Goal: Task Accomplishment & Management: Complete application form

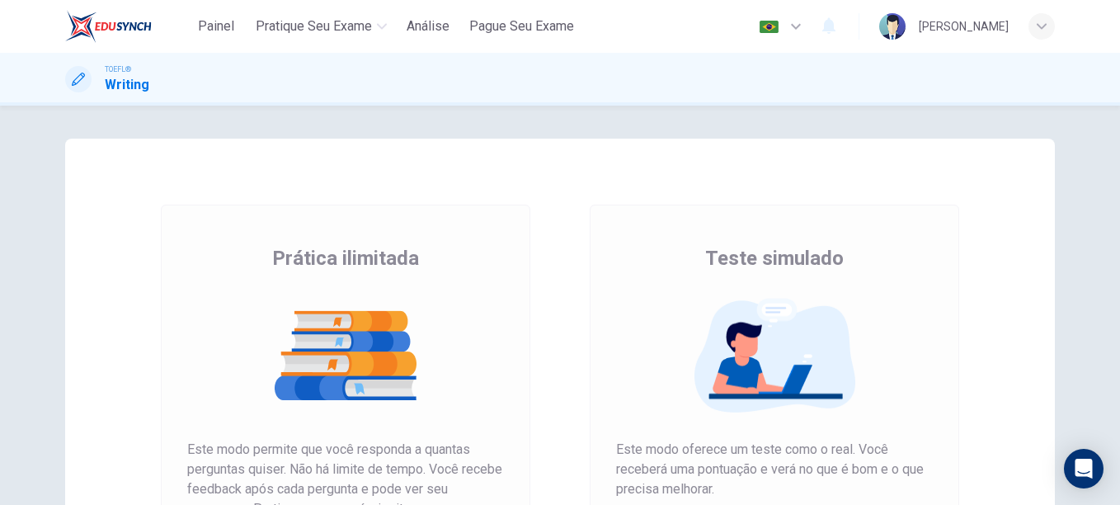
scroll to position [97, 0]
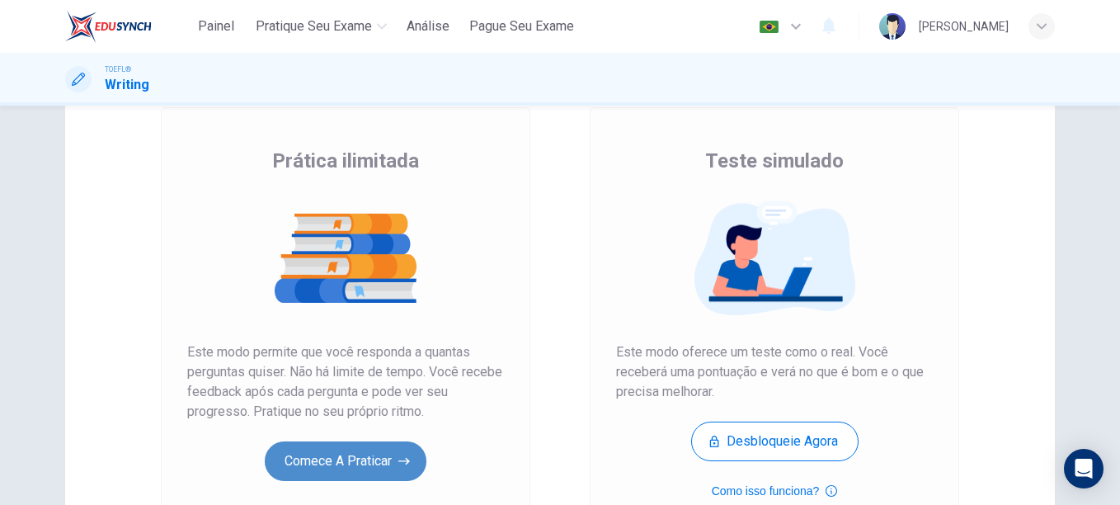
click at [342, 457] on button "Comece a praticar" at bounding box center [346, 461] width 162 height 40
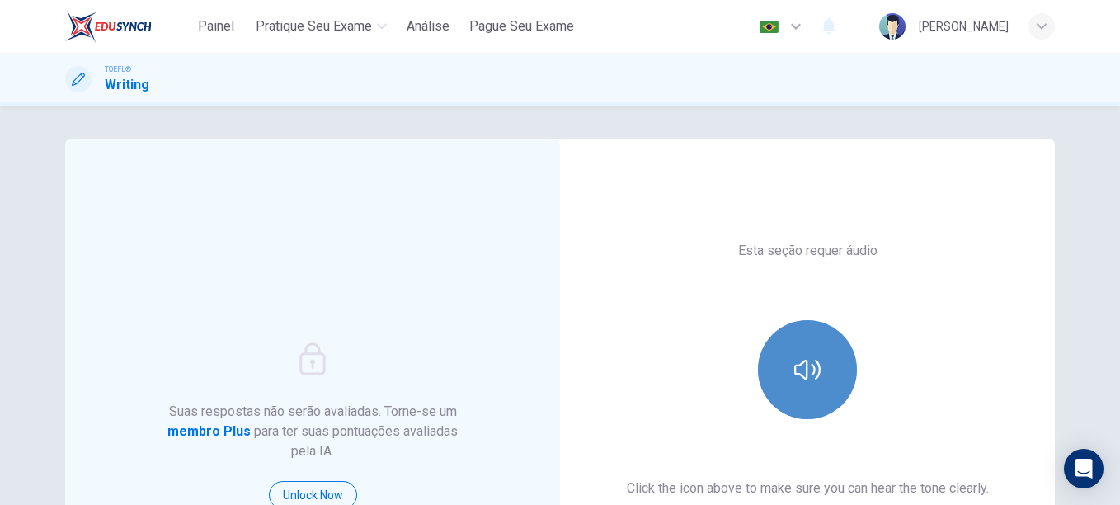
click at [838, 361] on button "button" at bounding box center [807, 369] width 99 height 99
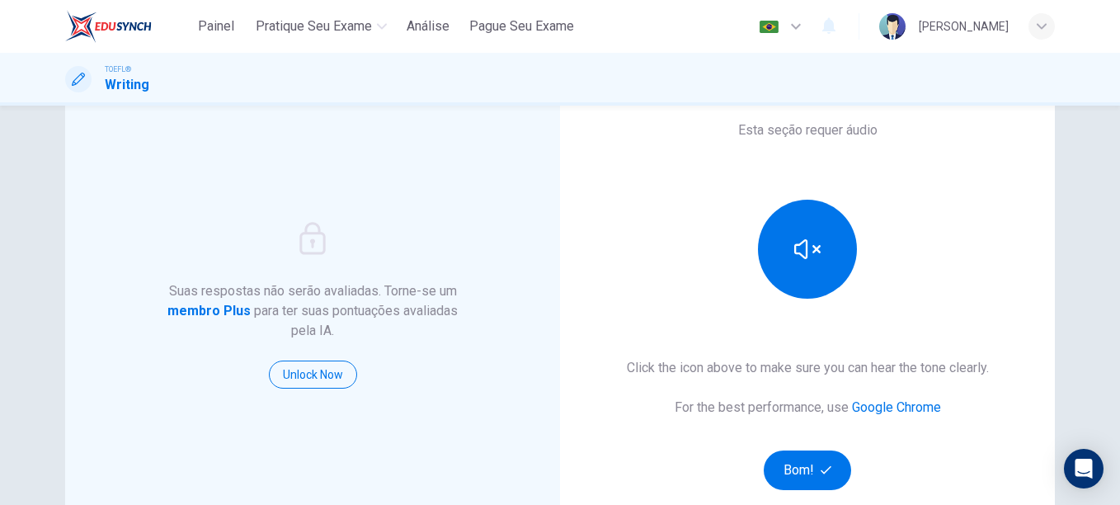
scroll to position [130, 0]
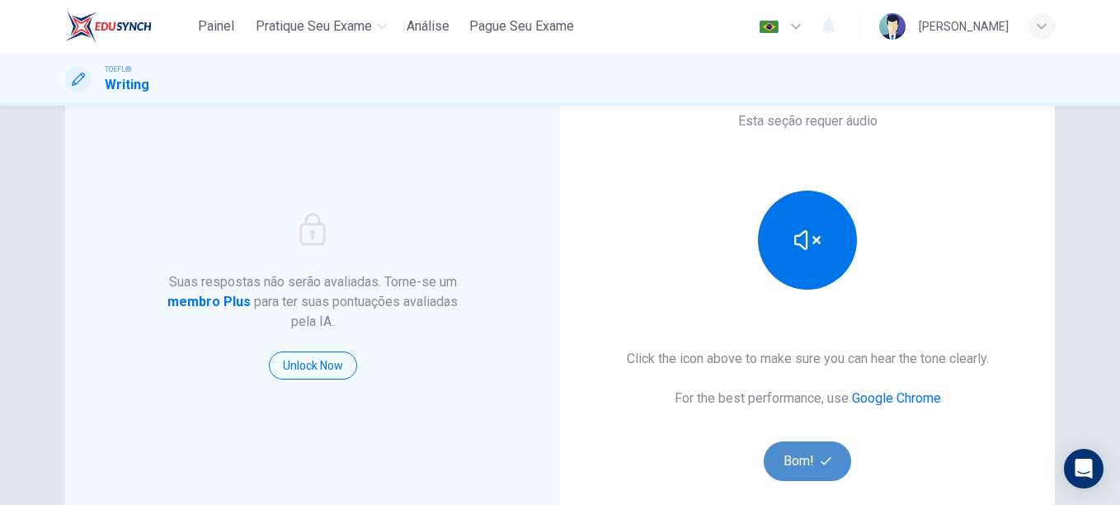
click at [796, 476] on button "Bom!" at bounding box center [808, 461] width 88 height 40
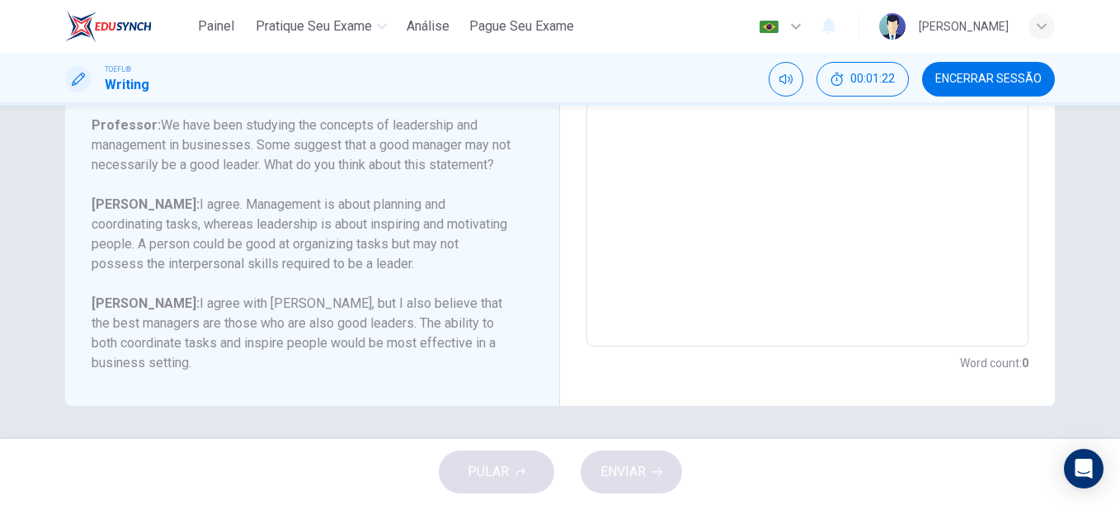
scroll to position [203, 0]
click at [799, 186] on textarea at bounding box center [807, 71] width 419 height 524
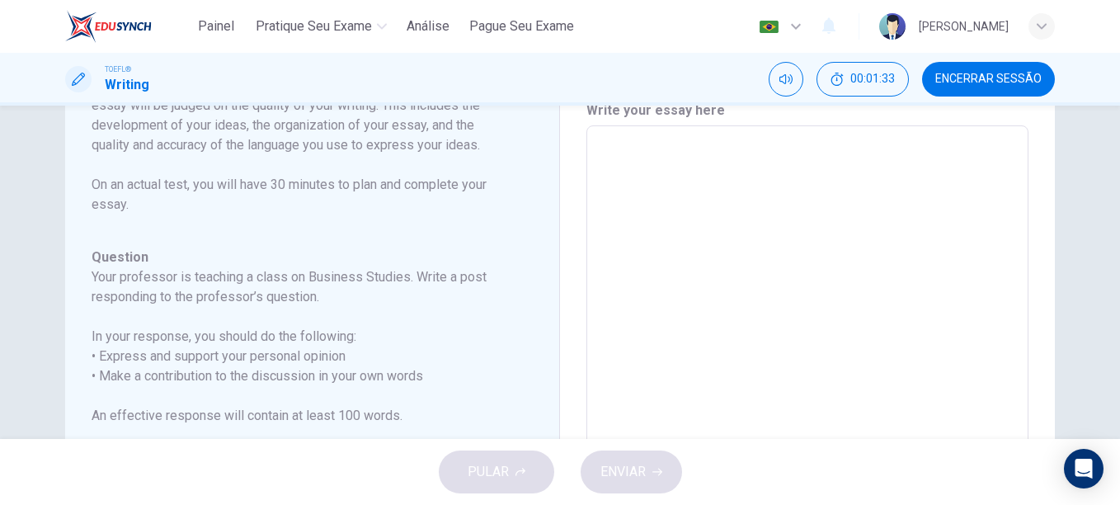
scroll to position [68, 0]
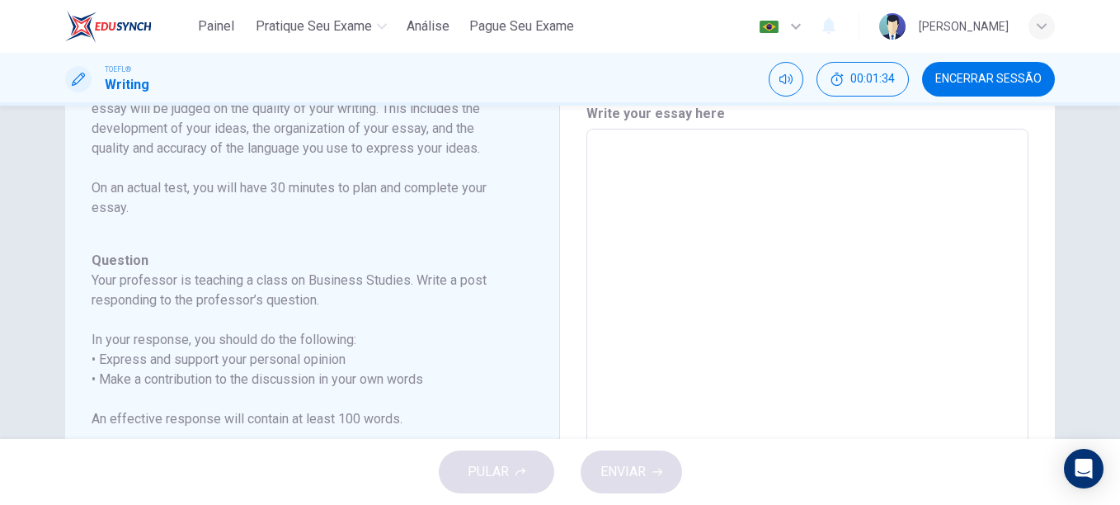
type textarea "I"
type textarea "x"
type textarea "I"
type textarea "x"
type textarea "I a"
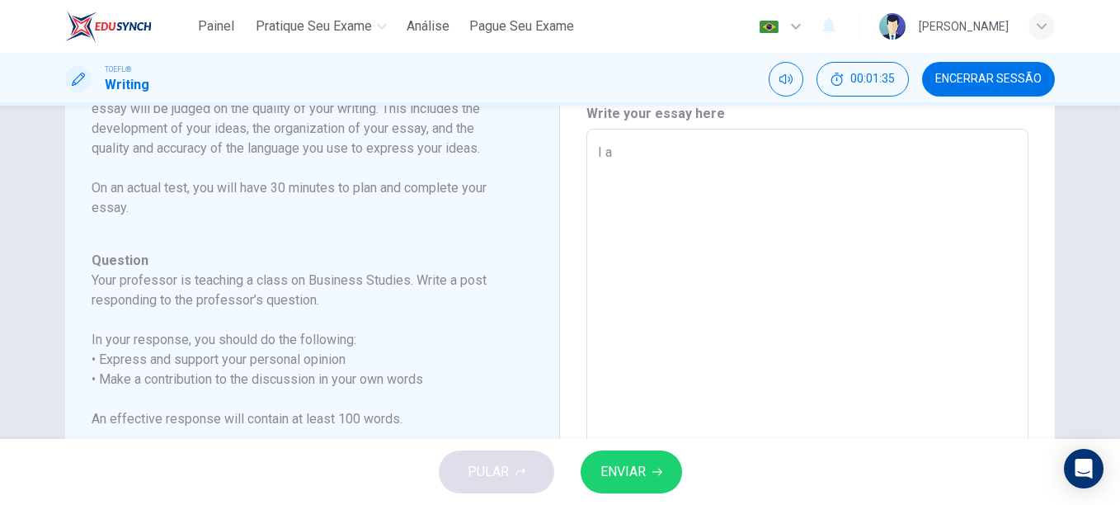
type textarea "x"
type textarea "I am"
type textarea "x"
type textarea "I am"
type textarea "x"
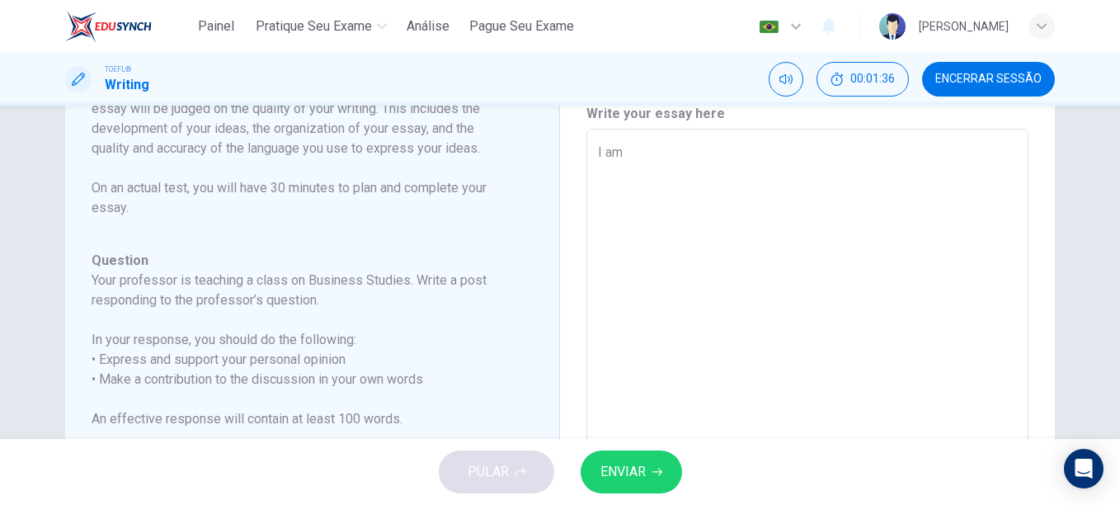
type textarea "I am c"
type textarea "x"
type textarea "I am co"
type textarea "x"
type textarea "I am com"
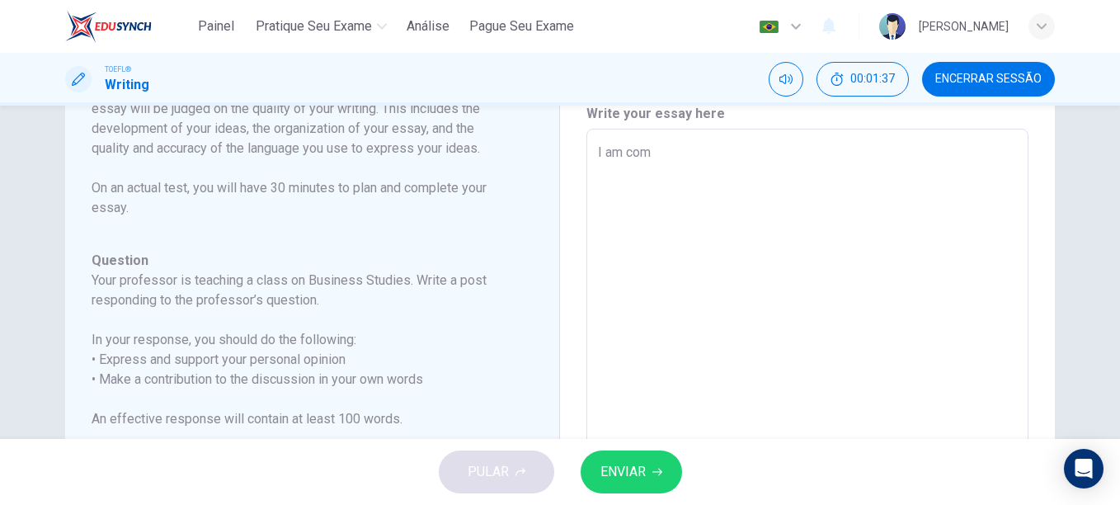
type textarea "x"
type textarea "I am comp"
type textarea "x"
type textarea "I am compl"
type textarea "x"
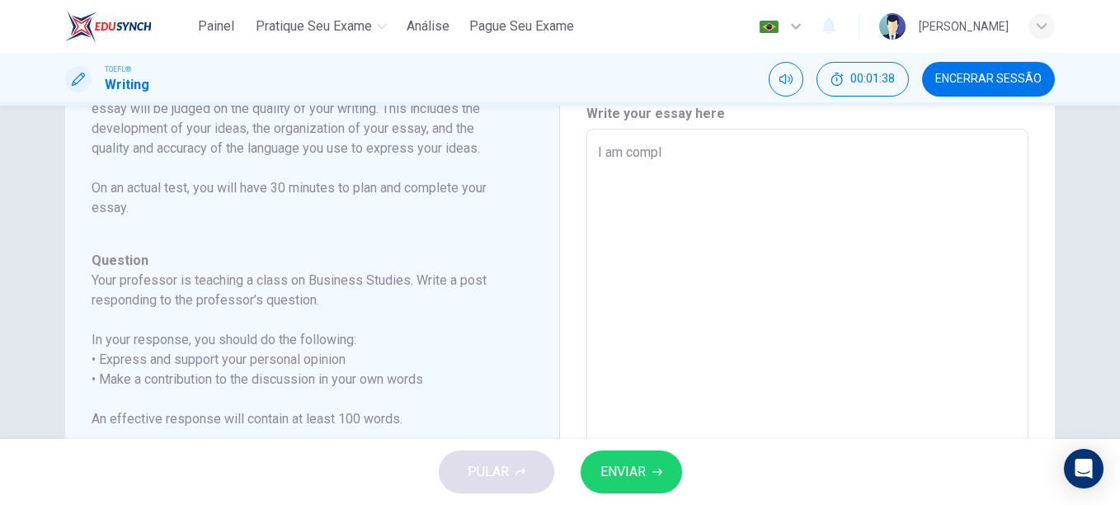
type textarea "I am comple"
type textarea "x"
type textarea "I am complet"
type textarea "x"
type textarea "I am complete"
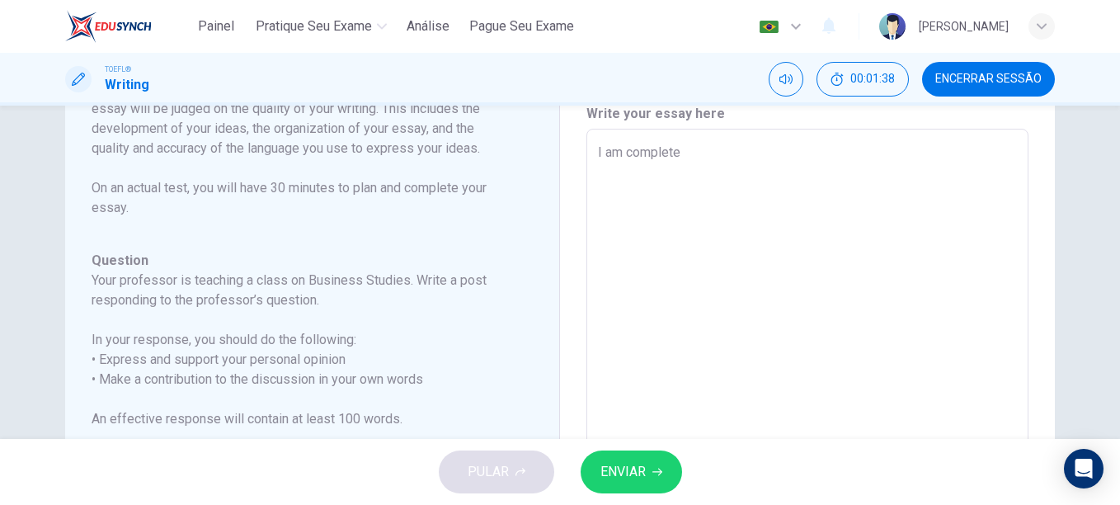
type textarea "x"
type textarea "I am completel"
type textarea "x"
type textarea "I am completely"
type textarea "x"
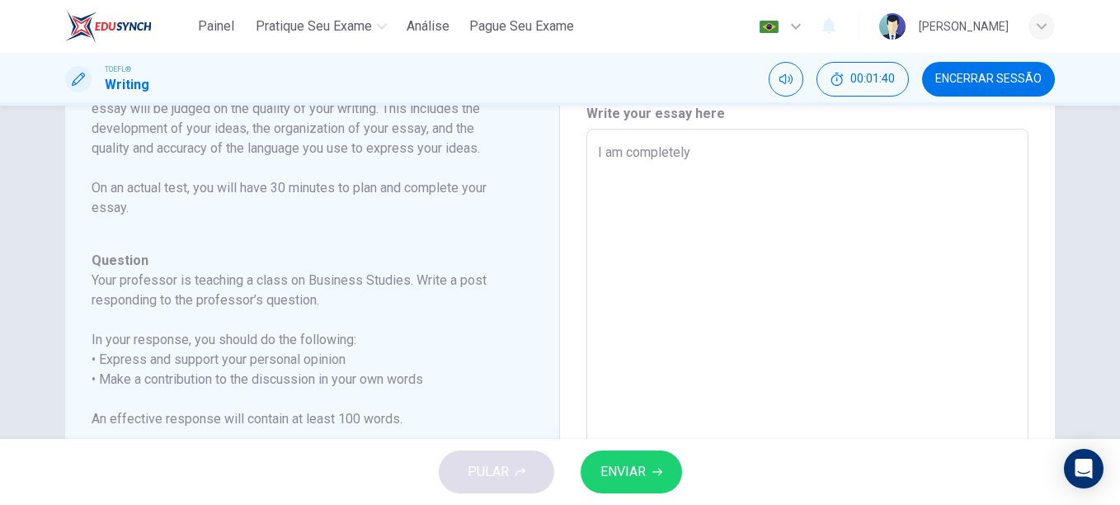
type textarea "I am completely"
type textarea "x"
type textarea "I am completely a"
type textarea "x"
type textarea "I am completely ag"
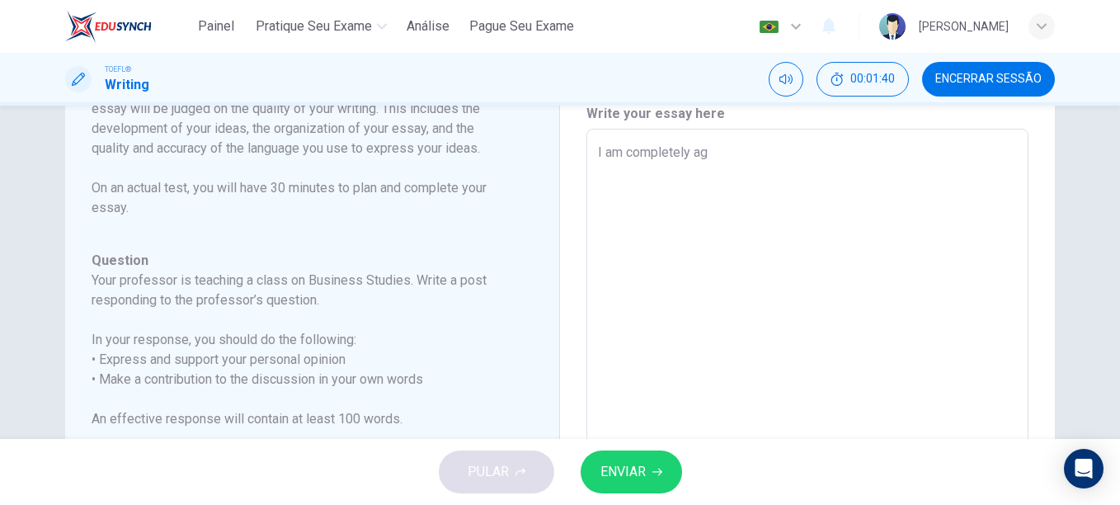
type textarea "x"
type textarea "I am completely agr"
type textarea "x"
type textarea "I am completely agre"
type textarea "x"
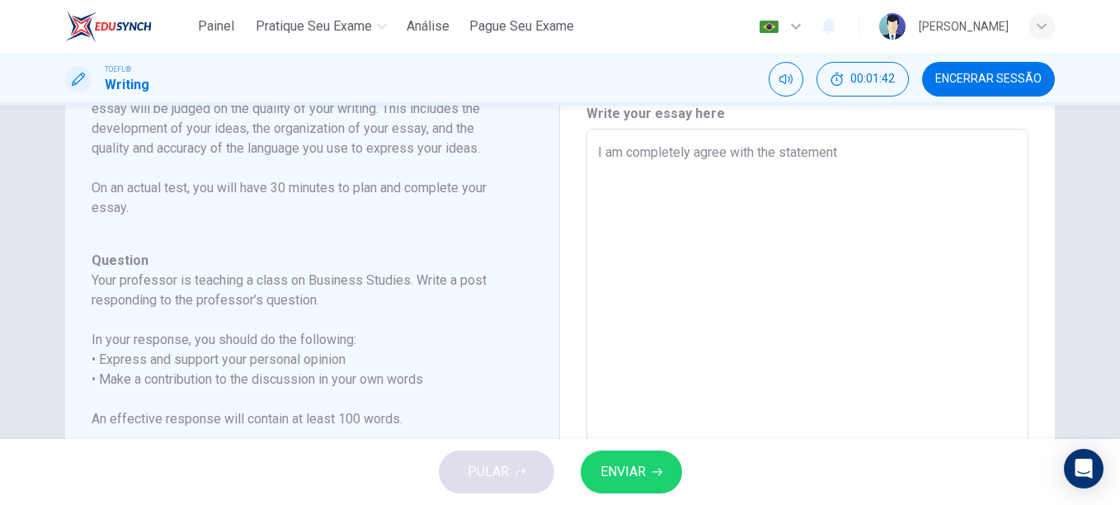
type textarea "I am completely agree with the statement a"
type textarea "x"
type textarea "I am completely agree with the statement and"
type textarea "x"
type textarea "I am completely agree with the statement and"
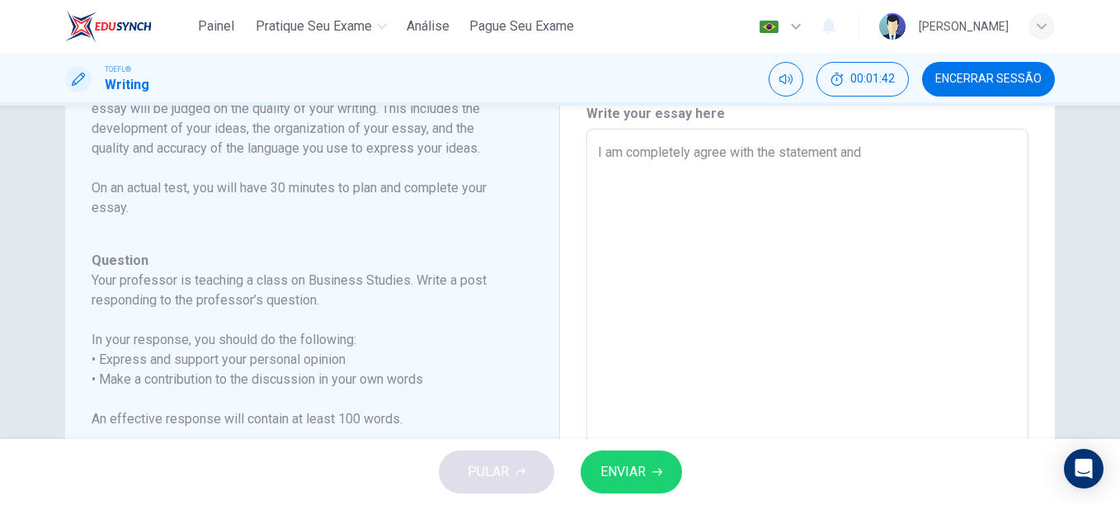
type textarea "x"
type textarea "I am completely agree with the statement and q"
type textarea "x"
type textarea "I am completely agree with the statement and"
type textarea "x"
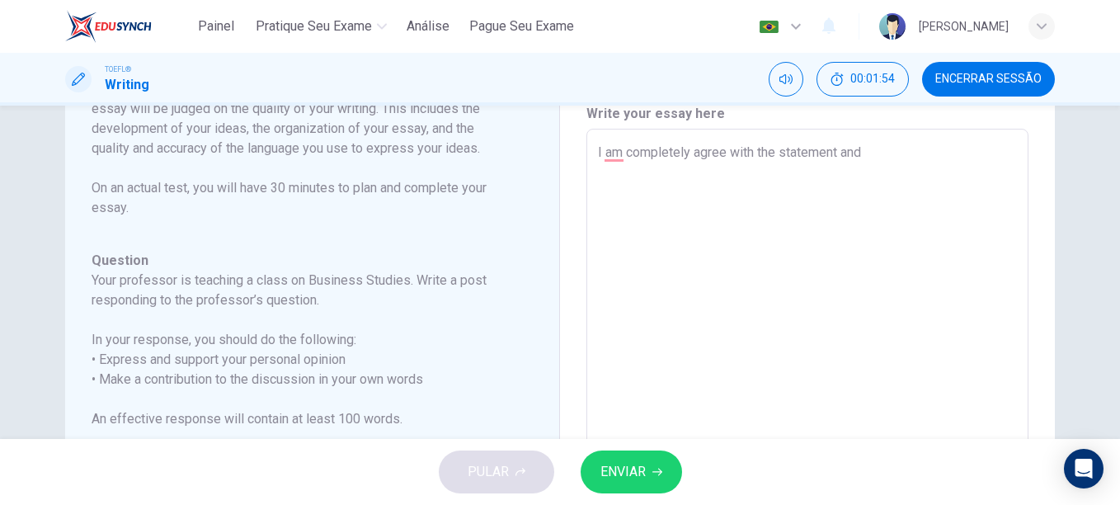
type textarea "I am completely agree with the statement and e"
type textarea "x"
type textarea "I am completely agree with the statement and"
type textarea "x"
type textarea "I am completely agree with the statement and w"
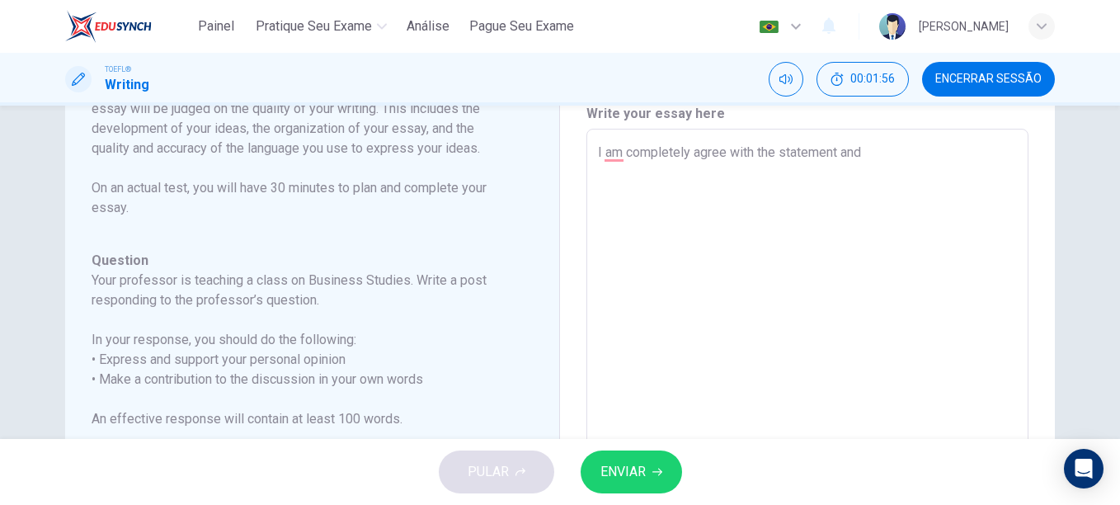
type textarea "x"
type textarea "I am completely agree with the statement and wi"
type textarea "x"
type textarea "I am completely agree with the statement and wit"
type textarea "x"
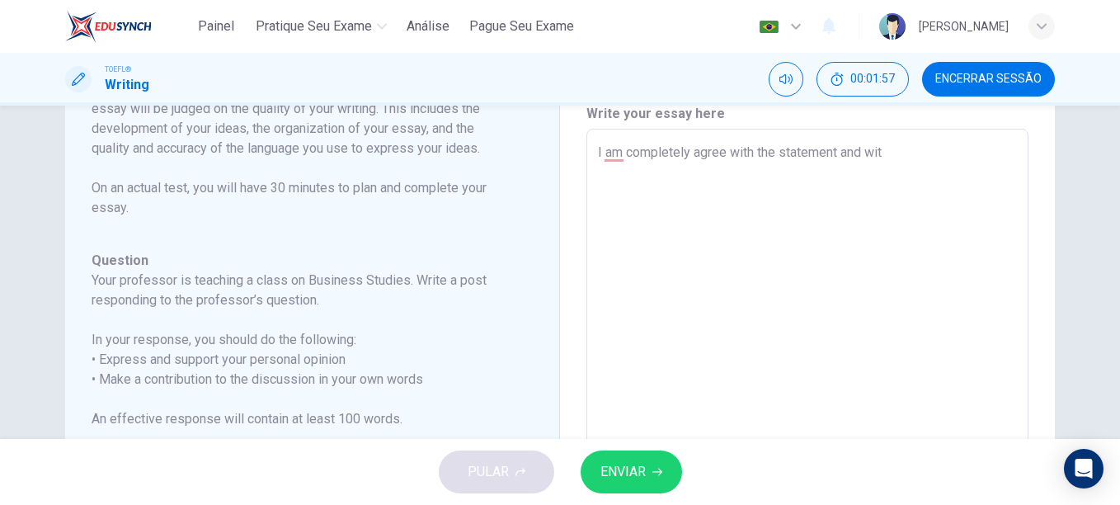
type textarea "I am completely agree with the statement and with"
type textarea "x"
type textarea "I am completely agree with the statement and with"
type textarea "x"
type textarea "I am completely agree with the statement and with y"
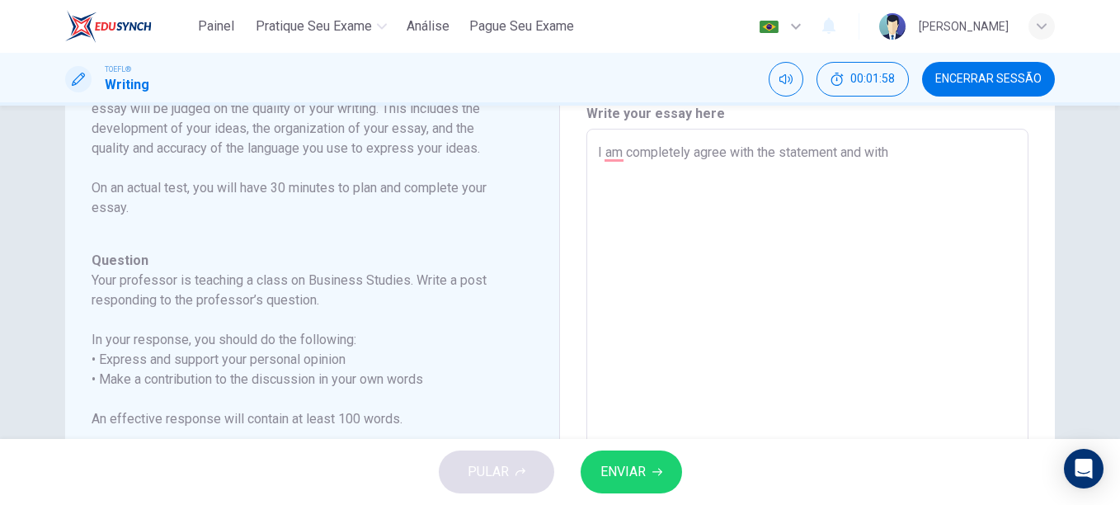
type textarea "x"
type textarea "I am completely agree with the statement and with [PERSON_NAME]"
type textarea "x"
type textarea "I am completely agree with the statement and with [PERSON_NAME]"
type textarea "x"
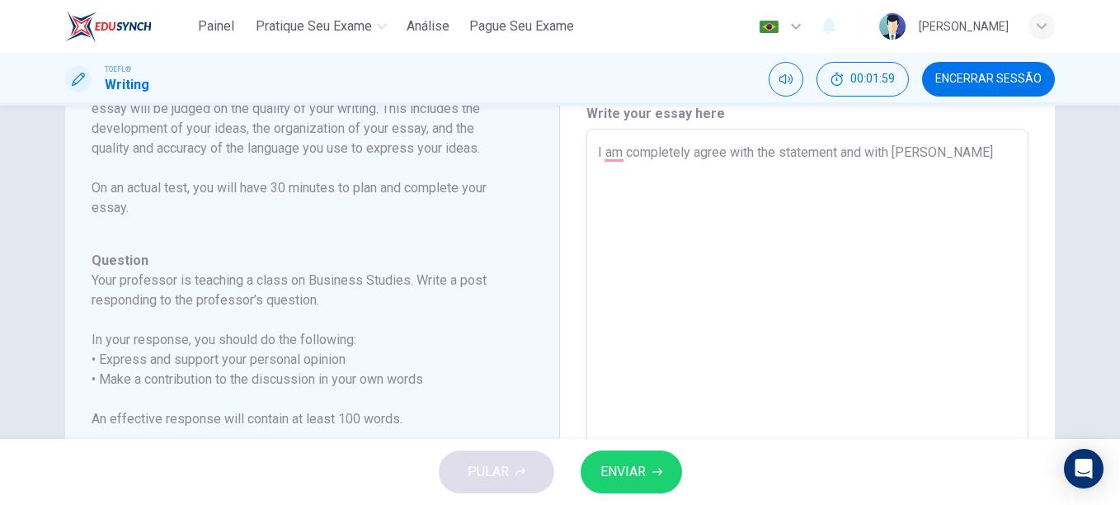
type textarea "I am completely agree with the statement and with [PERSON_NAME]"
type textarea "x"
type textarea "I am completely agree with the statement and with [PERSON_NAME]"
type textarea "x"
type textarea "I am completely agree with the statement and with [PERSON_NAME]"
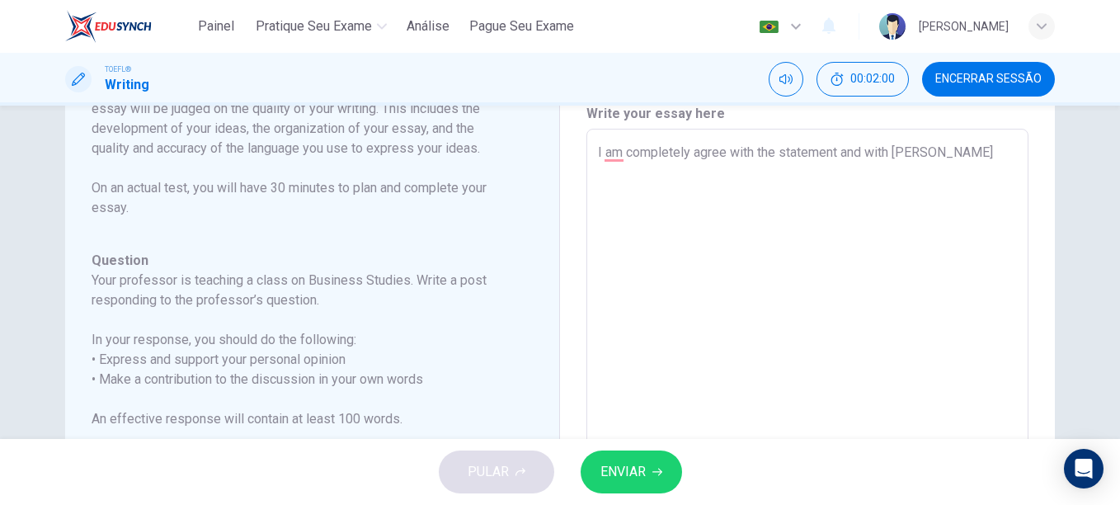
type textarea "x"
type textarea "I am completely agree with the statement and with y"
type textarea "x"
type textarea "I am completely agree with the statement and with"
type textarea "x"
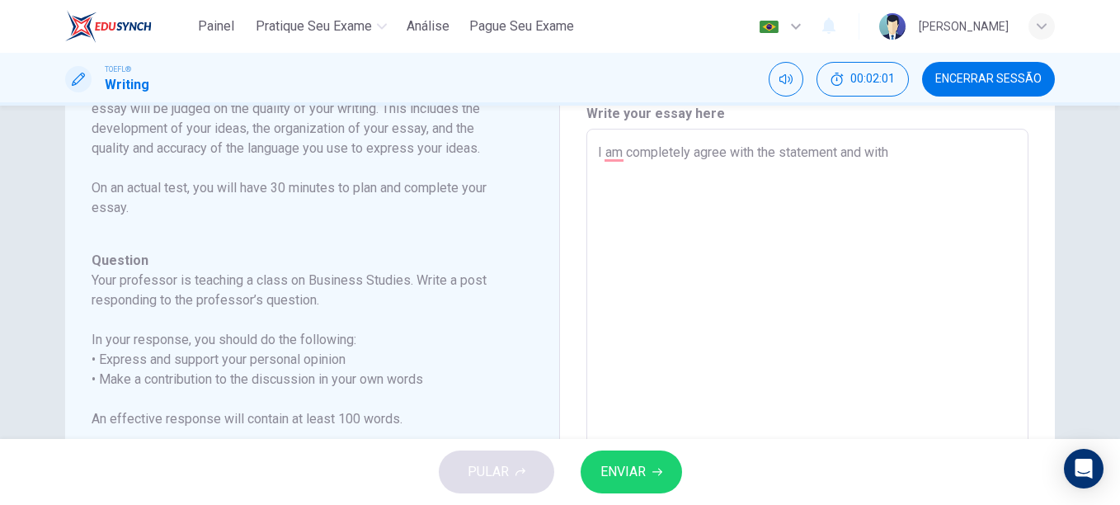
type textarea "I am completely agree with the statement and with t"
type textarea "x"
type textarea "I am completely agree with the statement and with [PERSON_NAME]"
type textarea "x"
type textarea "I am completely agree with the statement and with the"
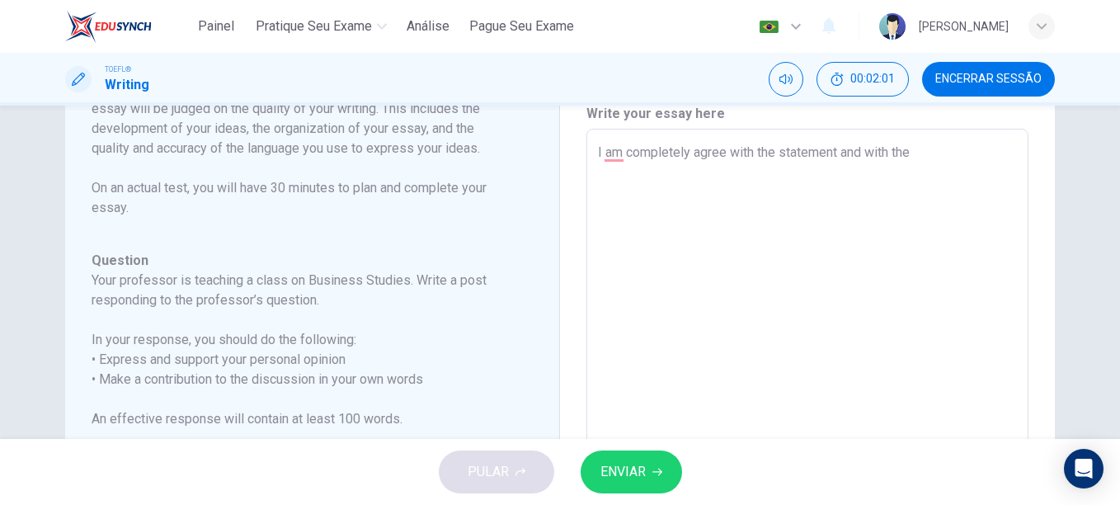
type textarea "x"
type textarea "I am completely agree with the statement and with the"
type textarea "x"
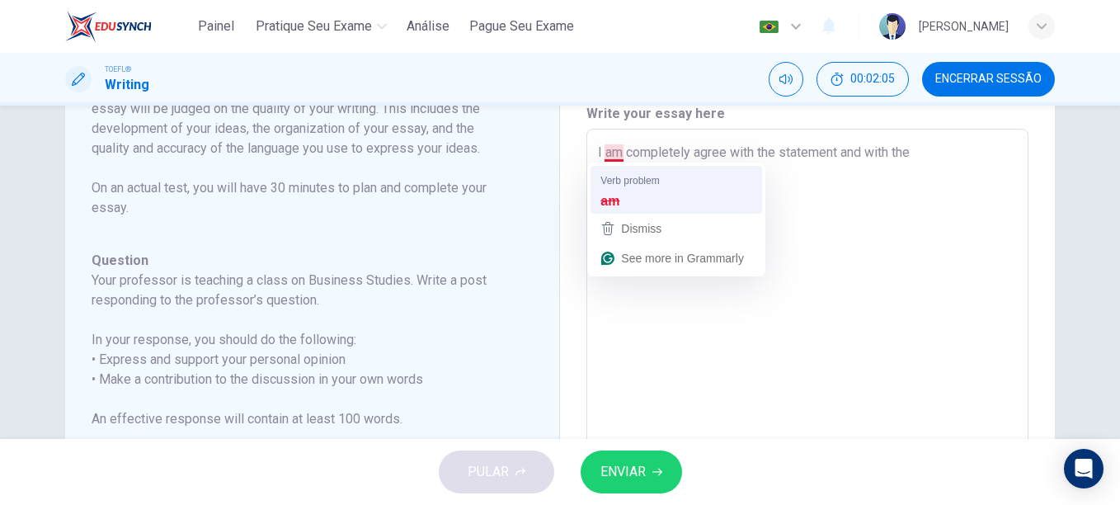
type textarea "I completely agree with the statement and with the"
type textarea "x"
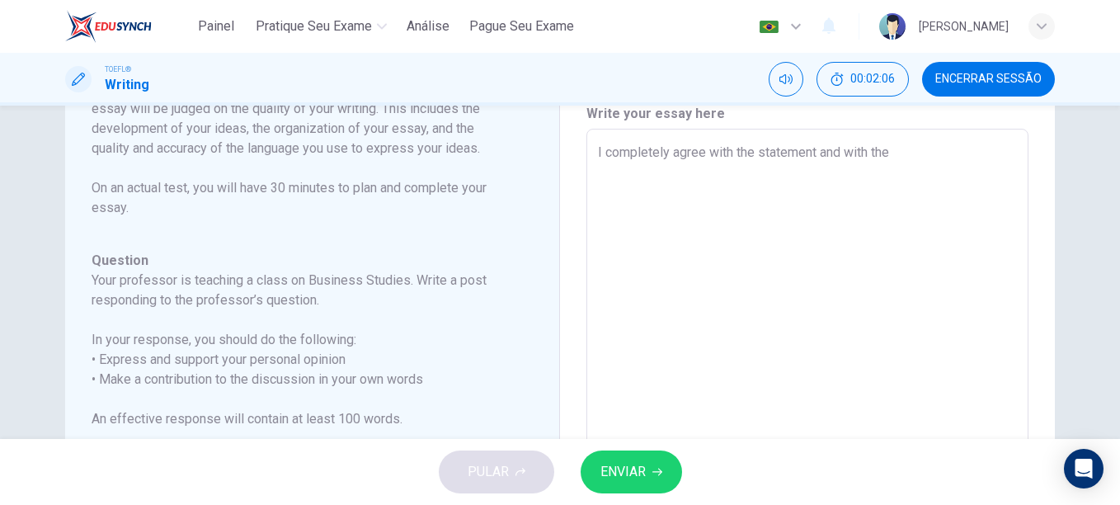
click at [902, 158] on textarea "I completely agree with the statement and with the" at bounding box center [807, 405] width 419 height 524
type textarea "I completely agree with the statement and with the opinio of my colegues,"
type textarea "x"
type textarea "I completely agree with the statement and with the opinio of my colegues,"
type textarea "x"
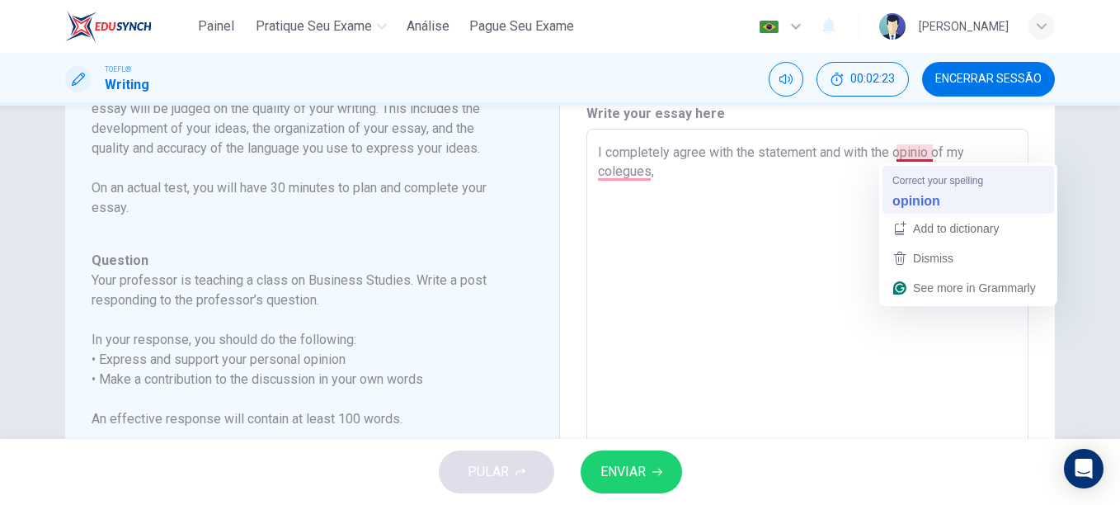
type textarea "I completely agree with the statement and with the opinion of my colegues,"
type textarea "x"
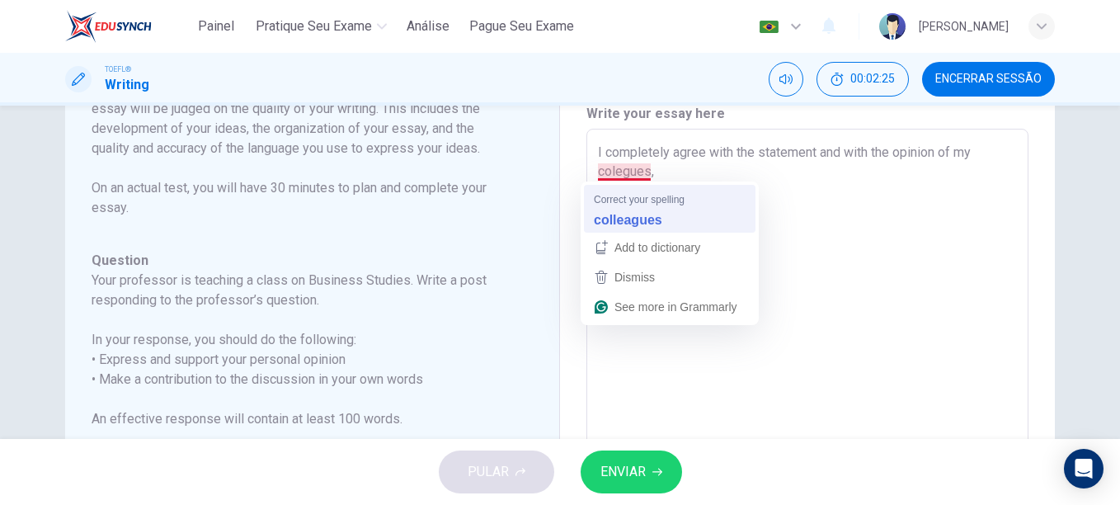
type textarea "I completely agree with the statement and with the opinion of my colleagues,"
type textarea "x"
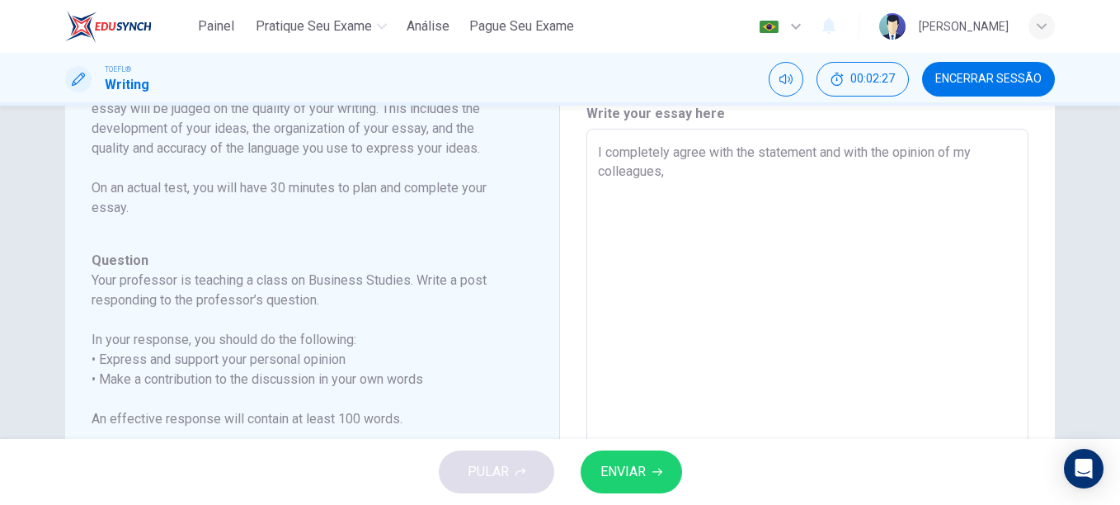
click at [681, 177] on textarea "I completely agree with the statement and with the opinion of my colleagues," at bounding box center [807, 405] width 419 height 524
type textarea "I completely agree with the statement and with the opinion of my colleagues, n"
type textarea "x"
type textarea "I completely agree with the statement and with the opinion of my colleagues, no"
type textarea "x"
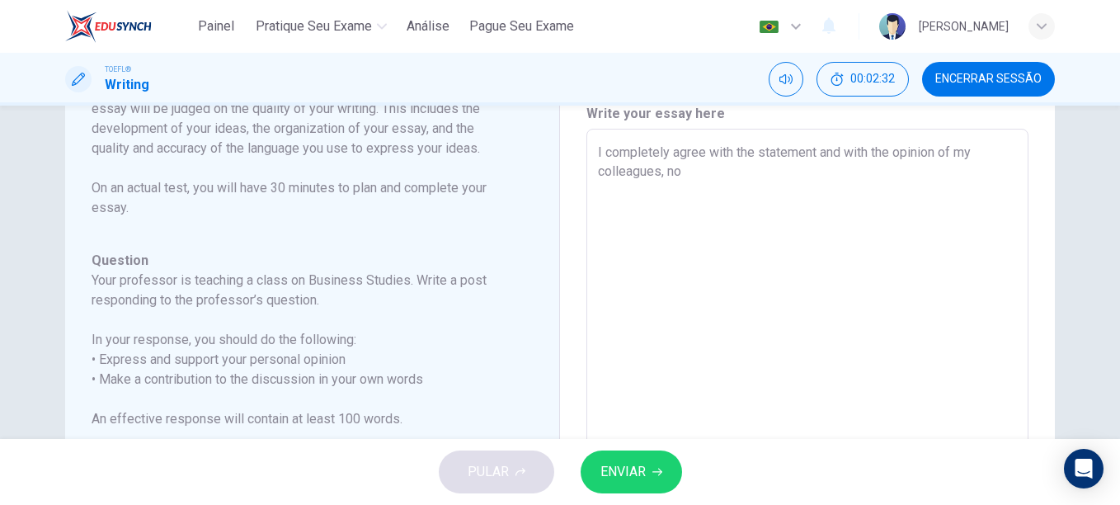
type textarea "I completely agree with the statement and with the opinion of my colleagues, not"
type textarea "x"
type textarea "I completely agree with the statement and with the opinion of my colleagues, not"
type textarea "x"
type textarea "I completely agree with the statement and with the opinion of my colleagues, no…"
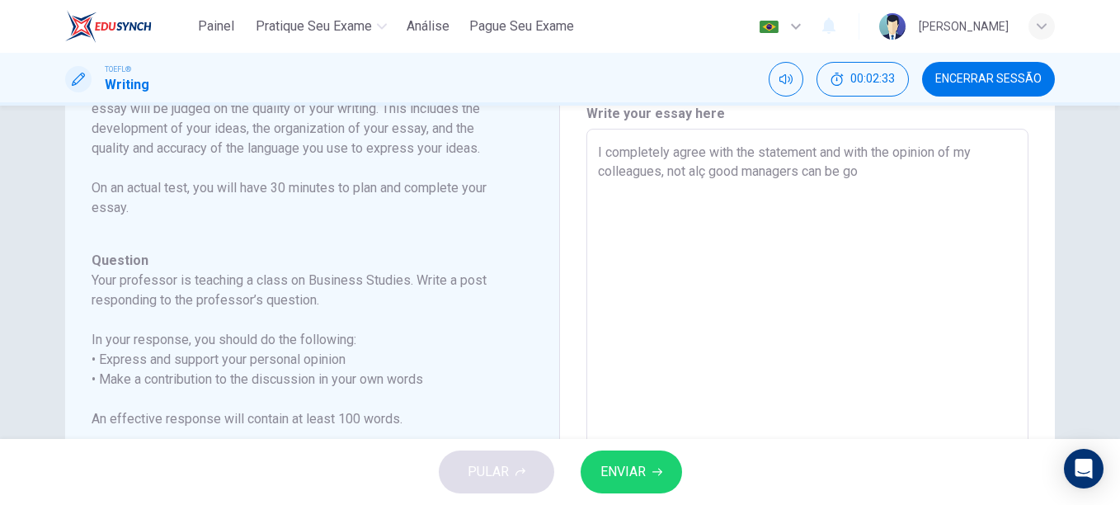
type textarea "x"
type textarea "I completely agree with the statement and with the opinion of my colleagues, no…"
type textarea "x"
type textarea "I completely agree with the statement and with the opinion of my colleagues, no…"
type textarea "x"
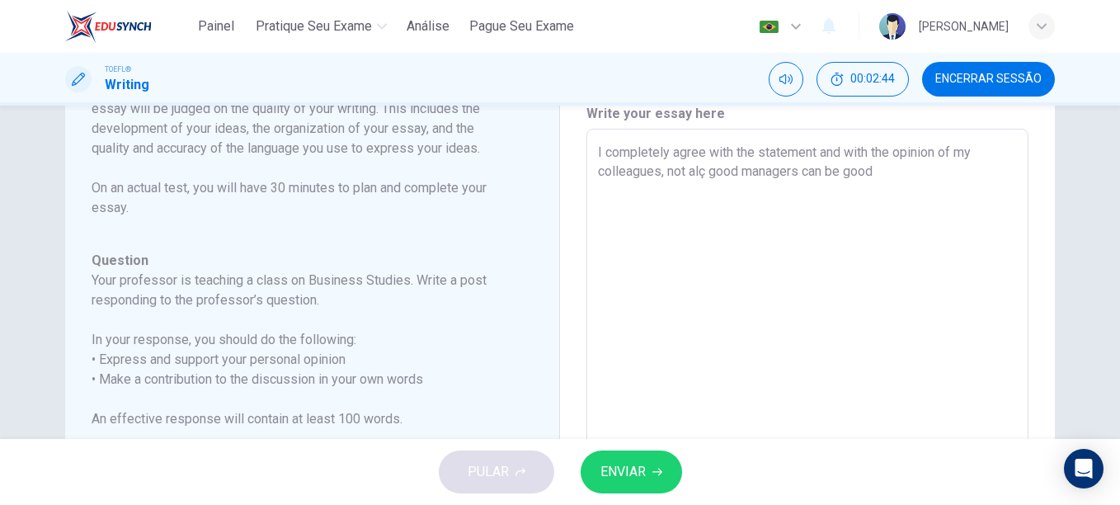
type textarea "I completely agree with the statement and with the opinion of my colleagues, no…"
type textarea "x"
type textarea "I completely agree with the statement and with the opinion of my colleagues, no…"
type textarea "x"
type textarea "I completely agree with the statement and with the opinion of my colleagues, no…"
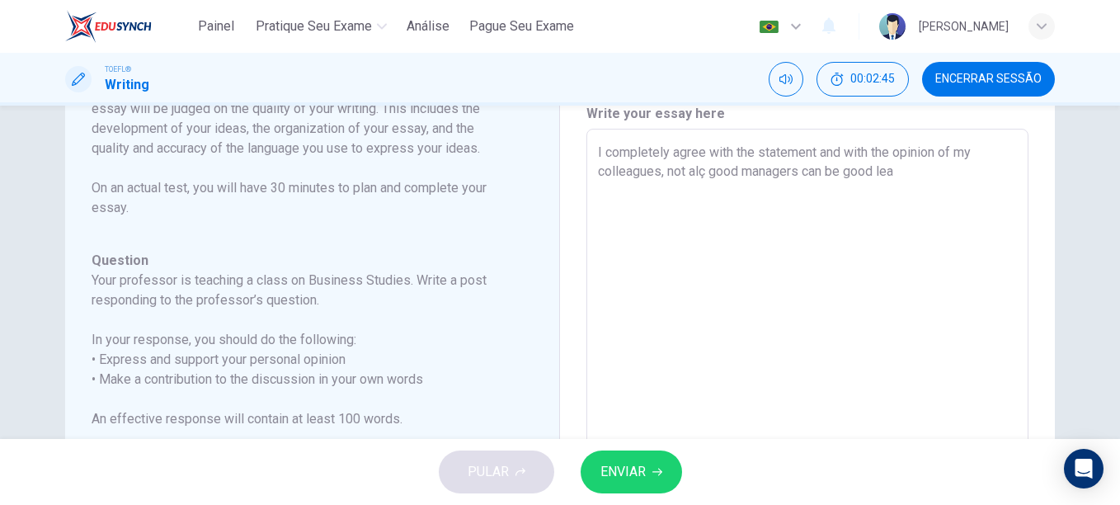
type textarea "x"
type textarea "I completely agree with the statement and with the opinion of my colleagues, no…"
type textarea "x"
type textarea "I completely agree with the statement and with the opinion of my colleagues, no…"
type textarea "x"
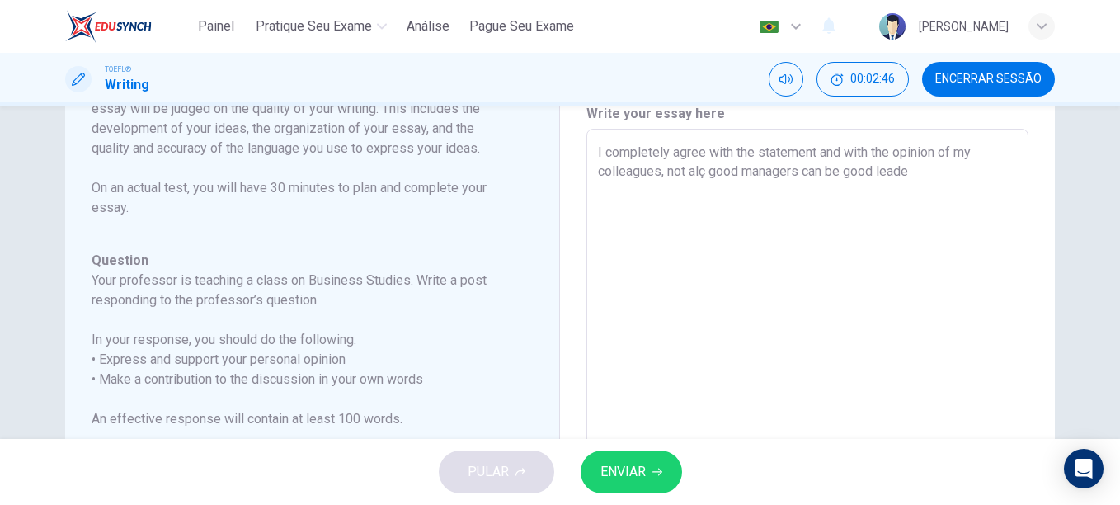
type textarea "I completely agree with the statement and with the opinion of my colleagues, no…"
type textarea "x"
type textarea "I completely agree with the statement and with the opinion of my colleagues, no…"
type textarea "x"
type textarea "I completely agree with the statement and with the opinion of my colleagues, no…"
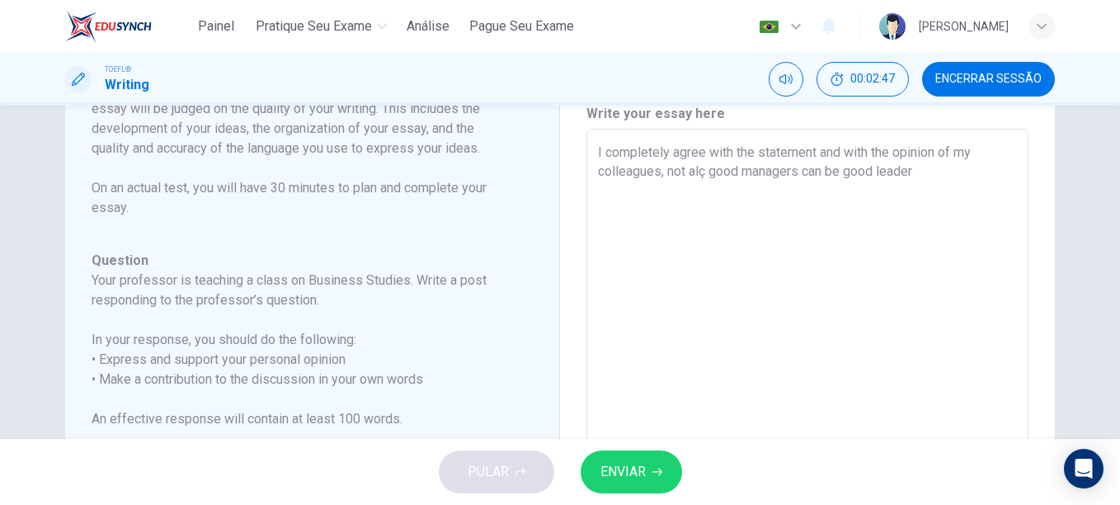
type textarea "x"
type textarea "I completely agree with the statement and with the opinion of my colleagues, no…"
type textarea "x"
type textarea "I completely agree with the statement and with the opinion of my colleagues, no…"
type textarea "x"
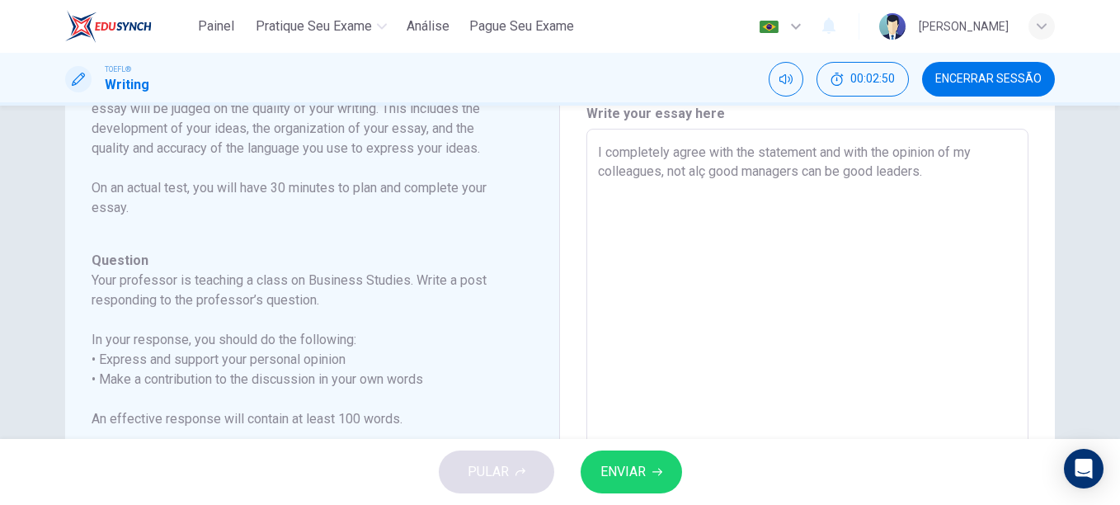
type textarea "I completely agree with the statement and with the opinion of my colleagues, no…"
type textarea "x"
type textarea "I completely agree with the statement and with the opinion of my colleagues, no…"
type textarea "x"
type textarea "I completely agree with the statement and with the opinion of my colleagues, no…"
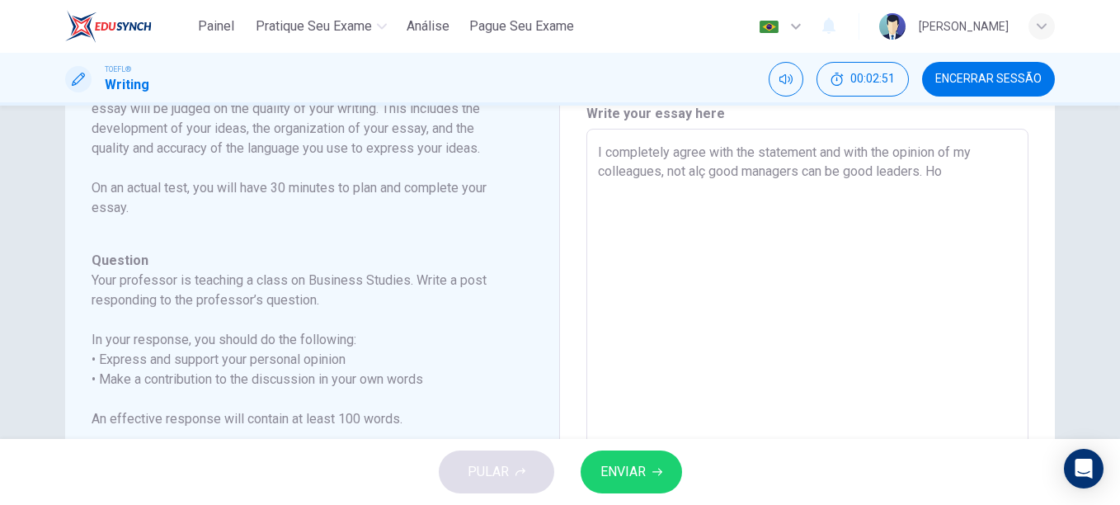
type textarea "x"
type textarea "I completely agree with the statement and with the opinion of my colleagues, no…"
type textarea "x"
type textarea "I completely agree with the statement and with the opinion of my colleagues, no…"
type textarea "x"
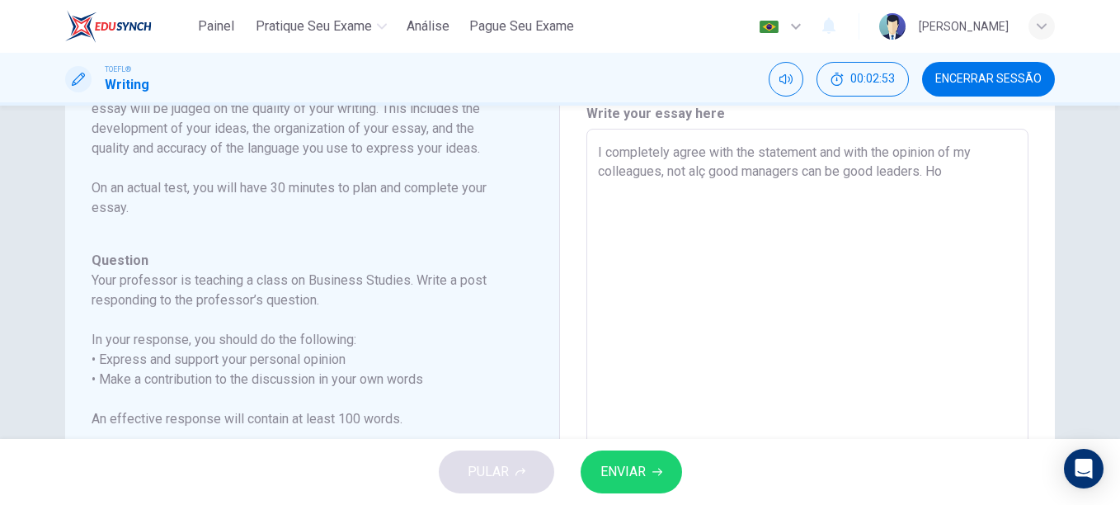
type textarea "I completely agree with the statement and with the opinion of my colleagues, no…"
type textarea "x"
type textarea "I completely agree with the statement and with the opinion of my colleagues, no…"
type textarea "x"
type textarea "I completely agree with the statement and with the opinion of my colleagues, no…"
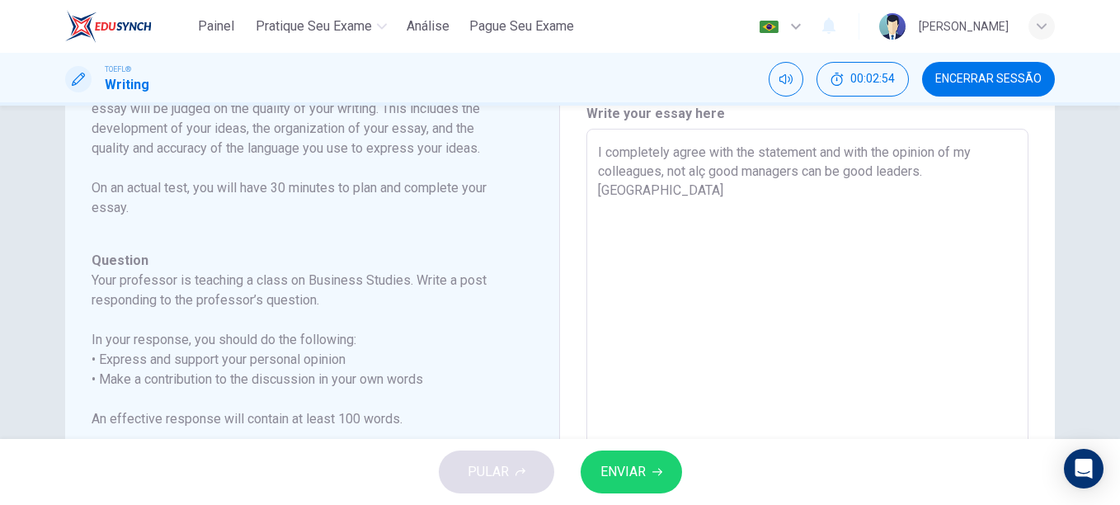
type textarea "x"
type textarea "I completely agree with the statement and with the opinion of my colleagues, no…"
type textarea "x"
type textarea "I completely agree with the statement and with the opinion of my colleagues, no…"
type textarea "x"
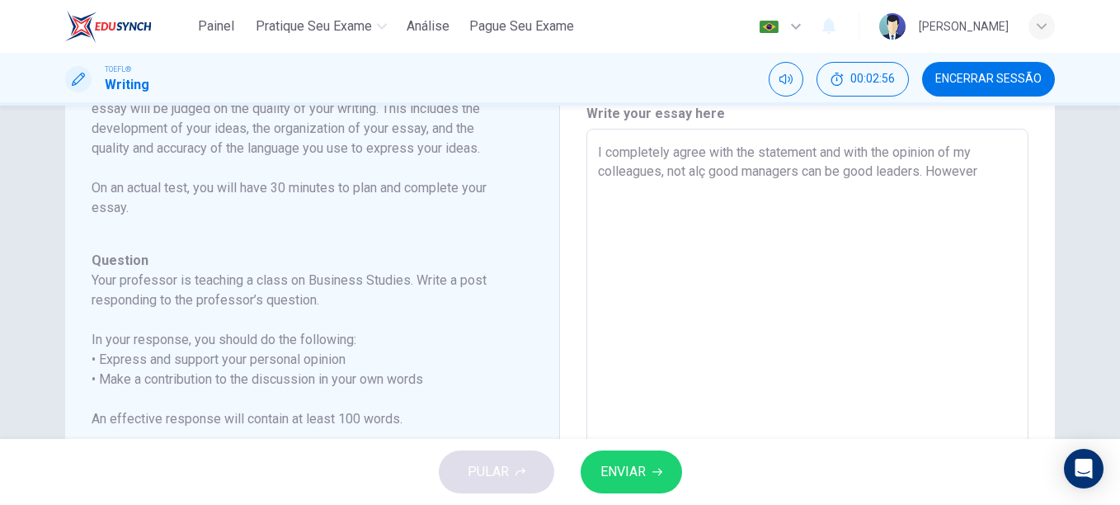
type textarea "I completely agree with the statement and with the opinion of my colleagues, no…"
type textarea "x"
type textarea "I completely agree with the statement and with the opinion of my colleagues, no…"
type textarea "x"
type textarea "I completely agree with the statement and with the opinion of my colleagues, no…"
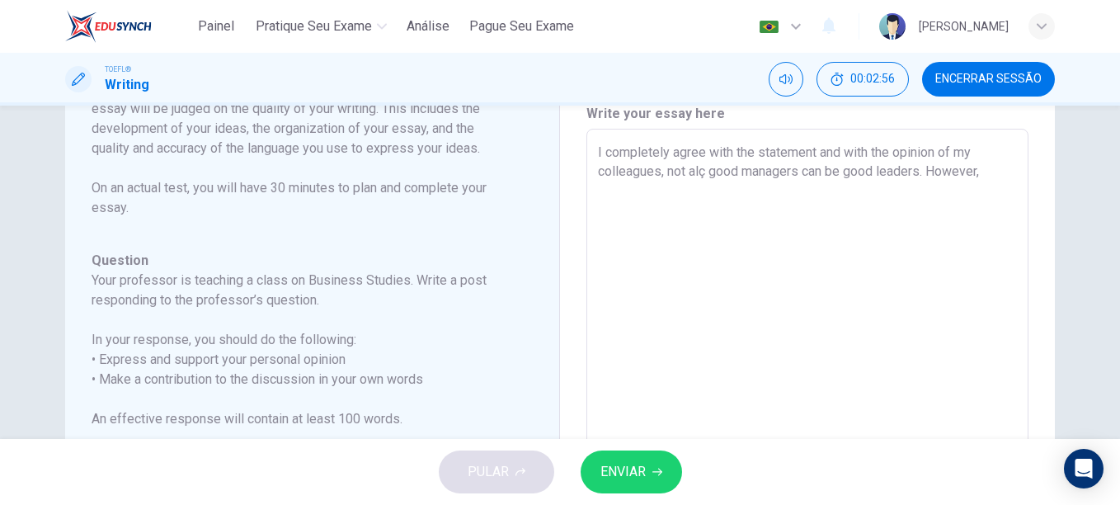
type textarea "x"
type textarea "I completely agree with the statement and with the opinion of my colleagues, no…"
type textarea "x"
type textarea "I completely agree with the statement and with the opinion of my colleagues, no…"
type textarea "x"
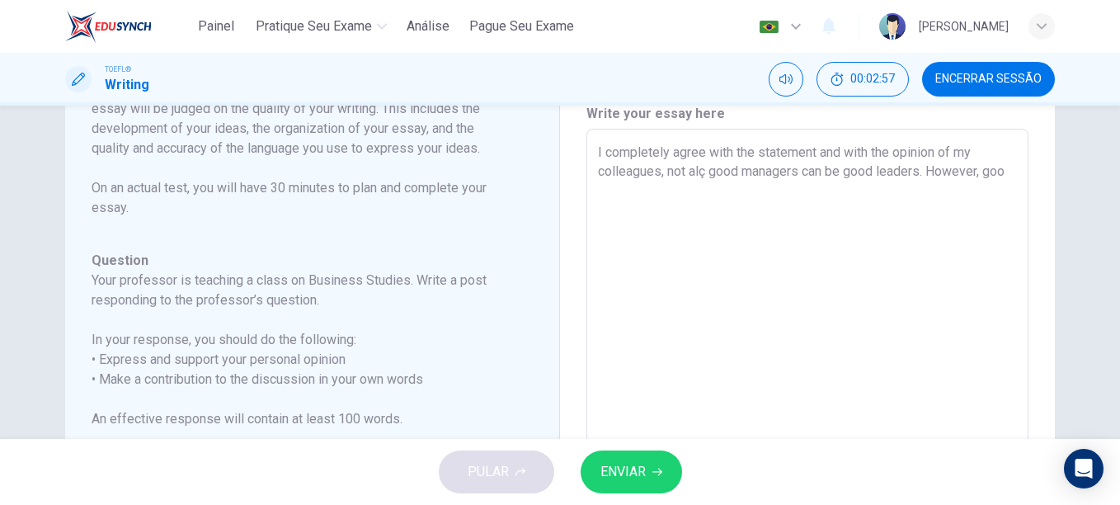
type textarea "I completely agree with the statement and with the opinion of my colleagues, no…"
type textarea "x"
type textarea "I completely agree with the statement and with the opinion of my colleagues, no…"
type textarea "x"
type textarea "I completely agree with the statement and with the opinion of my colleagues, no…"
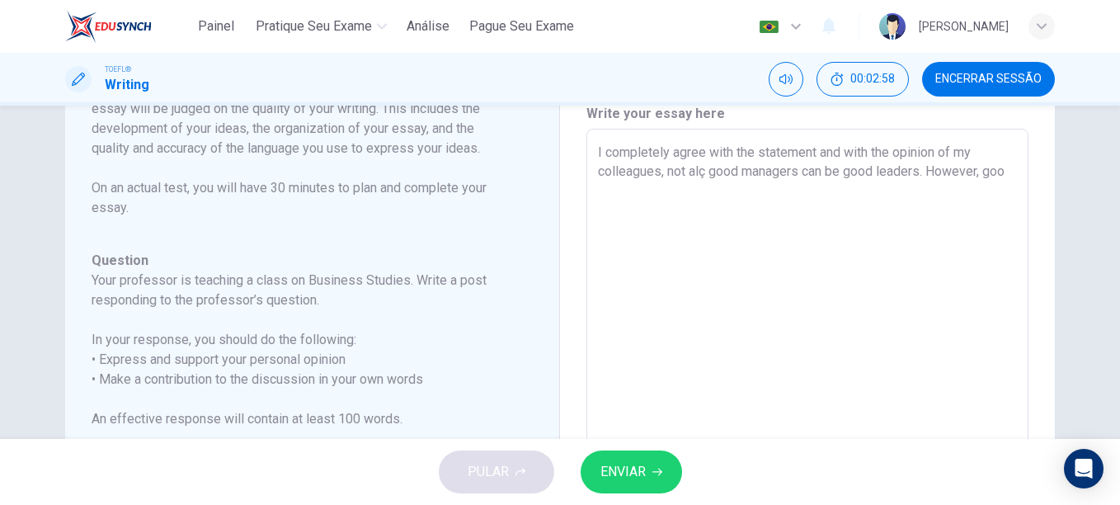
type textarea "x"
type textarea "I completely agree with the statement and with the opinion of my colleagues, no…"
type textarea "x"
type textarea "I completely agree with the statement and with the opinion of my colleagues, no…"
type textarea "x"
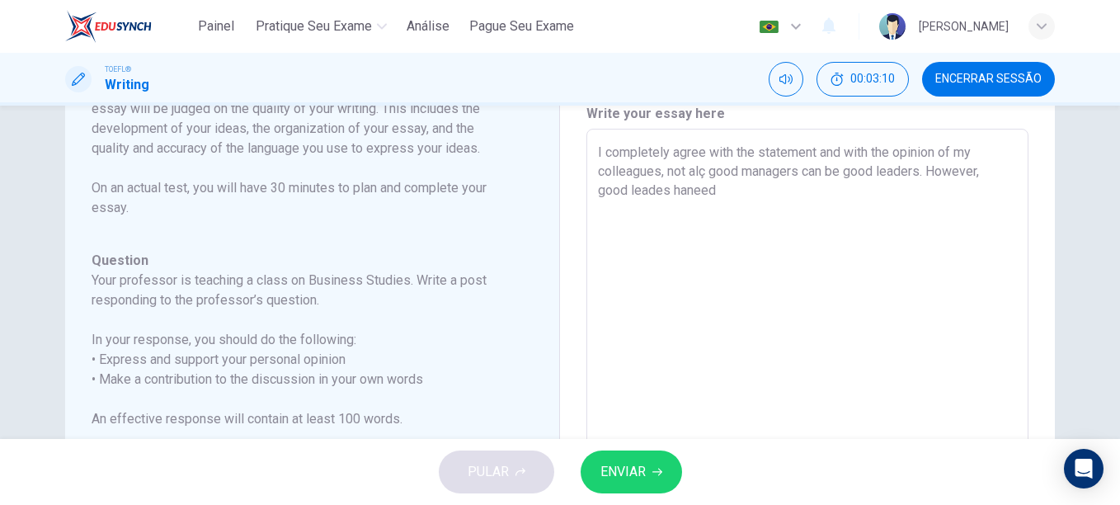
type textarea "I completely agree with the statement and with the opinion of my colleagues, no…"
type textarea "x"
type textarea "I completely agree with the statement and with the opinion of my colleagues, no…"
type textarea "x"
type textarea "I completely agree with the statement and with the opinion of my colleagues, no…"
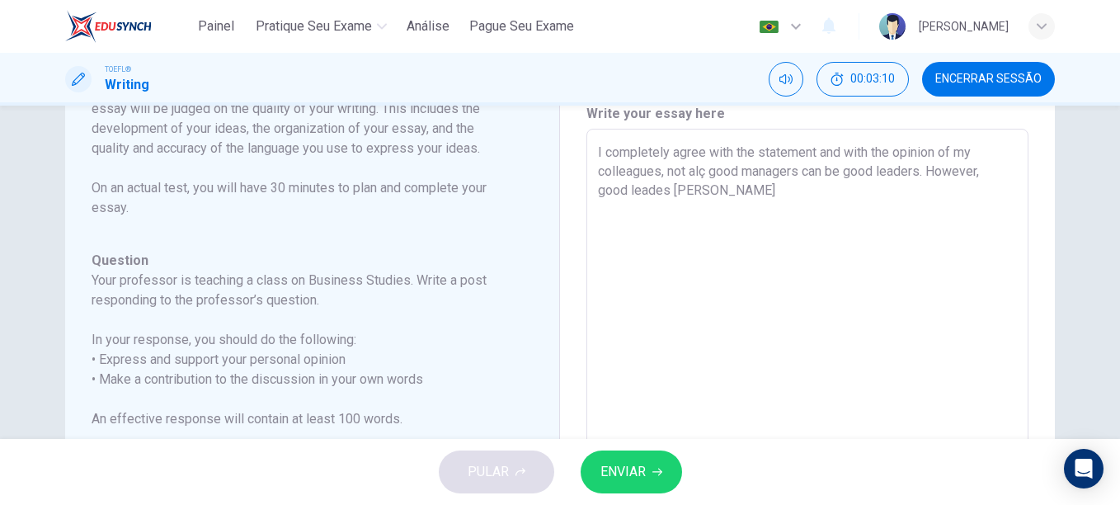
type textarea "x"
type textarea "I completely agree with the statement and with the opinion of my colleagues, no…"
type textarea "x"
type textarea "I completely agree with the statement and with the opinion of my colleagues, no…"
type textarea "x"
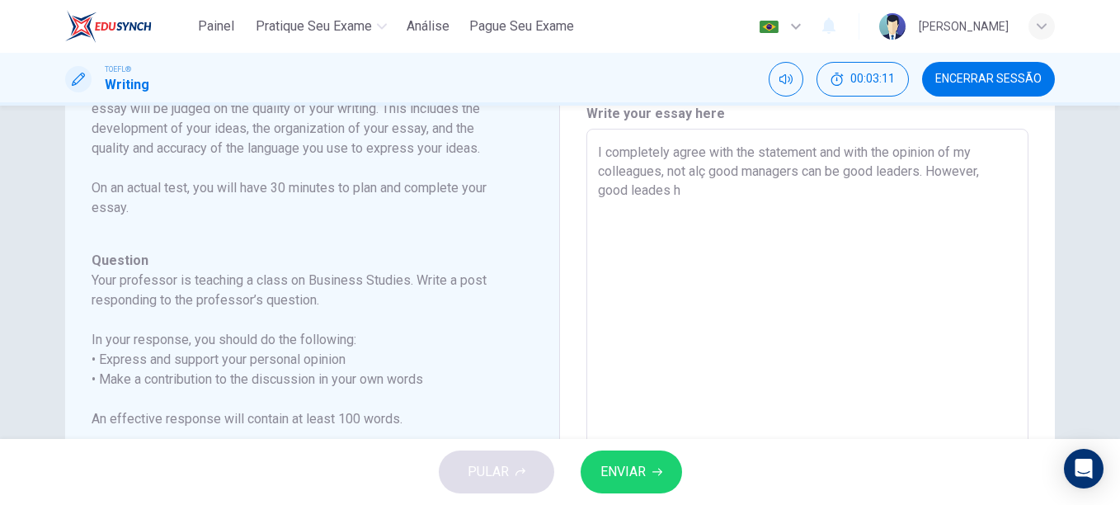
type textarea "I completely agree with the statement and with the opinion of my colleagues, no…"
type textarea "x"
type textarea "I completely agree with the statement and with the opinion of my colleagues, no…"
type textarea "x"
type textarea "I completely agree with the statement and with the opinion of my colleagues, no…"
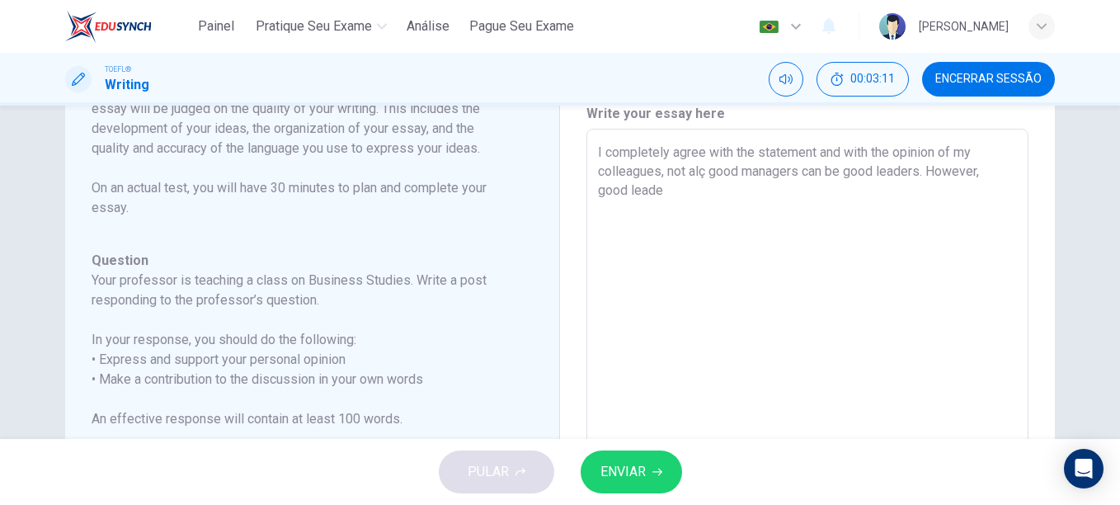
type textarea "x"
type textarea "I completely agree with the statement and with the opinion of my colleagues, no…"
type textarea "x"
type textarea "I completely agree with the statement and with the opinion of my colleagues, no…"
type textarea "x"
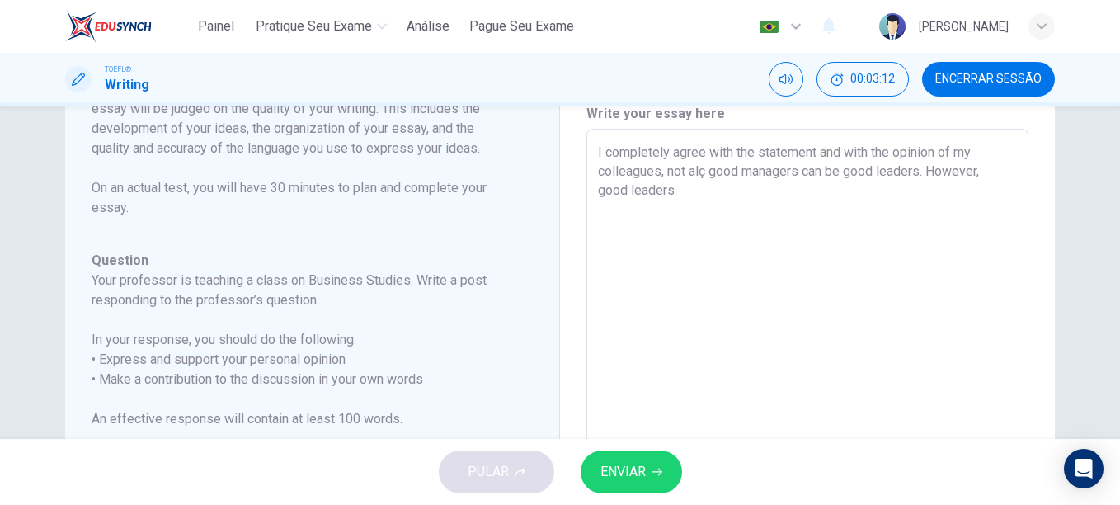
type textarea "I completely agree with the statement and with the opinion of my colleagues, no…"
type textarea "x"
type textarea "I completely agree with the statement and with the opinion of my colleagues, no…"
type textarea "x"
type textarea "I completely agree with the statement and with the opinion of my colleagues, no…"
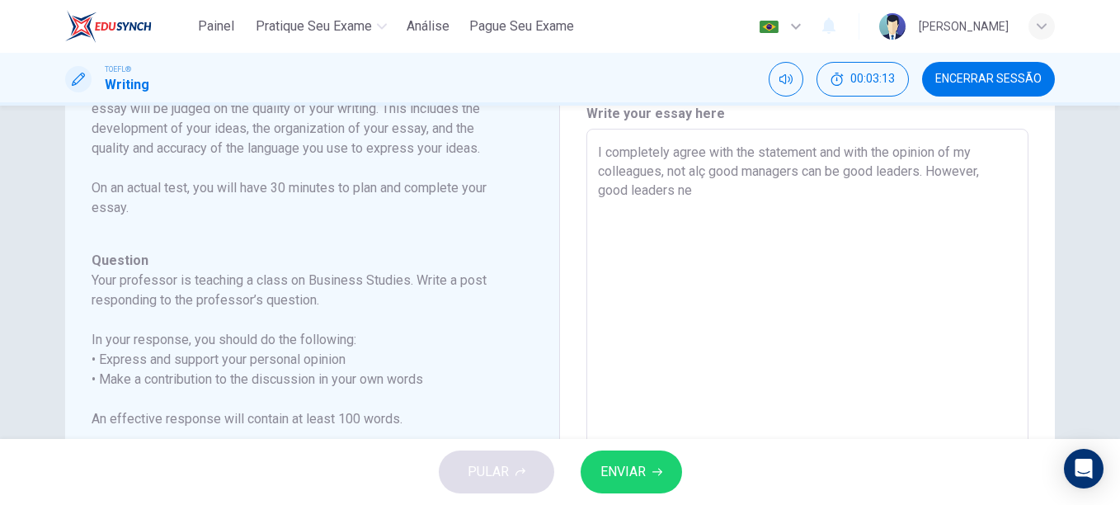
type textarea "x"
type textarea "I completely agree with the statement and with the opinion of my colleagues, no…"
type textarea "x"
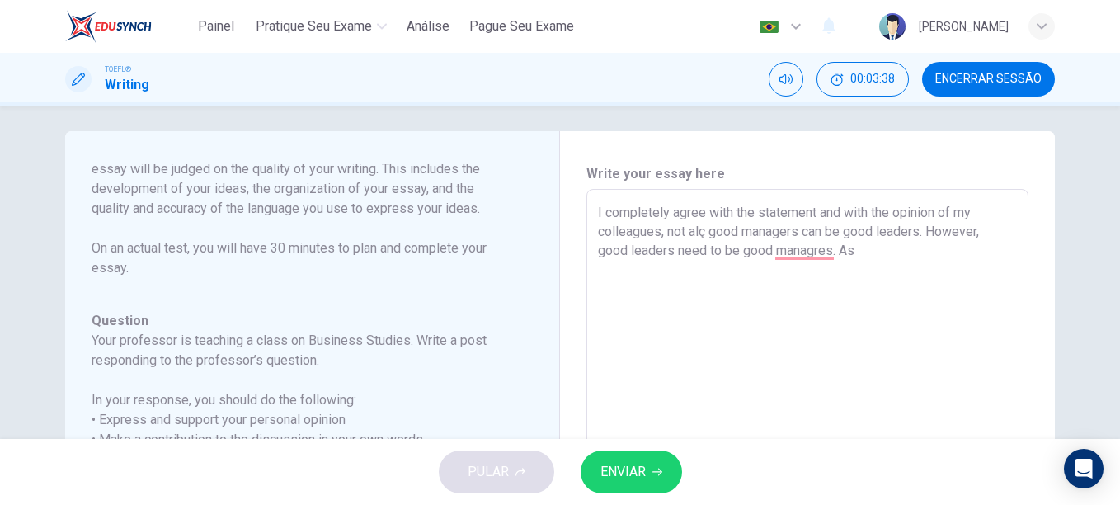
scroll to position [10, 0]
click at [809, 250] on textarea "I completely agree with the statement and with the opinion of my colleagues, no…" at bounding box center [807, 462] width 419 height 524
click at [808, 247] on textarea "I completely agree with the statement and with the opinion of my colleagues, no…" at bounding box center [807, 462] width 419 height 524
click at [780, 251] on textarea "I completely agree with the statement and with the opinion of my colleagues, no…" at bounding box center [807, 462] width 419 height 524
click at [943, 253] on textarea "I completely agree with the statement and with the opinion of my colleagues, no…" at bounding box center [807, 462] width 419 height 524
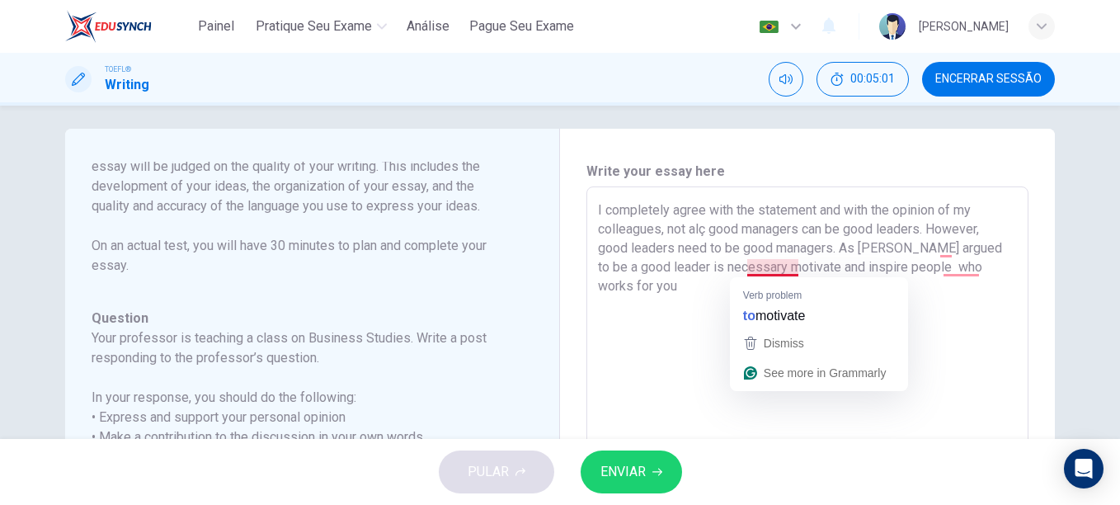
click at [772, 270] on textarea "I completely agree with the statement and with the opinion of my colleagues, no…" at bounding box center [807, 462] width 419 height 524
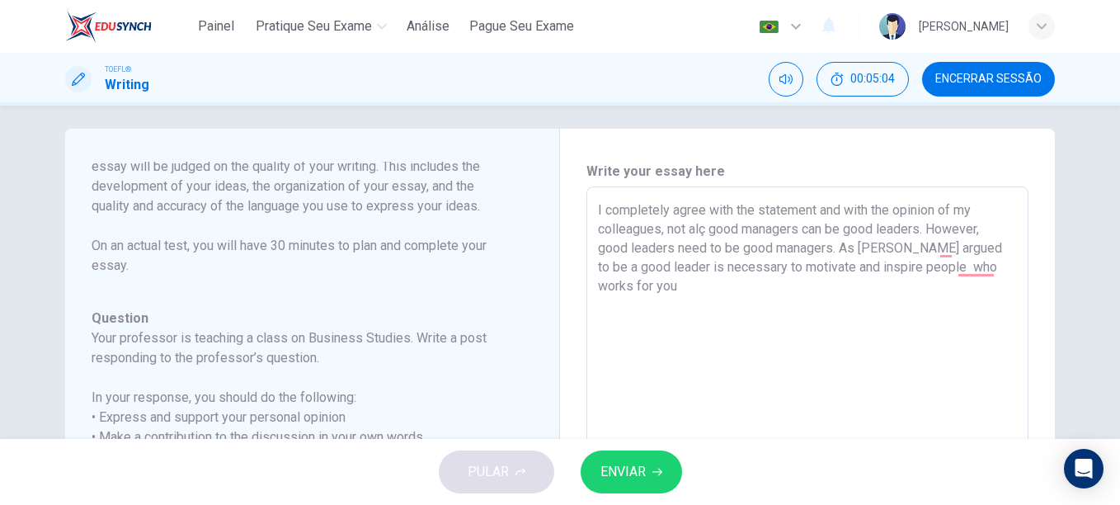
click at [856, 269] on textarea "I completely agree with the statement and with the opinion of my colleagues, no…" at bounding box center [807, 462] width 419 height 524
click at [641, 295] on textarea "I completely agree with the statement and with the opinion of my colleagues, no…" at bounding box center [807, 462] width 419 height 524
click at [626, 292] on textarea "I completely agree with the statement and with the opinion of my colleagues, no…" at bounding box center [807, 462] width 419 height 524
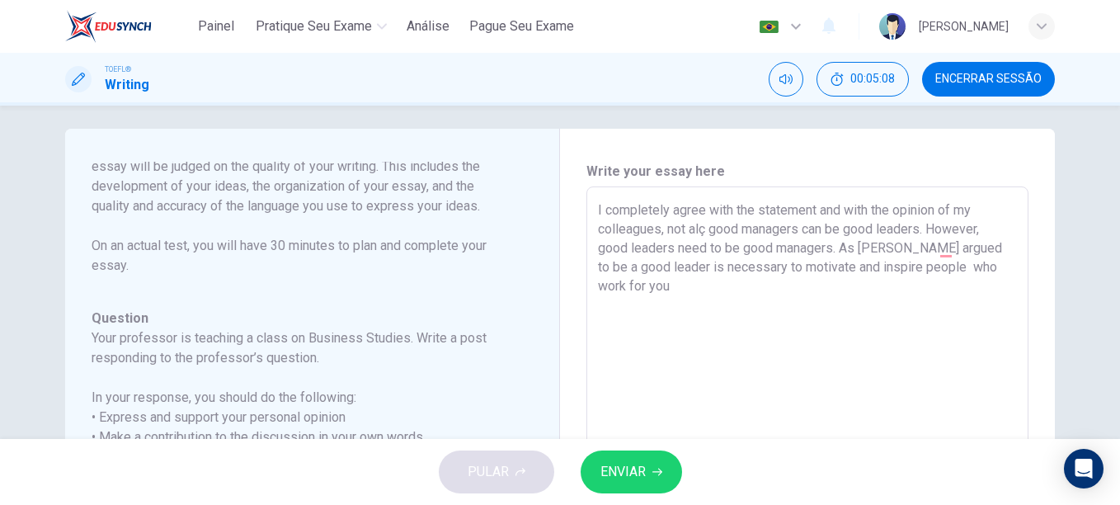
click at [626, 292] on textarea "I completely agree with the statement and with the opinion of my colleagues, no…" at bounding box center [807, 462] width 419 height 524
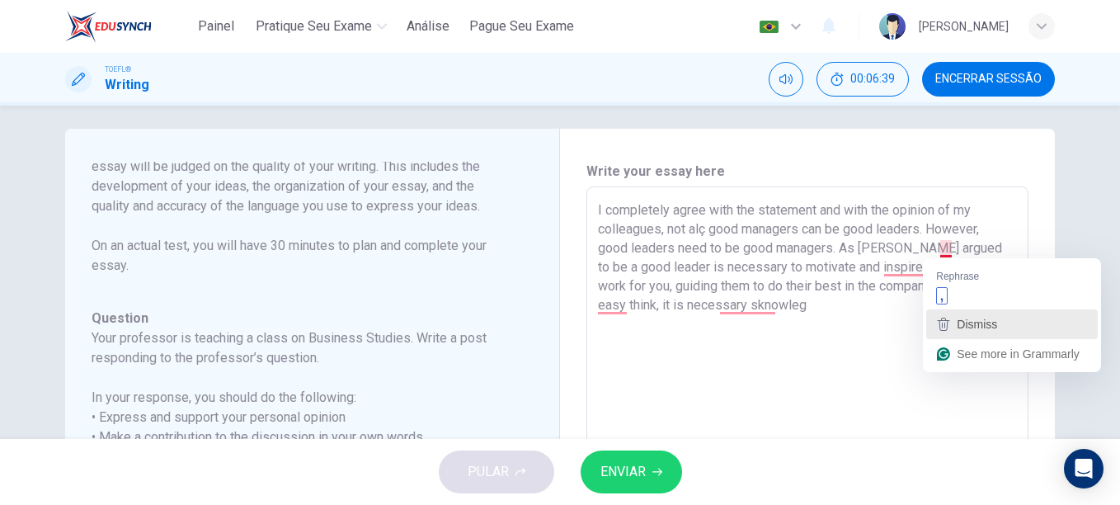
click at [969, 324] on span "Dismiss" at bounding box center [977, 324] width 40 height 13
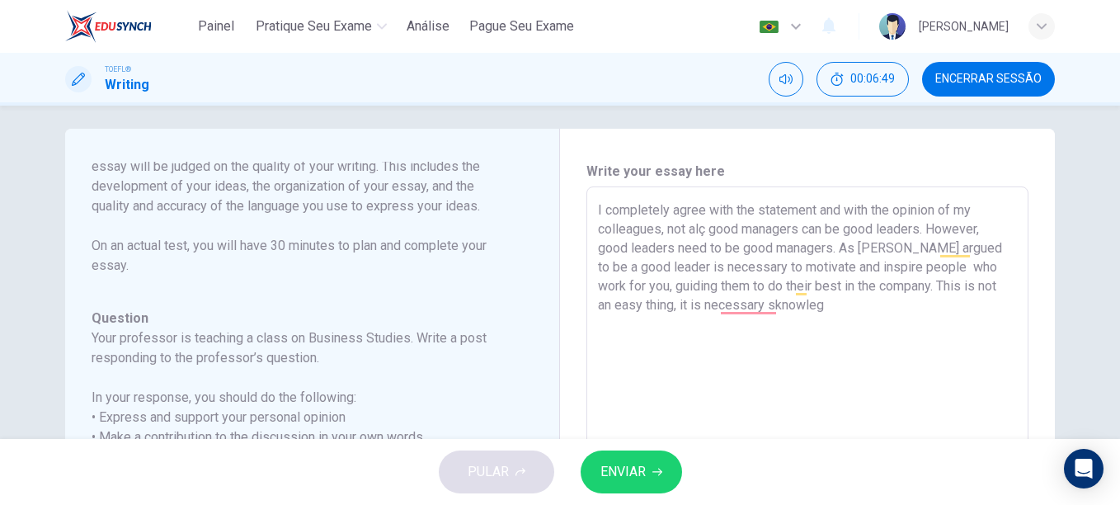
click at [781, 306] on textarea "I completely agree with the statement and with the opinion of my colleagues, no…" at bounding box center [807, 462] width 419 height 524
click at [748, 308] on textarea "I completely agree with the statement and with the opinion of my colleagues, no…" at bounding box center [807, 462] width 419 height 524
click at [1007, 308] on textarea "I completely agree with the statement and with the opinion of my colleagues, no…" at bounding box center [807, 462] width 419 height 524
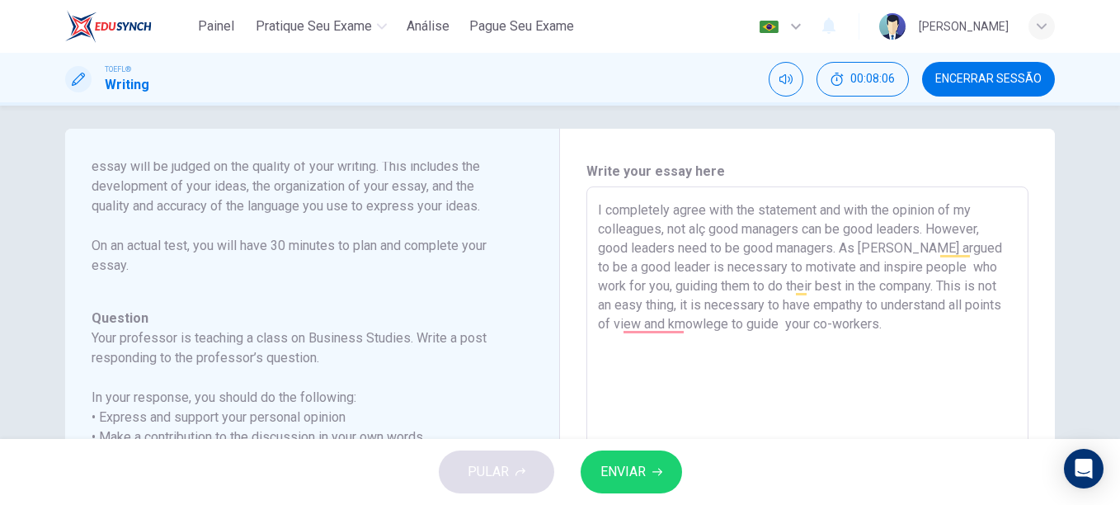
click at [1071, 303] on div "Question 1 Question Type : Writing for an Academic Discussion Directions For th…" at bounding box center [560, 463] width 1043 height 668
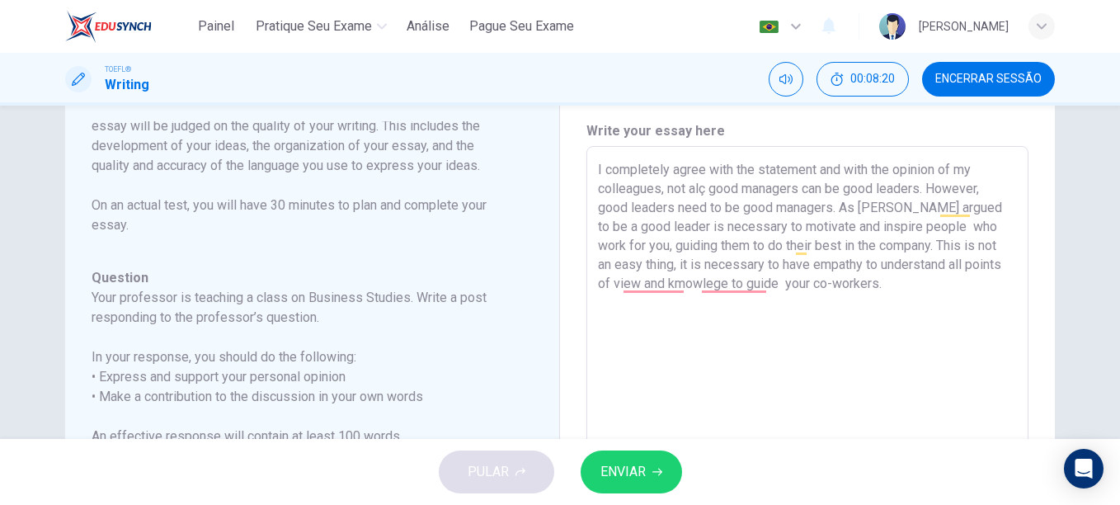
scroll to position [54, 0]
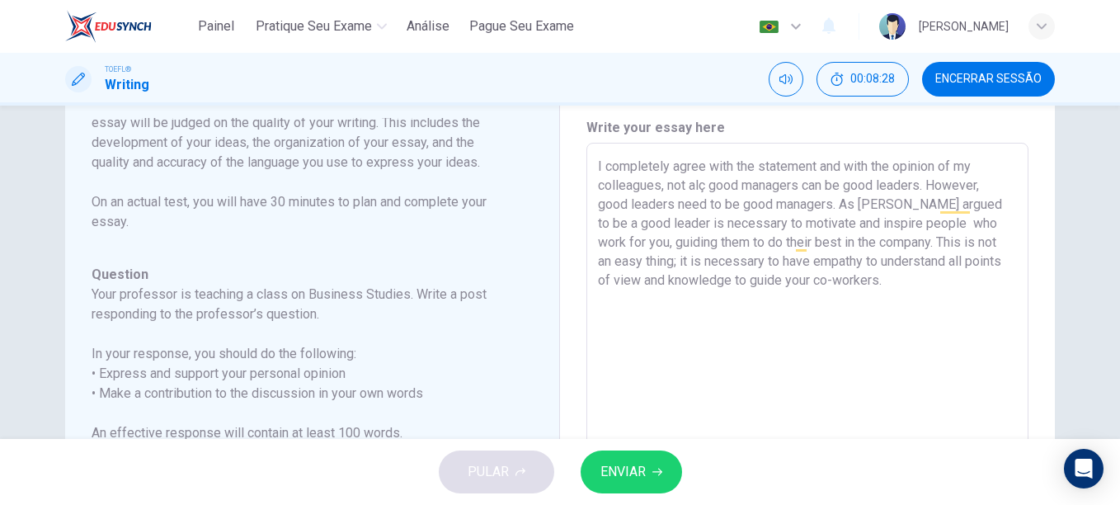
click at [887, 274] on textarea "I completely agree with the statement and with the opinion of my colleagues, no…" at bounding box center [807, 419] width 419 height 524
click at [702, 186] on textarea "I completely agree with the statement and with the opinion of my colleagues, no…" at bounding box center [807, 419] width 419 height 524
click at [923, 285] on textarea "I completely agree with the statement and with the opinion of my colleagues, no…" at bounding box center [807, 419] width 419 height 524
click at [855, 282] on textarea "I completely agree with the statement and with the opinion of my colleagues, th…" at bounding box center [807, 419] width 419 height 524
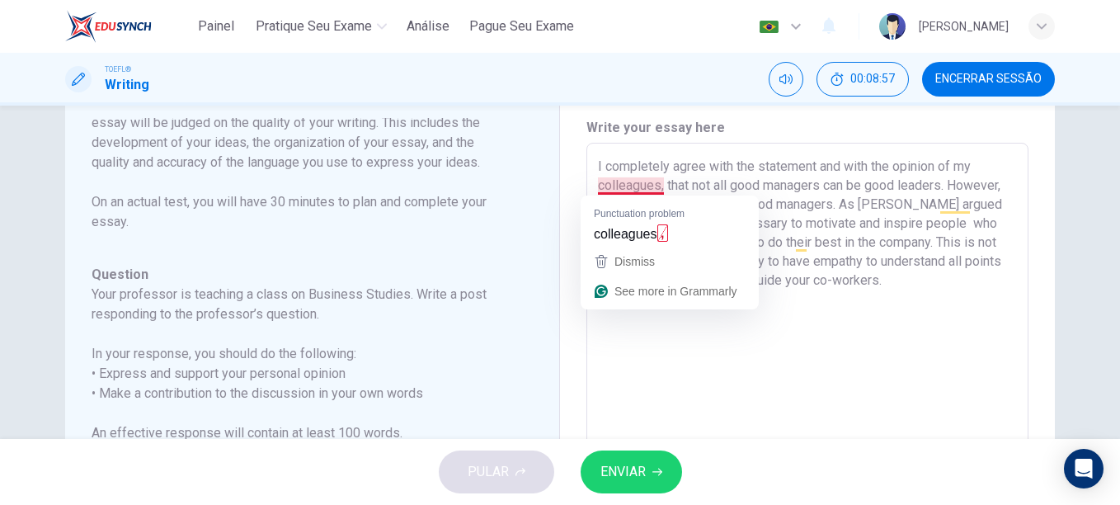
click at [640, 238] on textarea "I completely agree with the statement and with the opinion of my colleagues, th…" at bounding box center [807, 419] width 419 height 524
click at [862, 280] on textarea "I completely agree with the statement and with the opinion of my colleagues, th…" at bounding box center [807, 419] width 419 height 524
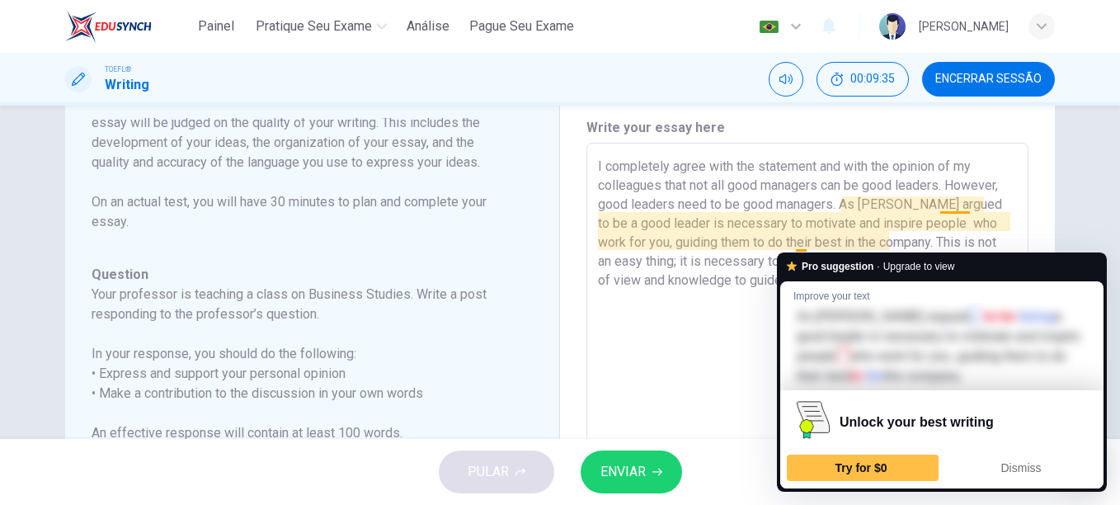
click at [798, 241] on textarea "I completely agree with the statement and with the opinion of my colleagues tha…" at bounding box center [807, 419] width 419 height 524
click at [725, 320] on textarea "I completely agree with the statement and with the opinion of my colleagues tha…" at bounding box center [807, 419] width 419 height 524
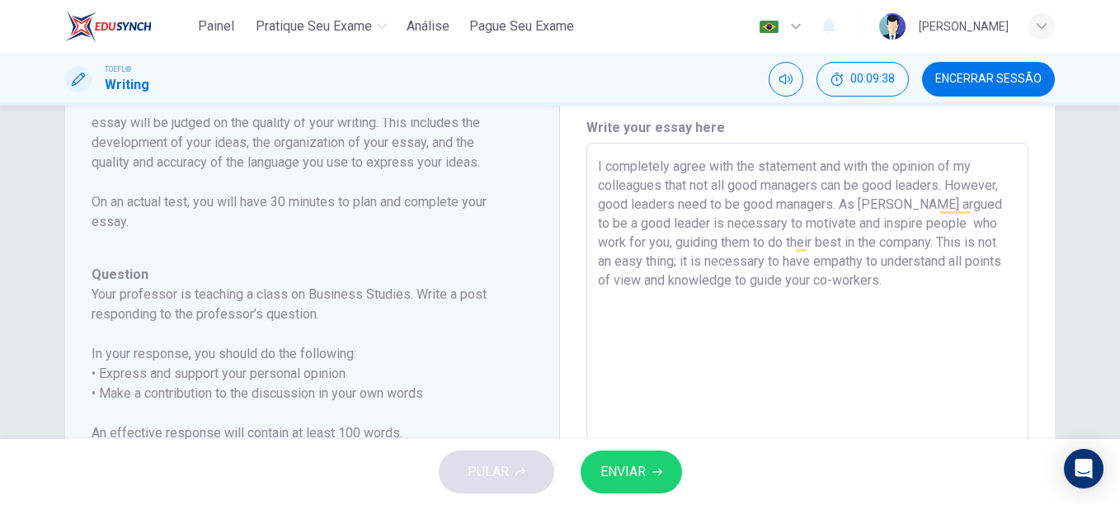
click at [880, 238] on textarea "I completely agree with the statement and with the opinion of my colleagues tha…" at bounding box center [807, 419] width 419 height 524
click at [865, 339] on textarea "I completely agree with the statement and with the opinion of my colleagues tha…" at bounding box center [807, 419] width 419 height 524
click at [832, 283] on textarea "I completely agree with the statement and with the opinion of my colleagues tha…" at bounding box center [807, 419] width 419 height 524
click at [976, 281] on textarea "I completely agree with the statement and with the opinion of my colleagues tha…" at bounding box center [807, 419] width 419 height 524
click at [532, 415] on div "Question 1 Question Type : Writing for an Academic Discussion Directions For th…" at bounding box center [312, 419] width 495 height 668
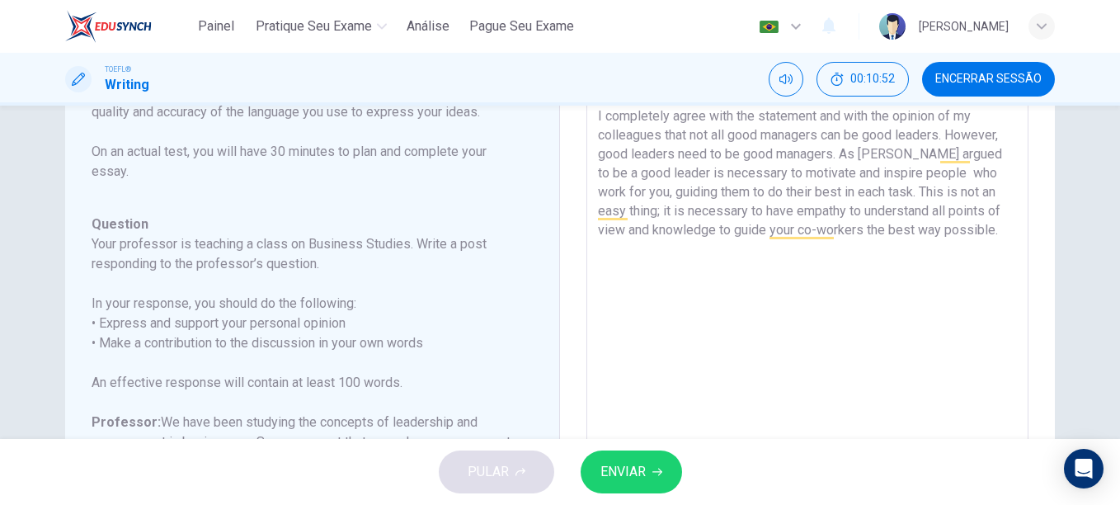
scroll to position [78, 0]
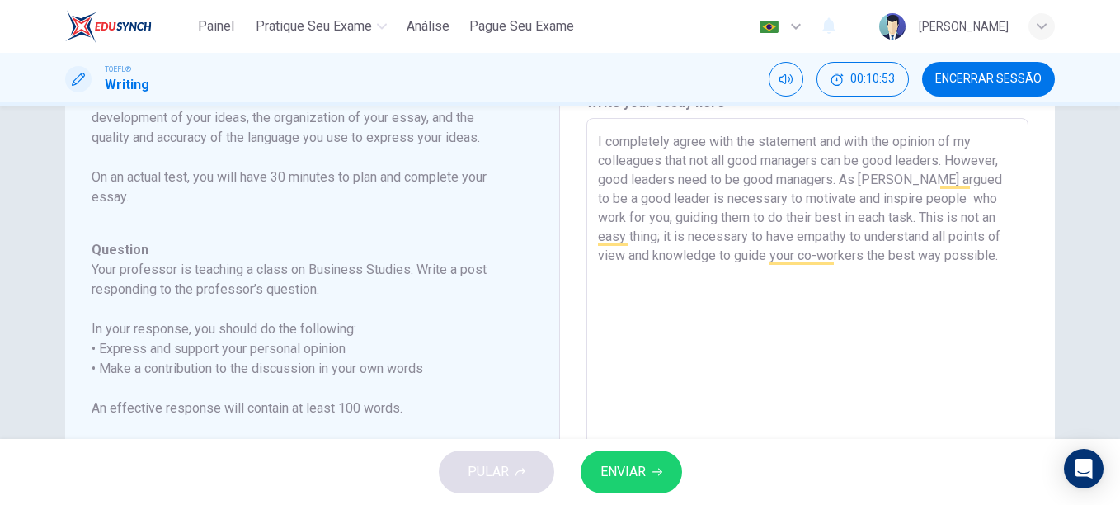
click at [986, 263] on textarea "I completely agree with the statement and with the opinion of my colleagues tha…" at bounding box center [807, 394] width 419 height 524
click at [710, 313] on textarea "I completely agree with the statement and with the opinion of my colleagues tha…" at bounding box center [807, 394] width 419 height 524
click at [968, 178] on textarea "I completely agree with the statement and with the opinion of my colleagues tha…" at bounding box center [807, 394] width 419 height 524
click at [647, 201] on textarea "I completely agree with the statement and with the opinion of my colleagues tha…" at bounding box center [807, 394] width 419 height 524
click at [719, 196] on textarea "I completely agree with the statement and with the opinion of my colleagues tha…" at bounding box center [807, 394] width 419 height 524
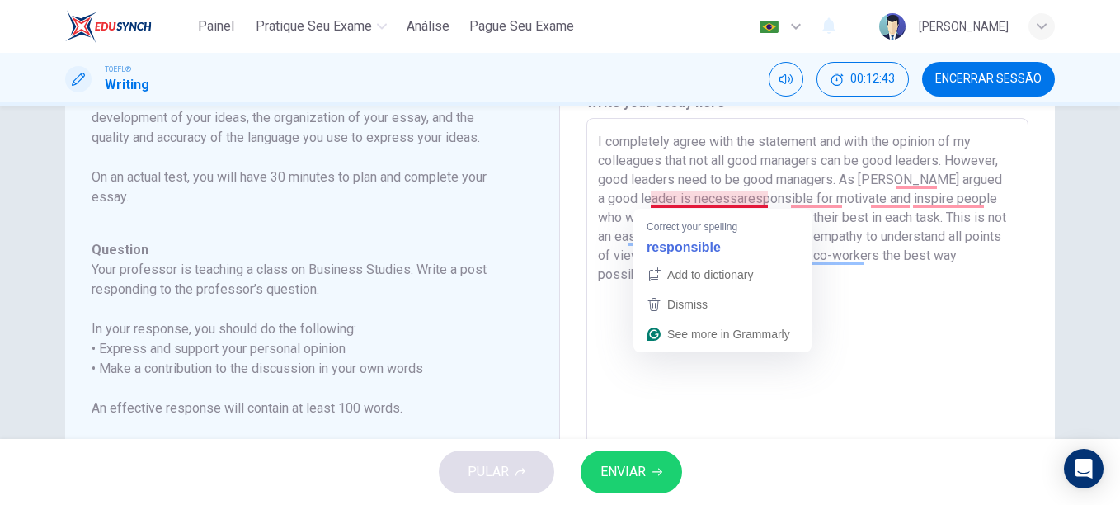
click at [697, 197] on textarea "I completely agree with the statement and with the opinion of my colleagues tha…" at bounding box center [807, 394] width 419 height 524
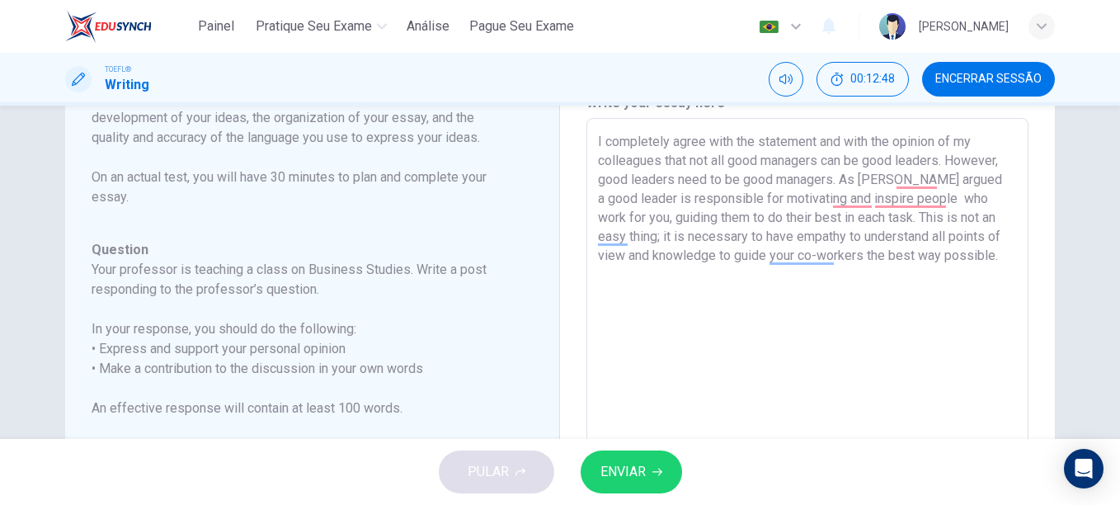
click at [861, 196] on textarea "I completely agree with the statement and with the opinion of my colleagues tha…" at bounding box center [807, 394] width 419 height 524
click at [867, 198] on textarea "I completely agree with the statement and with the opinion of my colleagues tha…" at bounding box center [807, 394] width 419 height 524
click at [613, 217] on textarea "I completely agree with the statement and with the opinion of my colleagues tha…" at bounding box center [807, 394] width 419 height 524
click at [911, 185] on textarea "I completely agree with the statement and with the opinion of my colleagues tha…" at bounding box center [807, 394] width 419 height 524
click at [921, 181] on textarea "I completely agree with the statement and with the opinion of my colleagues tha…" at bounding box center [807, 394] width 419 height 524
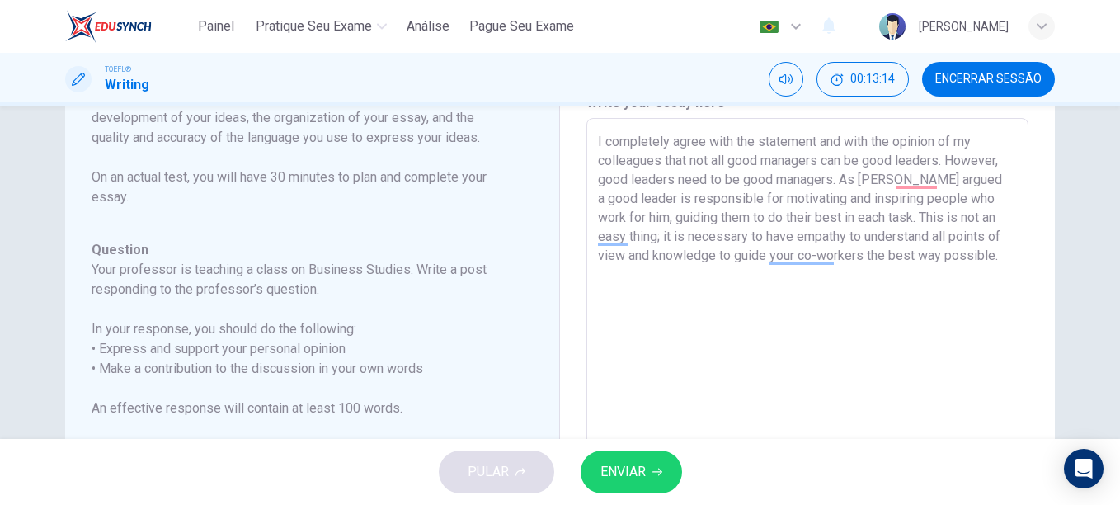
click at [918, 179] on textarea "I completely agree with the statement and with the opinion of my colleagues tha…" at bounding box center [807, 394] width 419 height 524
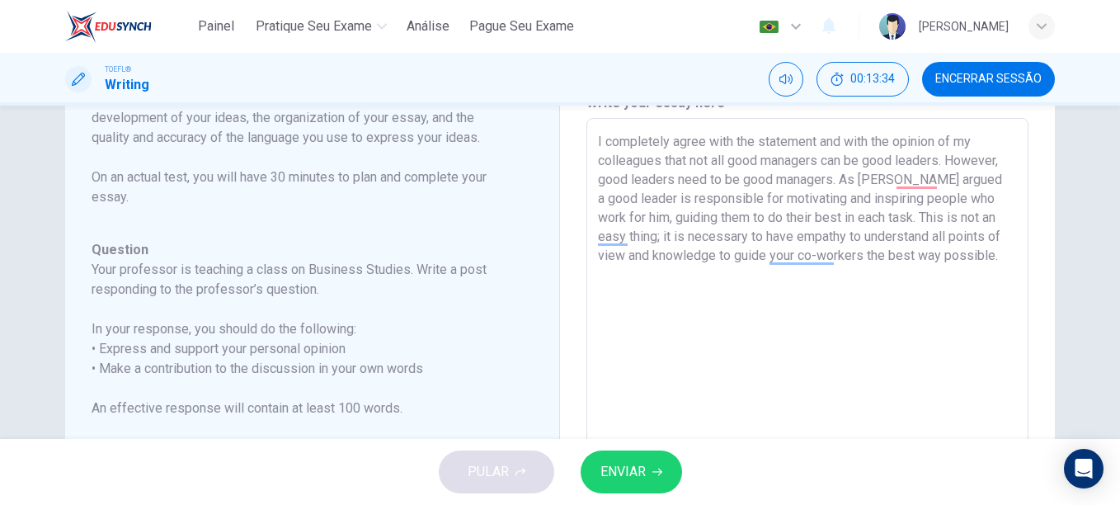
click at [687, 338] on textarea "I completely agree with the statement and with the opinion of my colleagues tha…" at bounding box center [807, 394] width 419 height 524
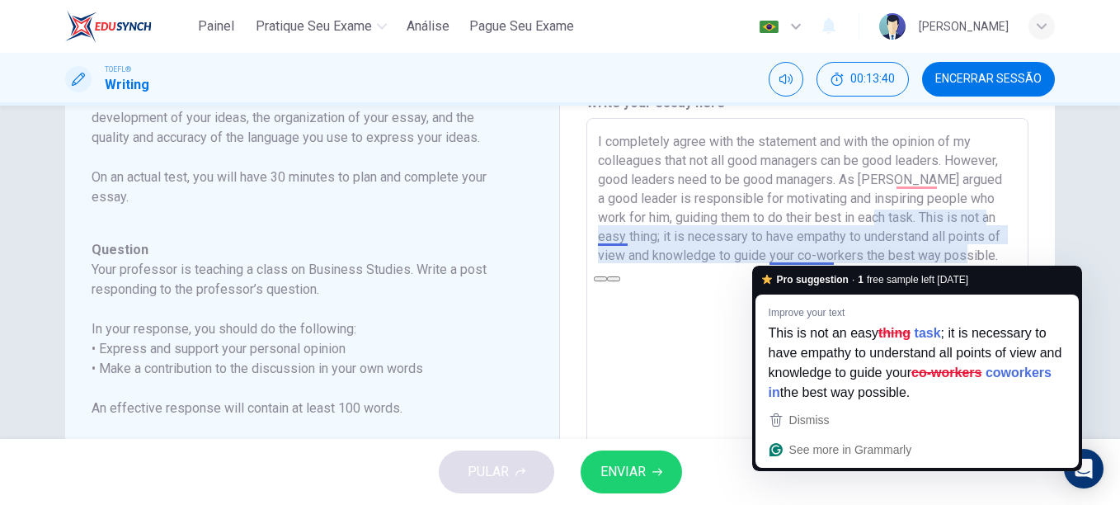
click at [659, 359] on textarea "I completely agree with the statement and with the opinion of my colleagues tha…" at bounding box center [807, 394] width 419 height 524
click at [679, 396] on textarea "I completely agree with the statement and with the opinion of my colleagues tha…" at bounding box center [807, 394] width 419 height 524
click at [989, 255] on textarea "I completely agree with the statement and with the opinion of my colleagues tha…" at bounding box center [807, 394] width 419 height 524
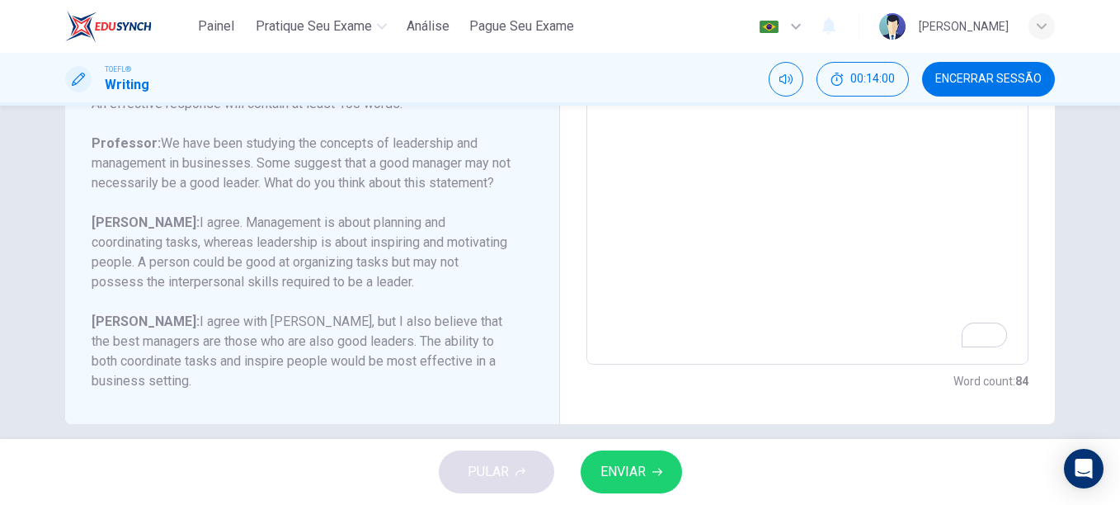
scroll to position [377, 0]
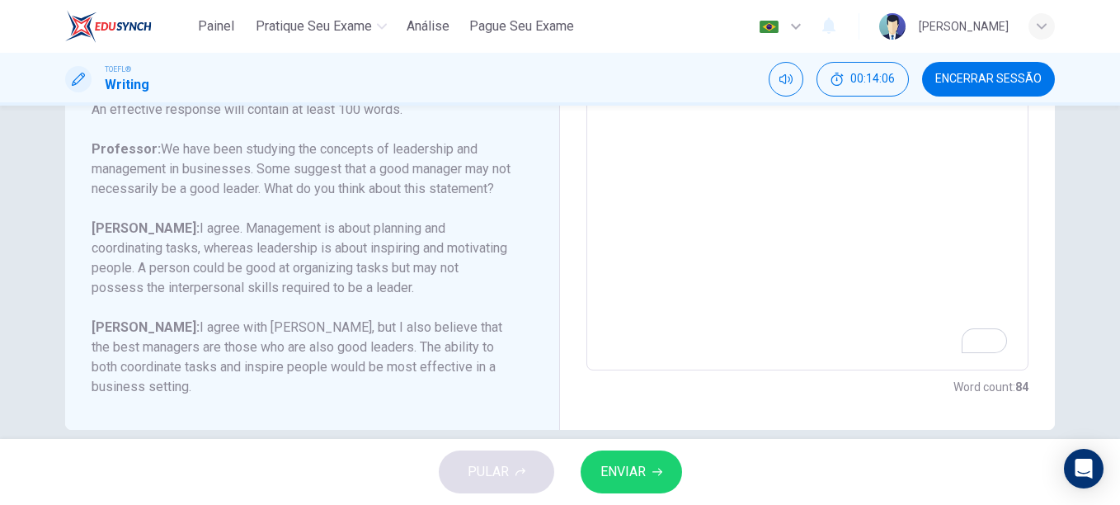
click at [806, 196] on textarea "I completely agree with the statement and with the opinion of my colleagues tha…" at bounding box center [807, 95] width 419 height 524
click at [815, 180] on textarea "I completely agree with the statement and with the opinion of my colleagues tha…" at bounding box center [807, 95] width 419 height 524
click at [939, 161] on textarea "I completely agree with the statement and with the opinion of my colleagues tha…" at bounding box center [807, 95] width 419 height 524
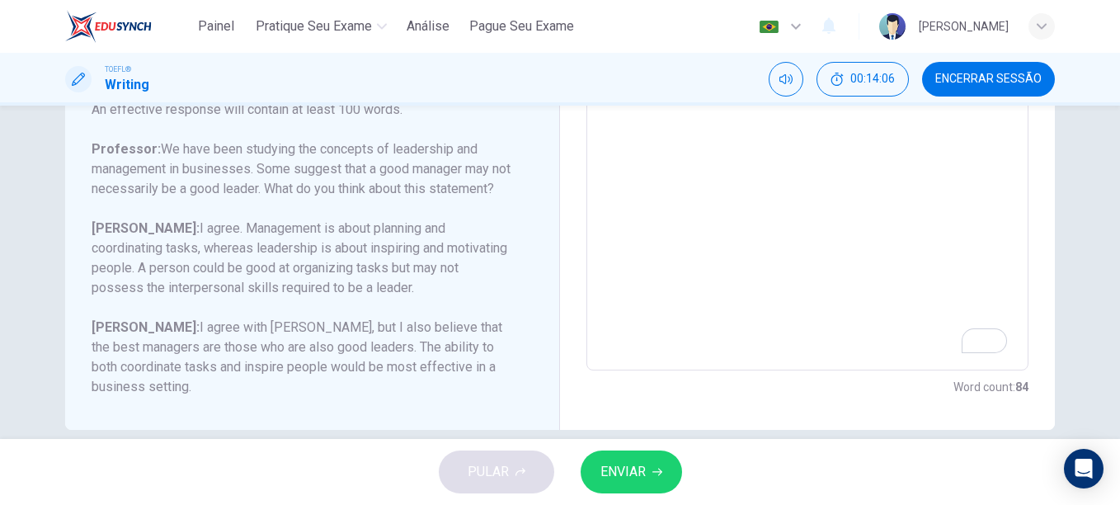
click at [939, 161] on textarea "I completely agree with the statement and with the opinion of my colleagues tha…" at bounding box center [807, 95] width 419 height 524
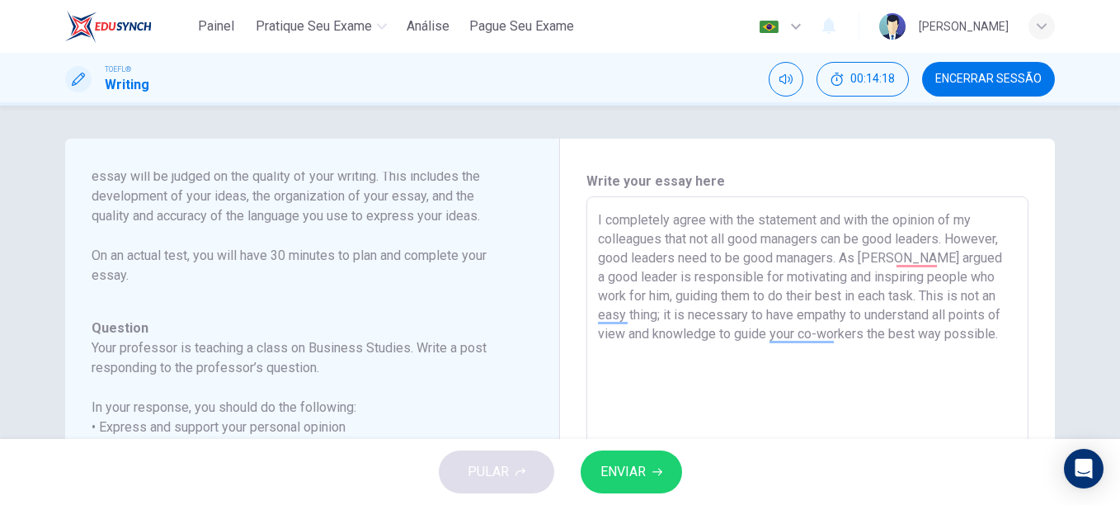
click at [979, 344] on textarea "I completely agree with the statement and with the opinion of my colleagues tha…" at bounding box center [807, 472] width 419 height 524
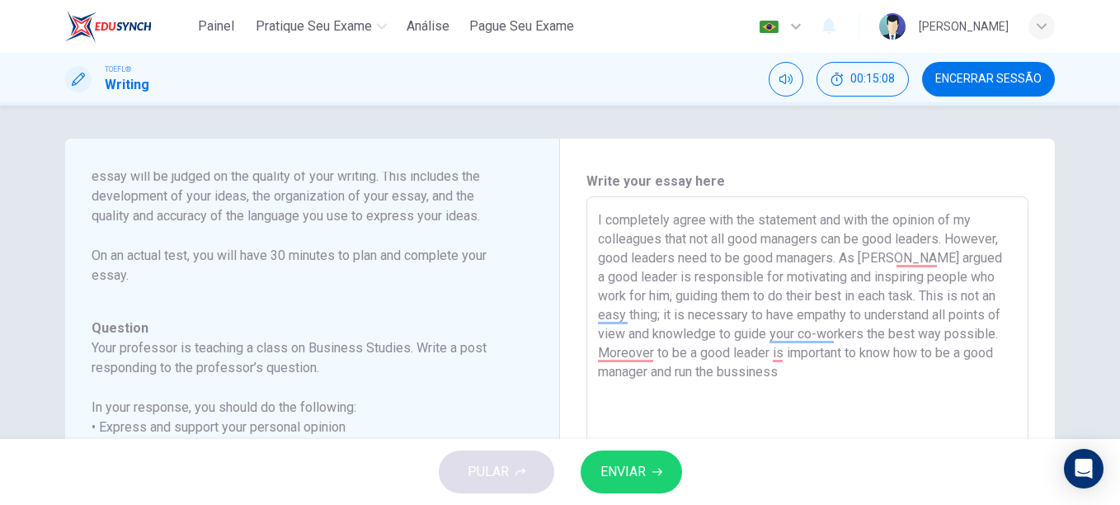
click at [660, 358] on textarea "I completely agree with the statement and with the opinion of my colleagues tha…" at bounding box center [807, 472] width 419 height 524
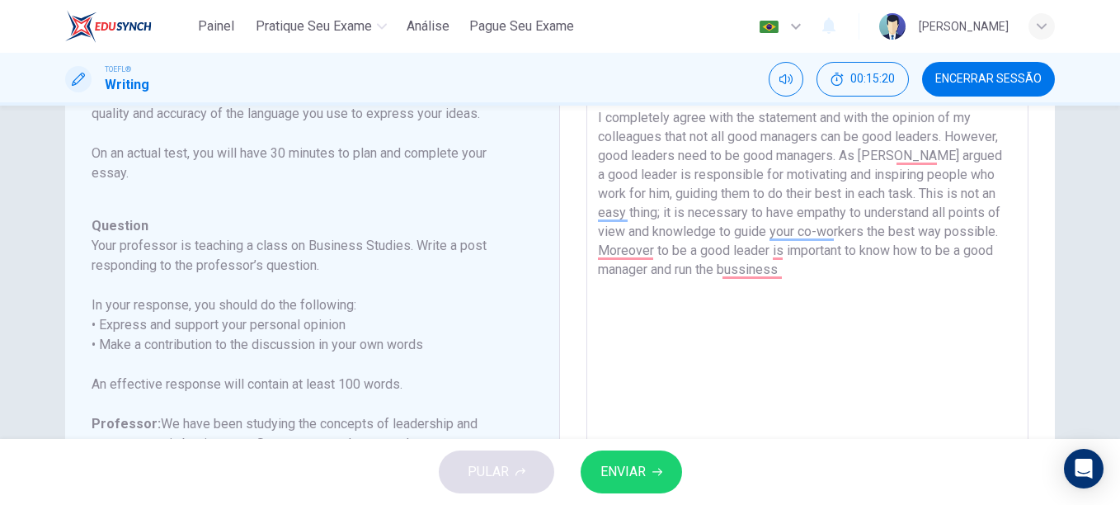
scroll to position [108, 0]
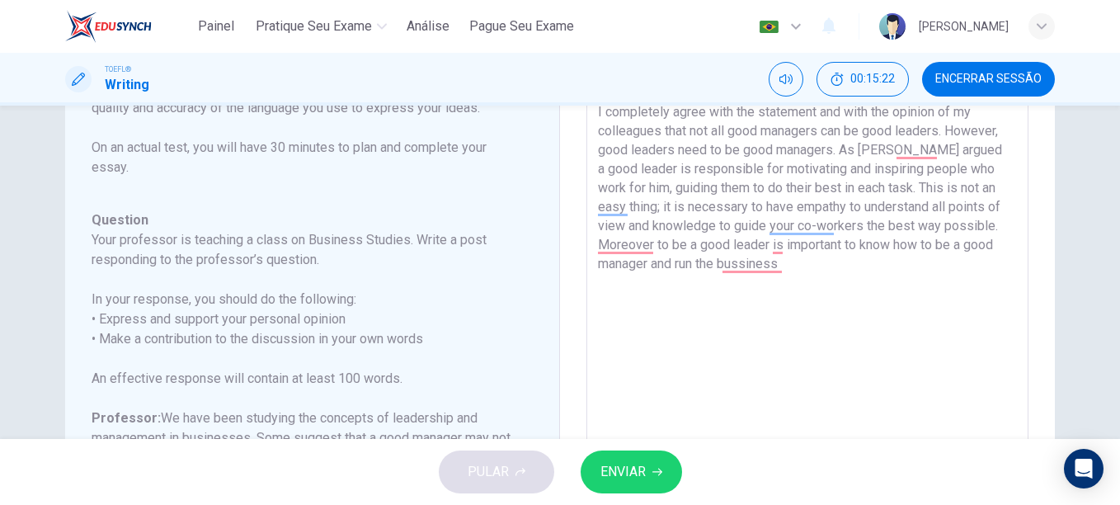
click at [657, 242] on textarea "I completely agree with the statement and with the opinion of my colleagues tha…" at bounding box center [807, 364] width 419 height 524
click at [790, 270] on textarea "I completely agree with the statement and with the opinion of my colleagues tha…" at bounding box center [807, 364] width 419 height 524
click at [668, 290] on textarea "I completely agree with the statement and with the opinion of my colleagues tha…" at bounding box center [807, 364] width 419 height 524
click at [808, 247] on textarea "I completely agree with the statement and with the opinion of my colleagues tha…" at bounding box center [807, 364] width 419 height 524
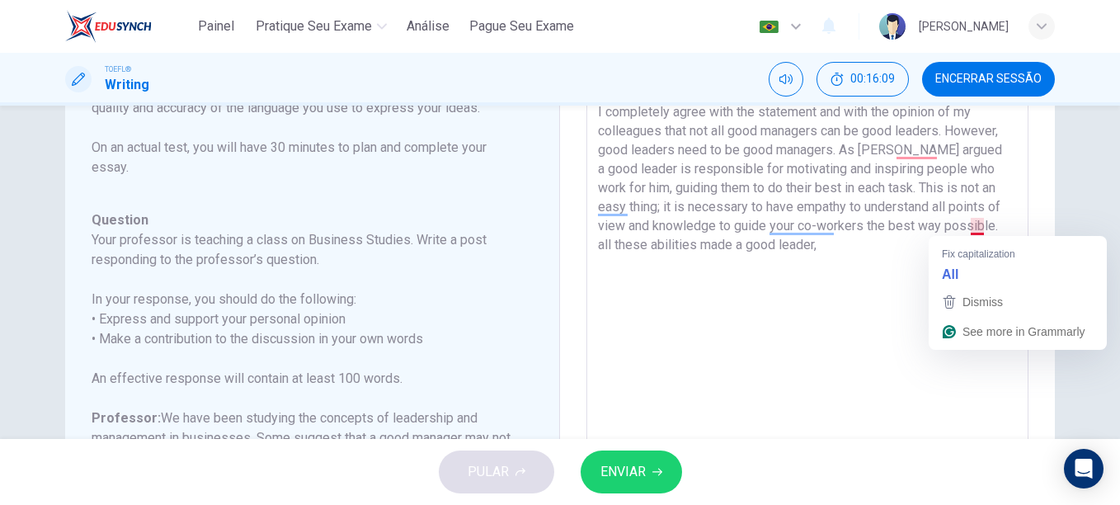
click at [972, 225] on textarea "I completely agree with the statement and with the opinion of my colleagues tha…" at bounding box center [807, 364] width 419 height 524
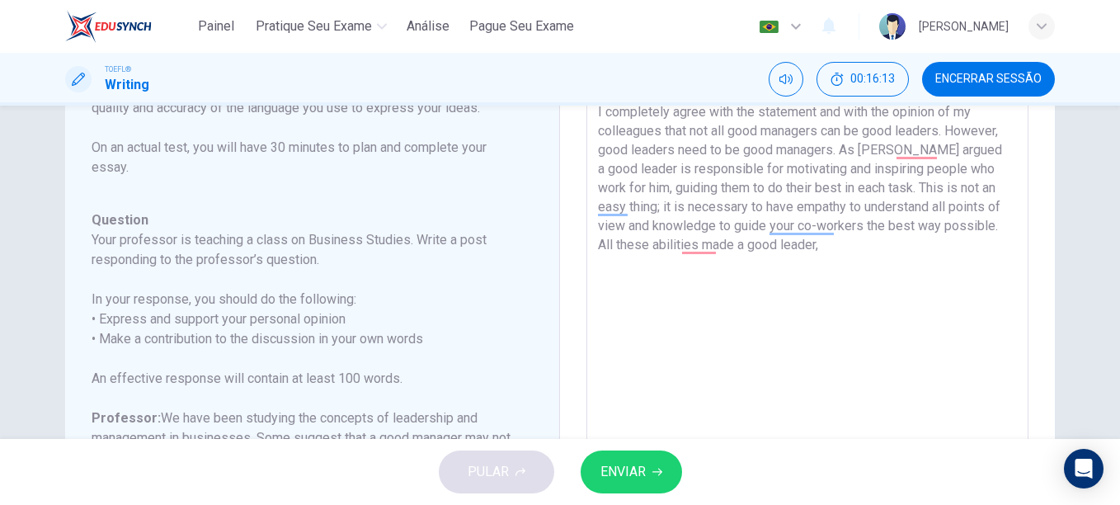
drag, startPoint x: 969, startPoint y: 231, endPoint x: 986, endPoint y: 257, distance: 30.9
click at [986, 257] on textarea "I completely agree with the statement and with the opinion of my colleagues tha…" at bounding box center [807, 364] width 419 height 524
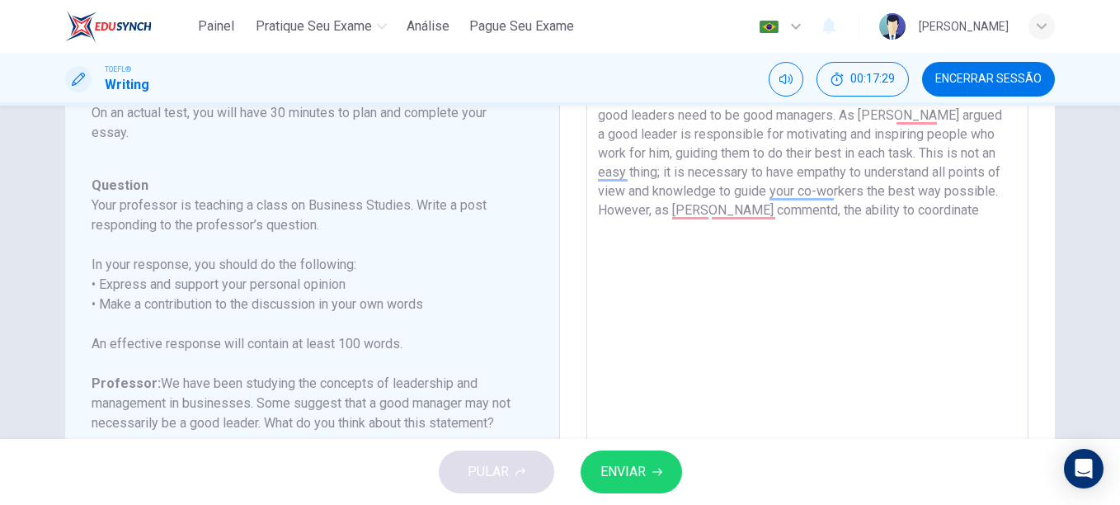
scroll to position [141, 0]
click at [914, 213] on textarea "I completely agree with the statement and with the opinion of my colleagues tha…" at bounding box center [807, 331] width 419 height 524
click at [916, 212] on textarea "I completely agree with the statement and with the opinion of my colleagues tha…" at bounding box center [807, 331] width 419 height 524
click at [606, 210] on textarea "I completely agree with the statement and with the opinion of my colleagues tha…" at bounding box center [807, 331] width 419 height 524
click at [916, 211] on textarea "I completely agree with the statement and with the opinion of my colleagues tha…" at bounding box center [807, 331] width 419 height 524
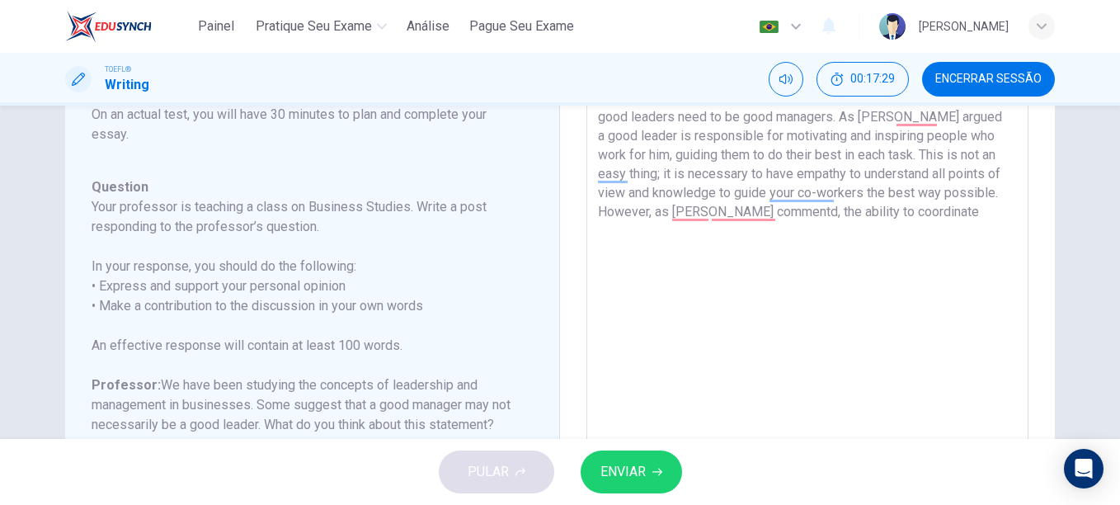
click at [916, 211] on textarea "I completely agree with the statement and with the opinion of my colleagues tha…" at bounding box center [807, 331] width 419 height 524
click at [923, 211] on textarea "I completely agree with the statement and with the opinion of my colleagues tha…" at bounding box center [807, 331] width 419 height 524
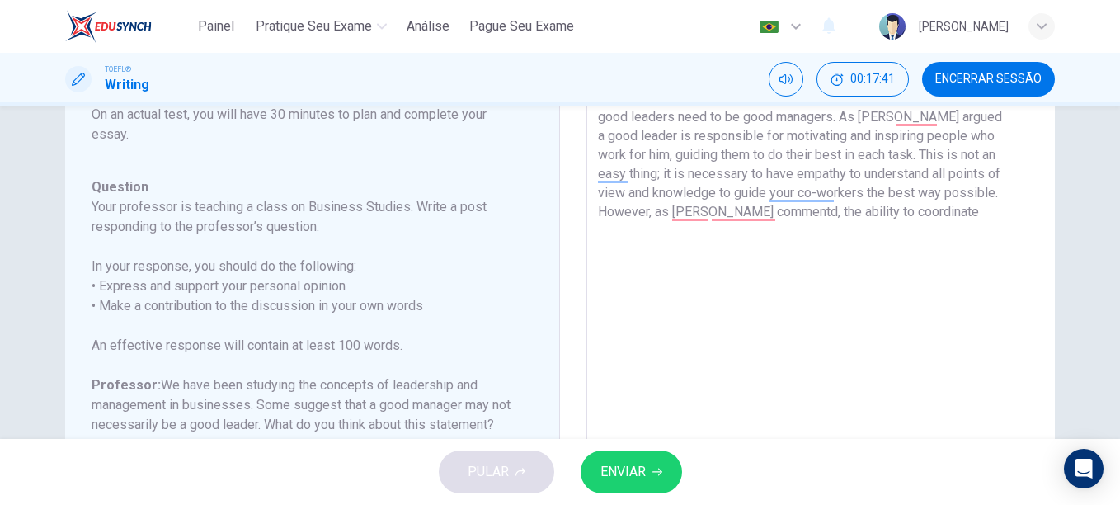
drag, startPoint x: 601, startPoint y: 210, endPoint x: 922, endPoint y: 235, distance: 322.8
click at [922, 235] on textarea "I completely agree with the statement and with the opinion of my colleagues tha…" at bounding box center [807, 331] width 419 height 524
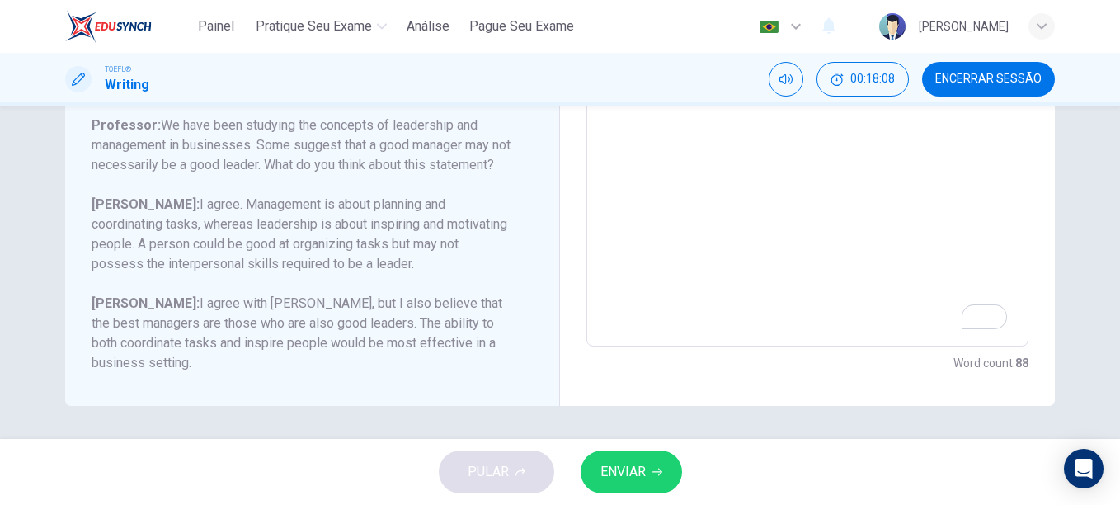
drag, startPoint x: 139, startPoint y: 305, endPoint x: 368, endPoint y: 374, distance: 238.6
click at [368, 374] on div "Question 1 Question Type : Writing for an Academic Discussion Directions For th…" at bounding box center [312, 72] width 495 height 668
drag, startPoint x: 129, startPoint y: 301, endPoint x: 422, endPoint y: 336, distance: 294.9
click at [422, 336] on h6 "[PERSON_NAME]: I agree with [PERSON_NAME], but I also believe that the best man…" at bounding box center [303, 333] width 422 height 79
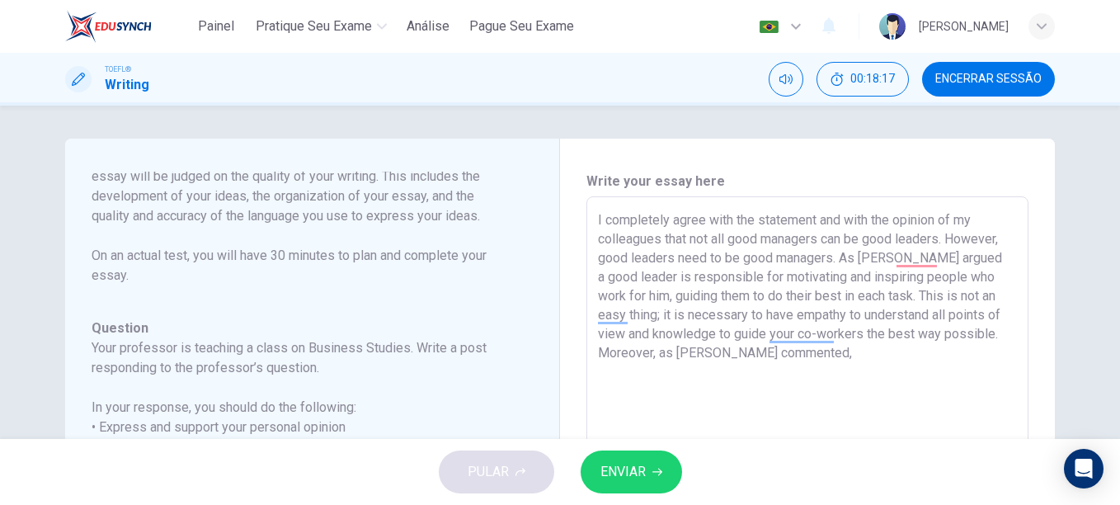
scroll to position [12, 0]
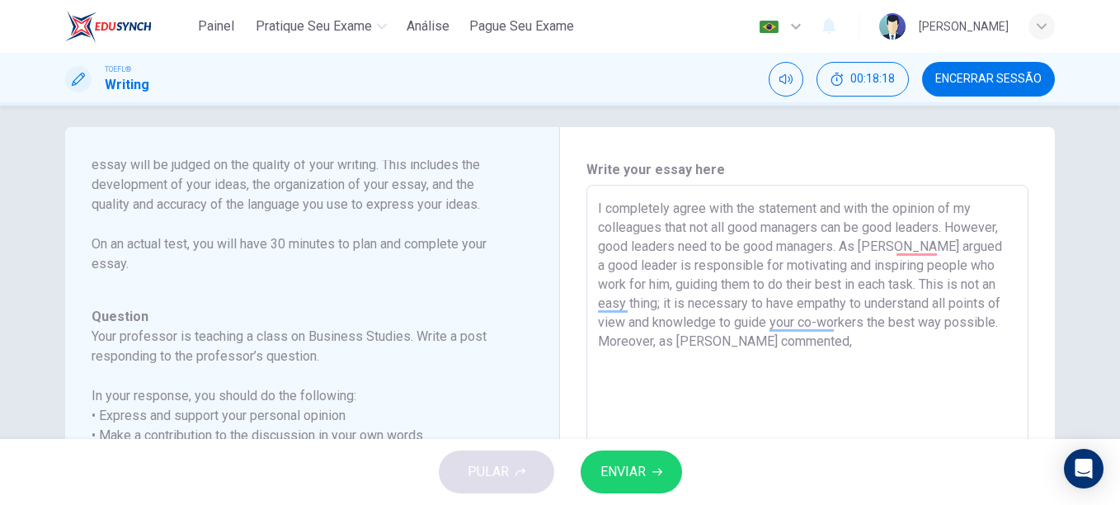
click at [832, 341] on textarea "I completely agree with the statement and with the opinion of my colleagues tha…" at bounding box center [807, 461] width 419 height 524
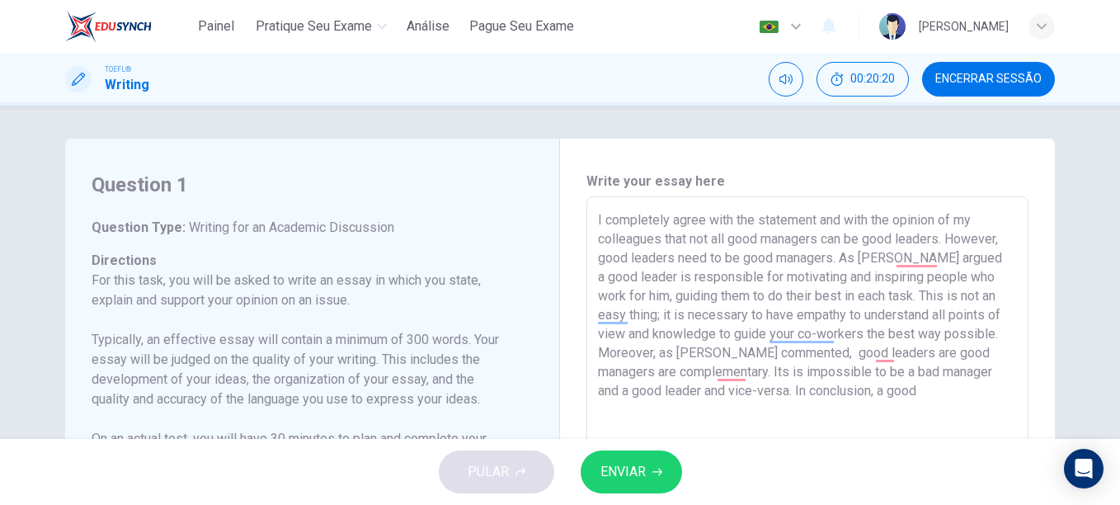
scroll to position [203, 0]
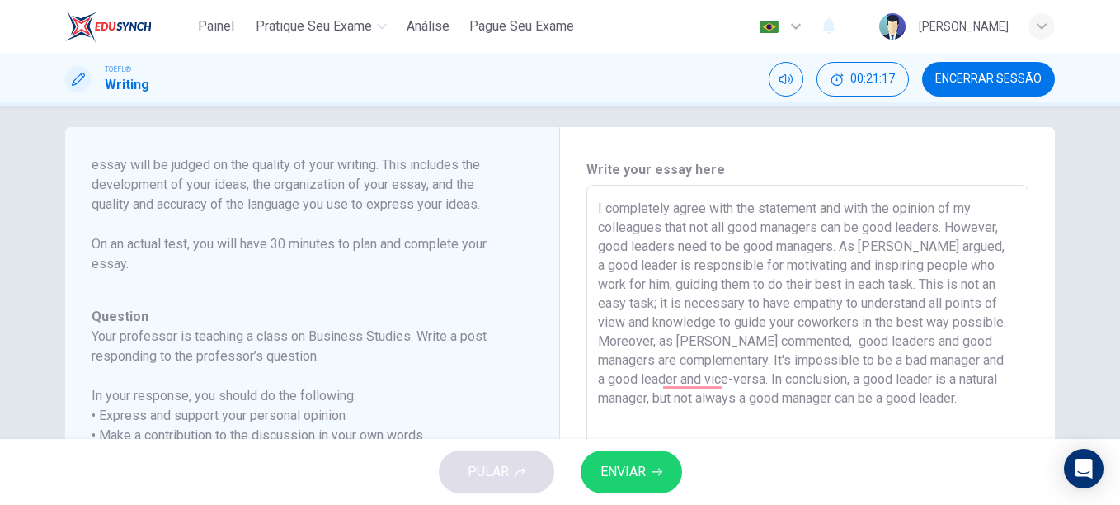
click at [686, 380] on textarea "I completely agree with the statement and with the opinion of my colleagues tha…" at bounding box center [807, 461] width 419 height 524
click at [677, 382] on textarea "I completely agree with the statement and with the opinion of my colleagues tha…" at bounding box center [807, 461] width 419 height 524
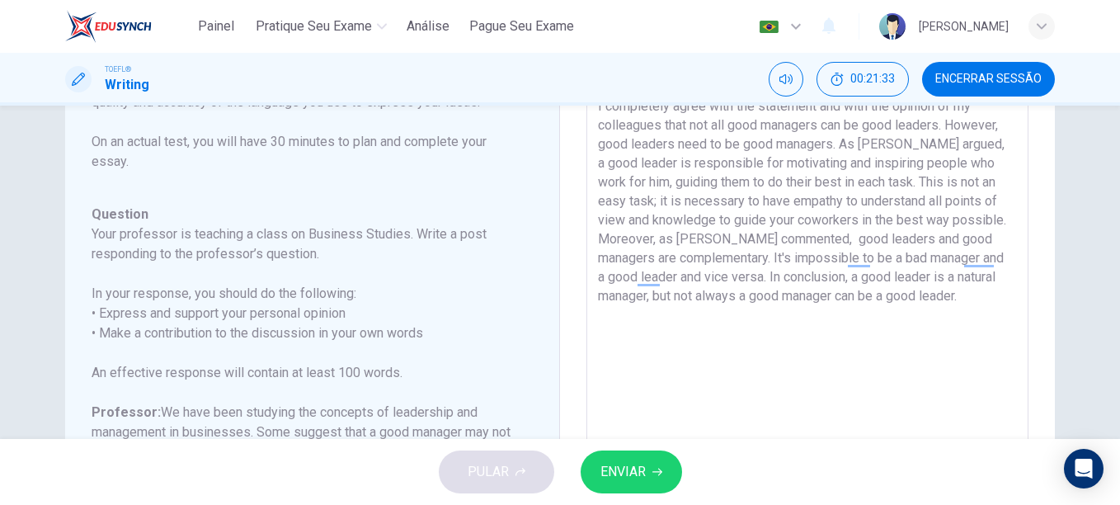
scroll to position [106, 0]
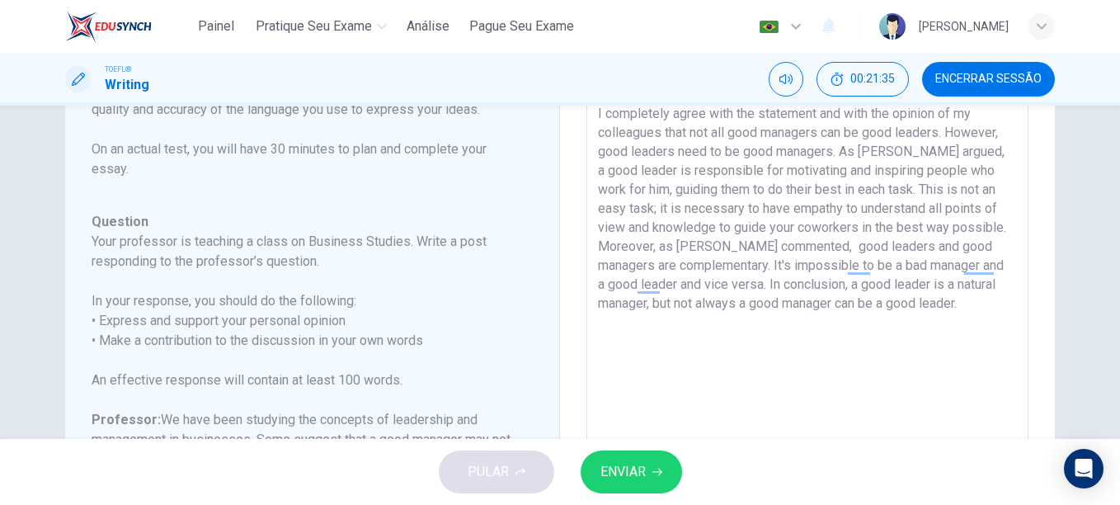
click at [851, 267] on textarea "I completely agree with the statement and with the opinion of my colleagues tha…" at bounding box center [807, 366] width 419 height 524
click at [642, 288] on textarea "I completely agree with the statement and with the opinion of my colleagues tha…" at bounding box center [807, 366] width 419 height 524
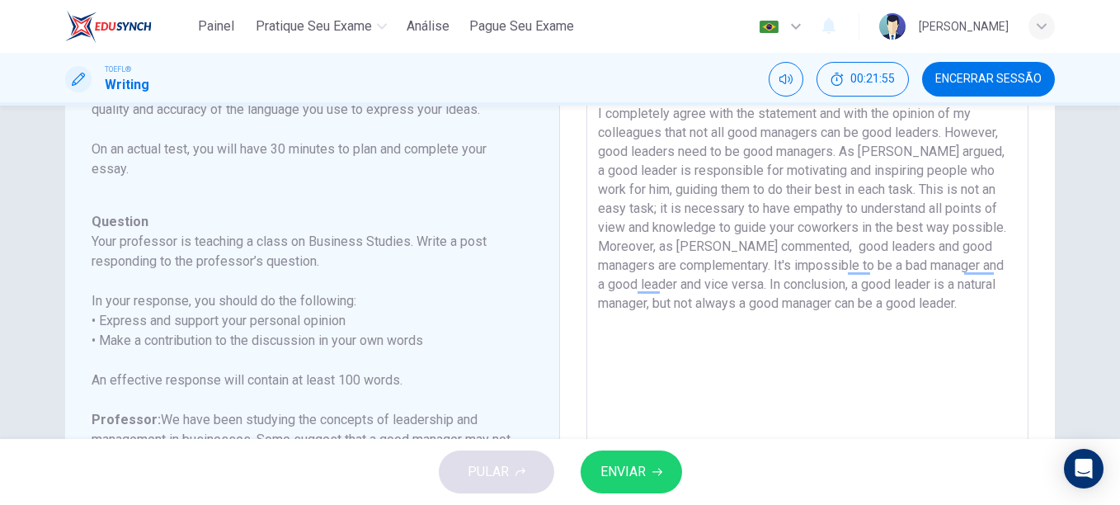
type textarea "I completely agree with the statement and with the opinion of my colleagues tha…"
click at [628, 474] on span "ENVIAR" at bounding box center [623, 471] width 45 height 23
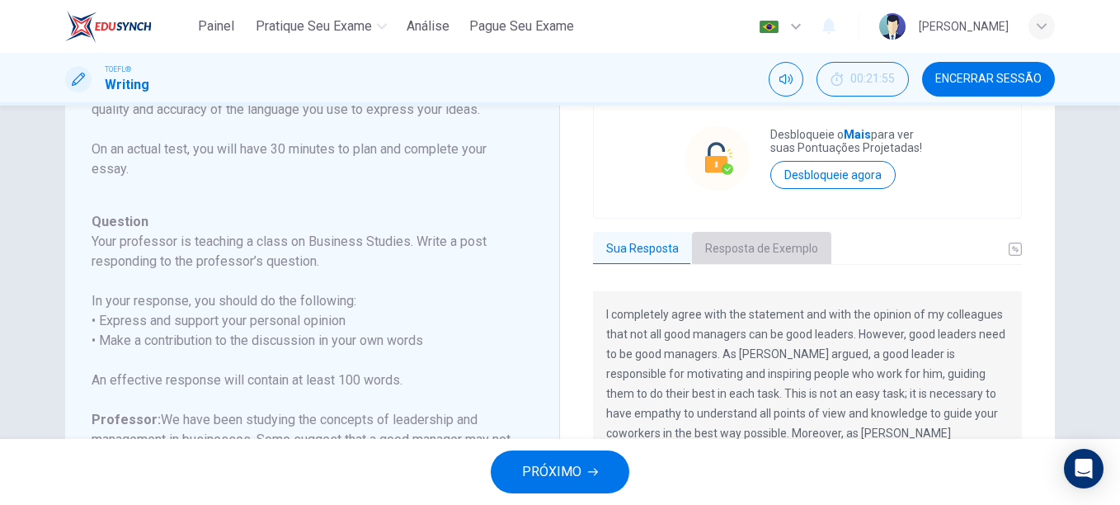
click at [749, 256] on button "Resposta de Exemplo" at bounding box center [761, 249] width 139 height 35
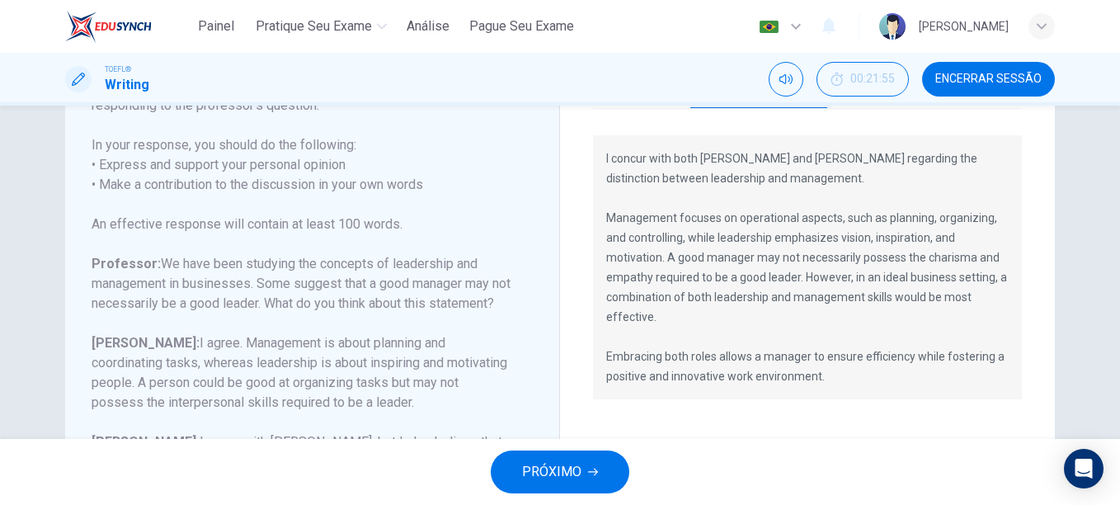
scroll to position [270, 0]
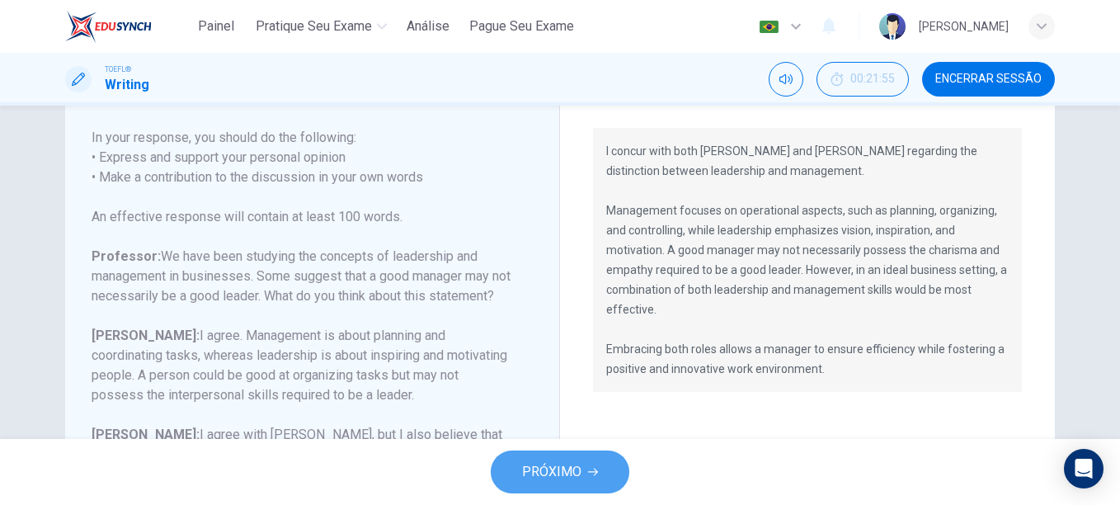
click at [564, 459] on button "PRÓXIMO" at bounding box center [560, 471] width 139 height 43
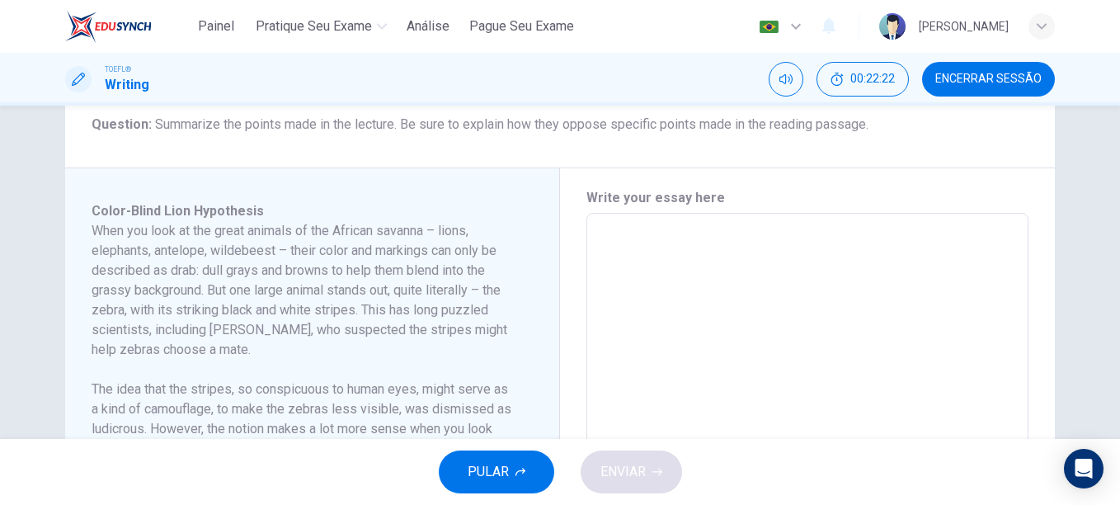
scroll to position [285, 0]
drag, startPoint x: 533, startPoint y: 304, endPoint x: 533, endPoint y: 360, distance: 55.3
click at [533, 360] on div "Color-Blind Lion Hypothesis When you look at the great animals of the African s…" at bounding box center [319, 451] width 455 height 495
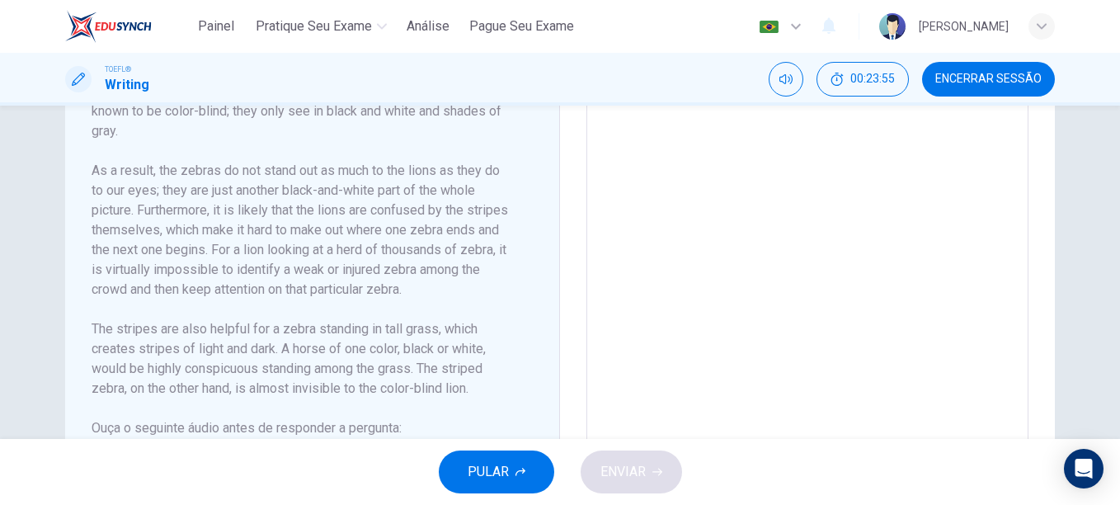
scroll to position [166, 0]
drag, startPoint x: 532, startPoint y: 347, endPoint x: 537, endPoint y: 304, distance: 44.0
click at [537, 304] on div "Color-Blind Lion Hypothesis When you look at the great animals of the African s…" at bounding box center [319, 237] width 455 height 495
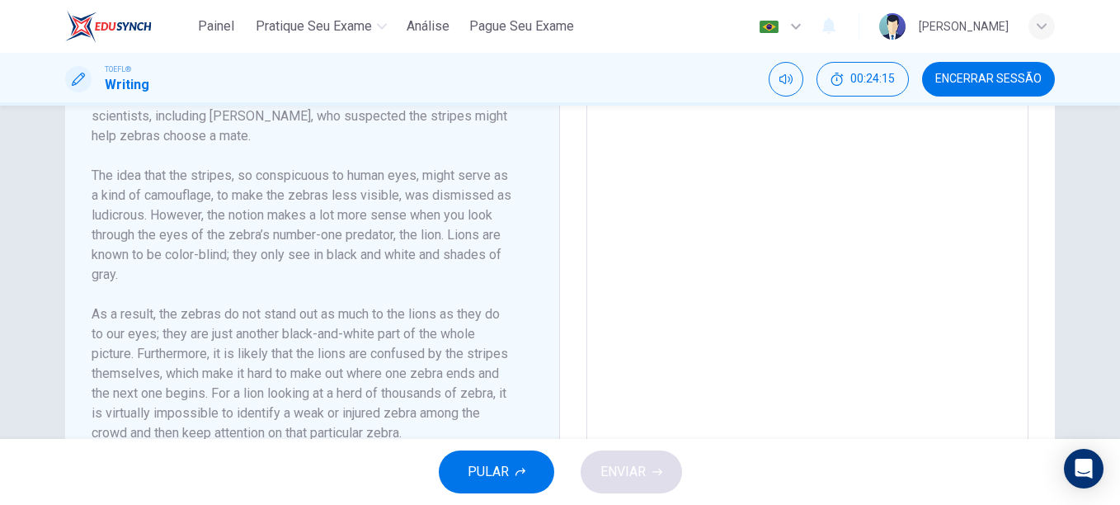
scroll to position [0, 0]
click at [204, 271] on h6 "The idea that the stripes, so conspicuous to human eyes, might serve as a kind …" at bounding box center [303, 227] width 422 height 119
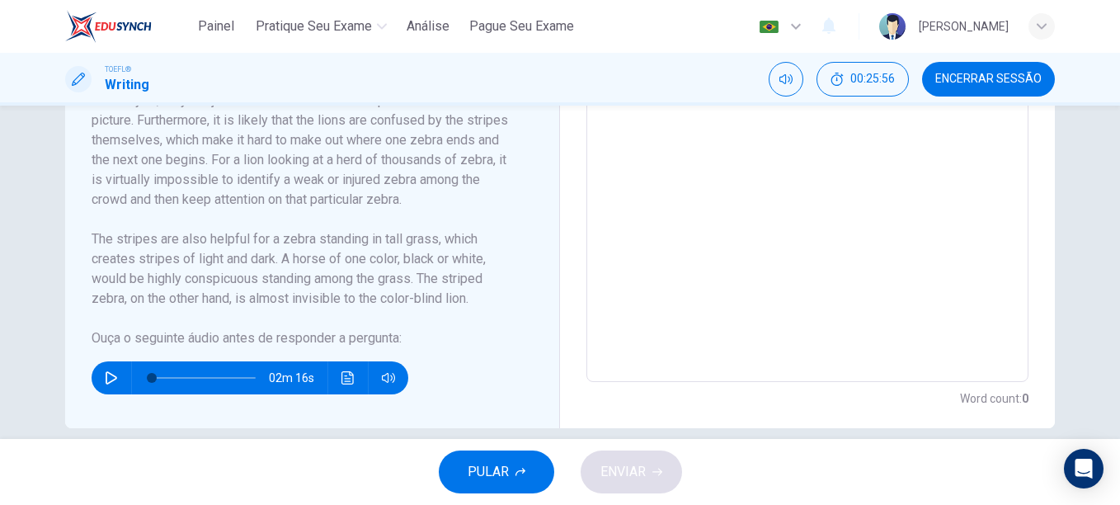
scroll to position [606, 0]
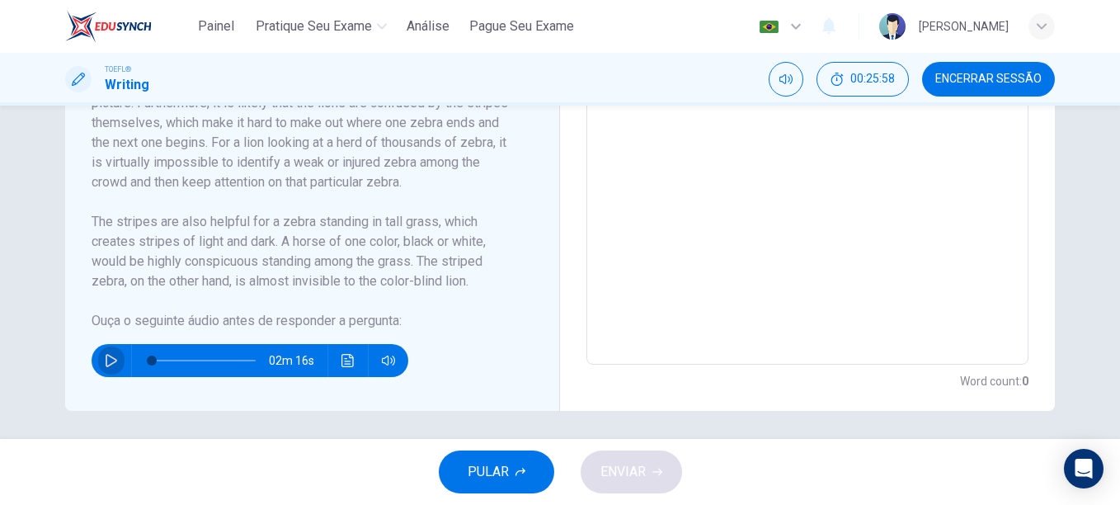
click at [105, 361] on icon "button" at bounding box center [111, 360] width 13 height 13
type input "0"
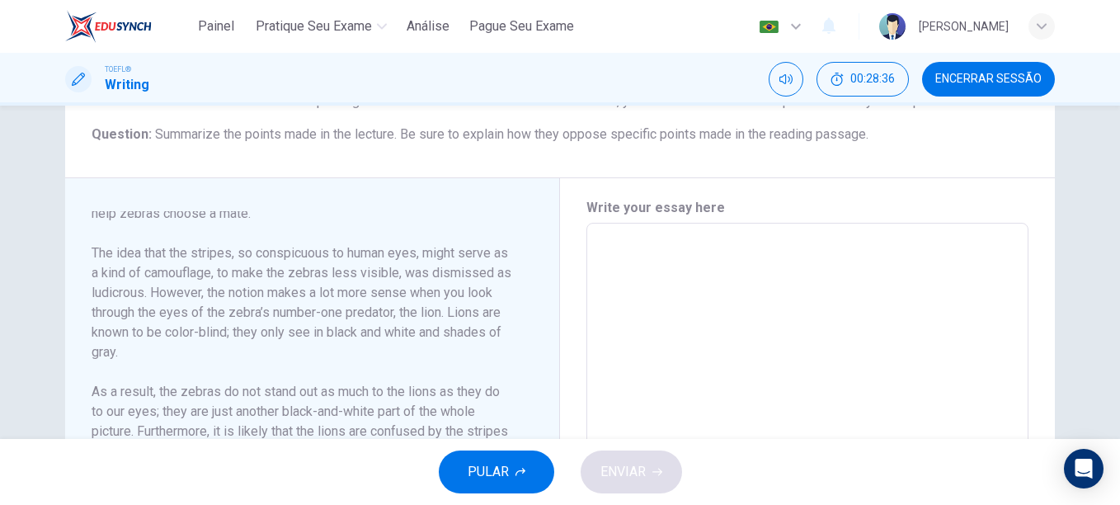
scroll to position [288, 0]
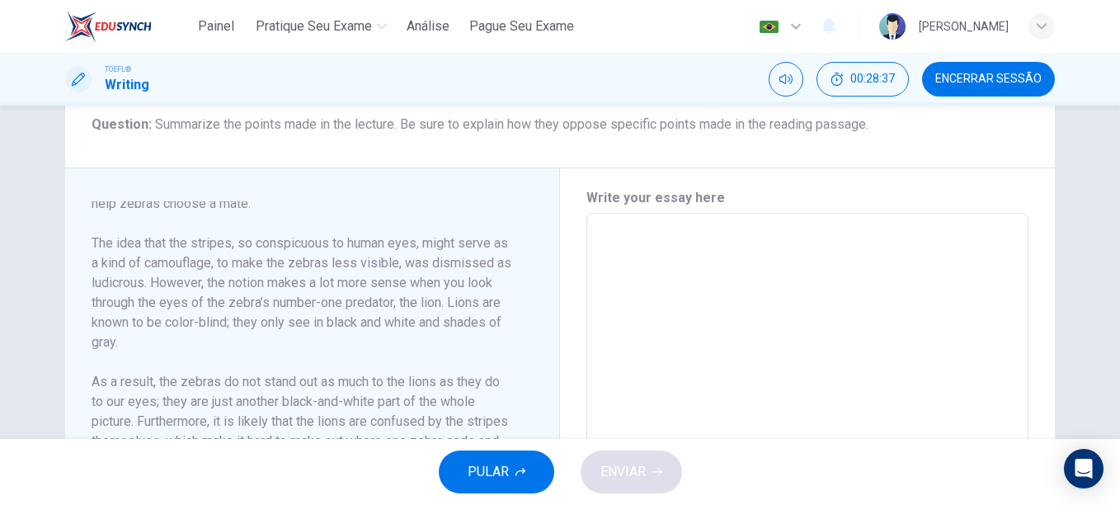
click at [698, 258] on textarea at bounding box center [807, 448] width 419 height 443
type textarea "the reading passages and the lecturer ha"
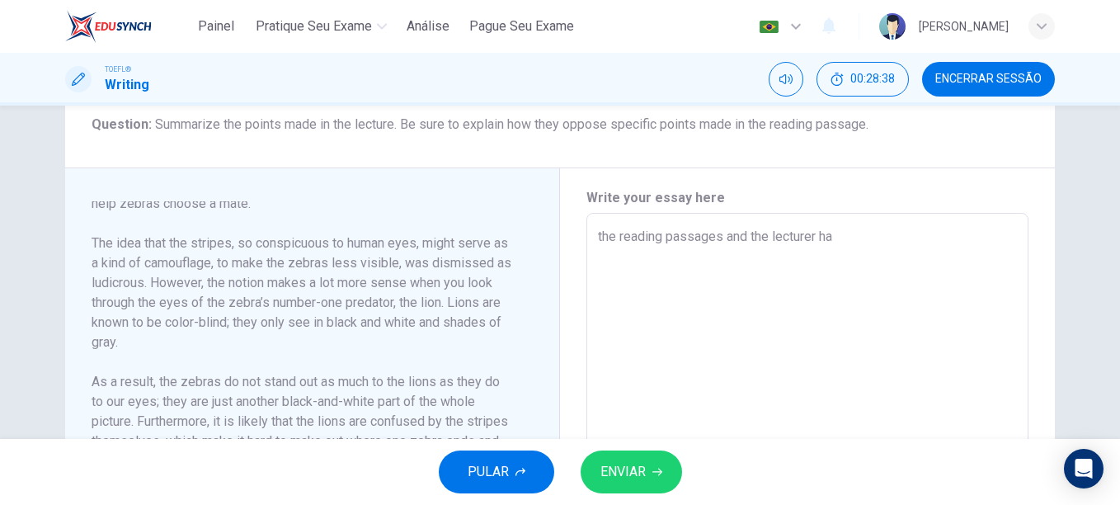
type textarea "x"
type textarea "the reading passages and the lecturer hav"
type textarea "x"
type textarea "the reading passages and the lecturer have"
type textarea "x"
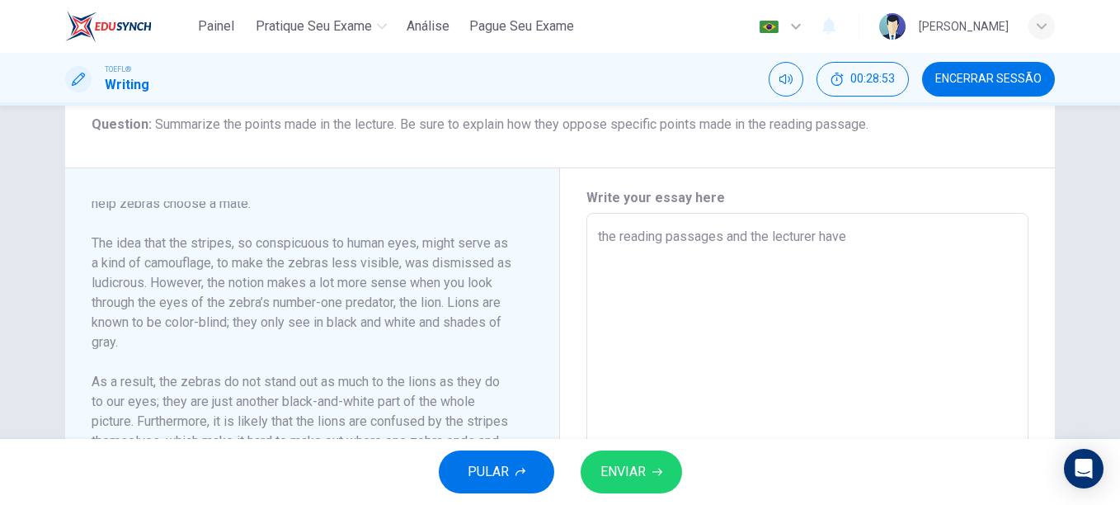
type textarea "the reading passages and the lecturer have"
type textarea "x"
type textarea "the reading passages and the lecturer have d"
type textarea "x"
type textarea "the reading passages and the lecturer have di"
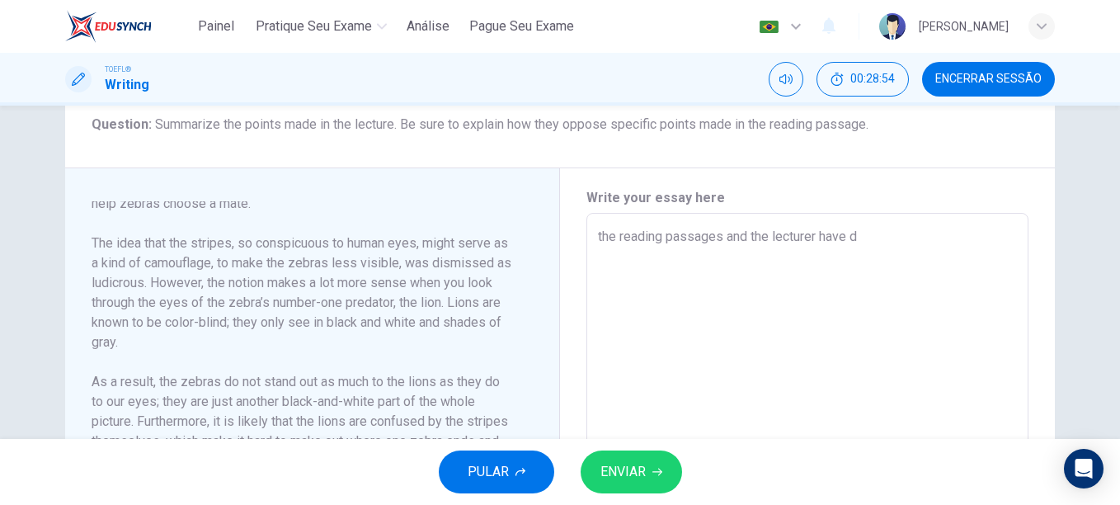
type textarea "x"
type textarea "the reading passages and the lecturer have dif"
type textarea "x"
type textarea "the reading passages and the lecturer have diff"
type textarea "x"
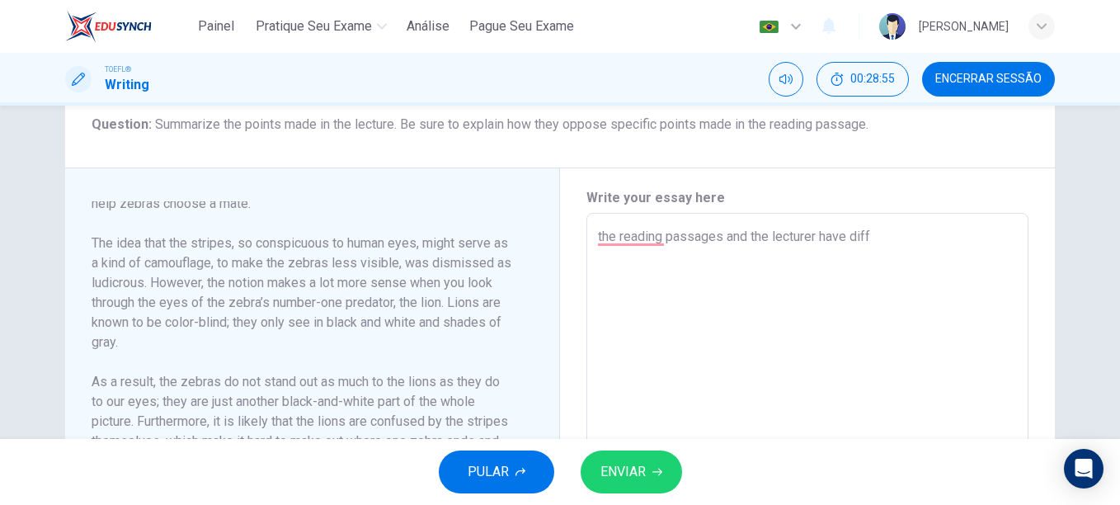
type textarea "the reading passages and the lecturer have diffe"
type textarea "x"
type textarea "the reading passages and the lecturer have diffen"
type textarea "x"
type textarea "the reading passages and the lecturer have diffent"
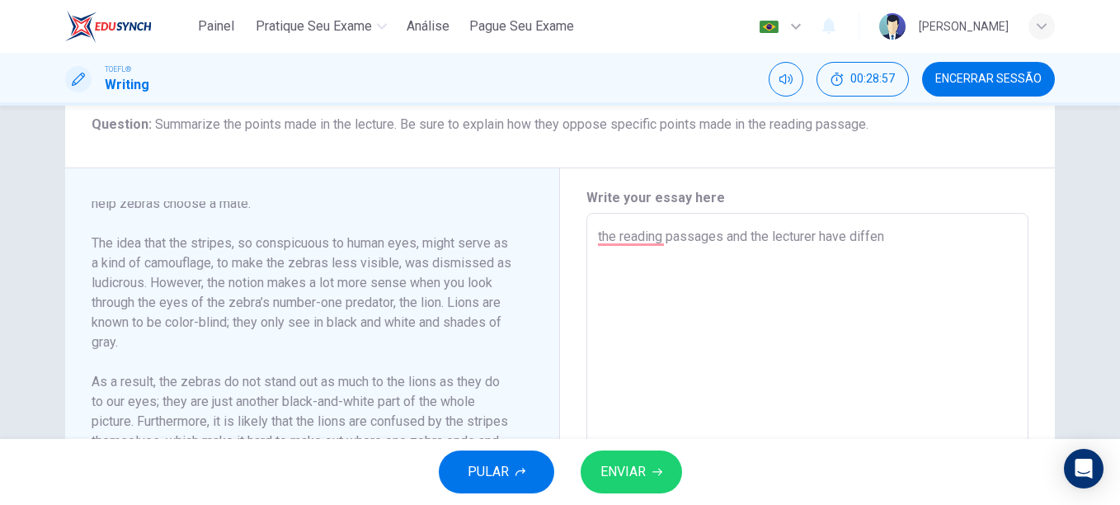
type textarea "x"
type textarea "the reading passages and the lecturer have diffen"
type textarea "x"
type textarea "the reading passages and the lecturer have diffe"
type textarea "x"
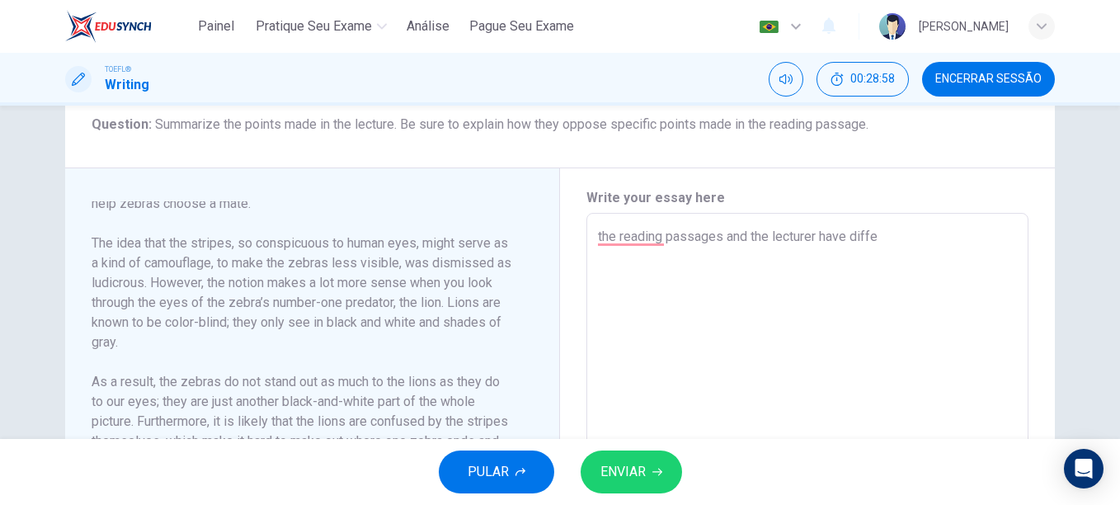
type textarea "the reading passages and the lecturer have diff"
type textarea "x"
type textarea "the reading passages and the lecturer have dif"
type textarea "x"
type textarea "the reading passages and the lecturer have di"
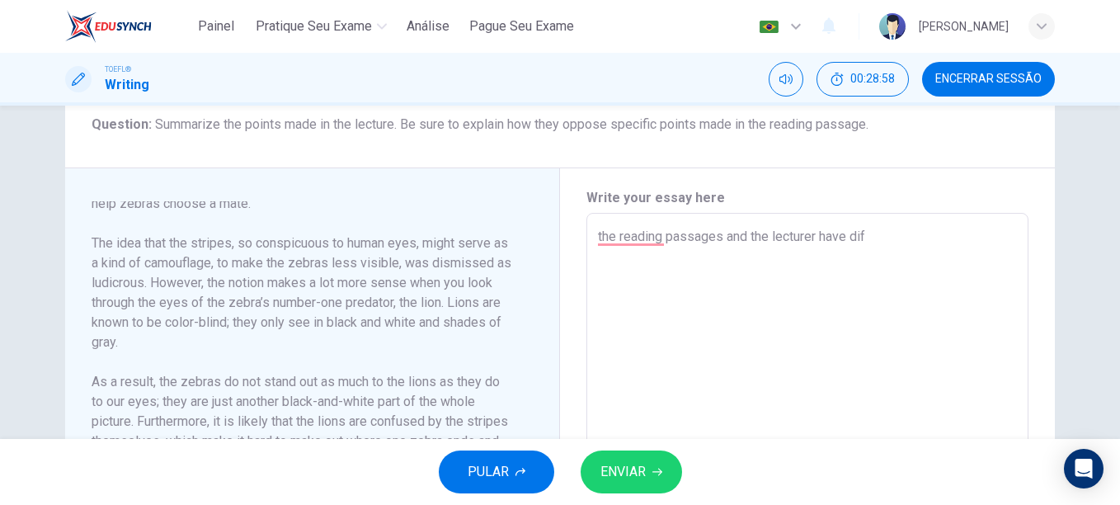
type textarea "x"
type textarea "the reading passages and the lecturer have d"
type textarea "x"
type textarea "the reading passages and the lecturer haveopposite explani=ation about"
type textarea "x"
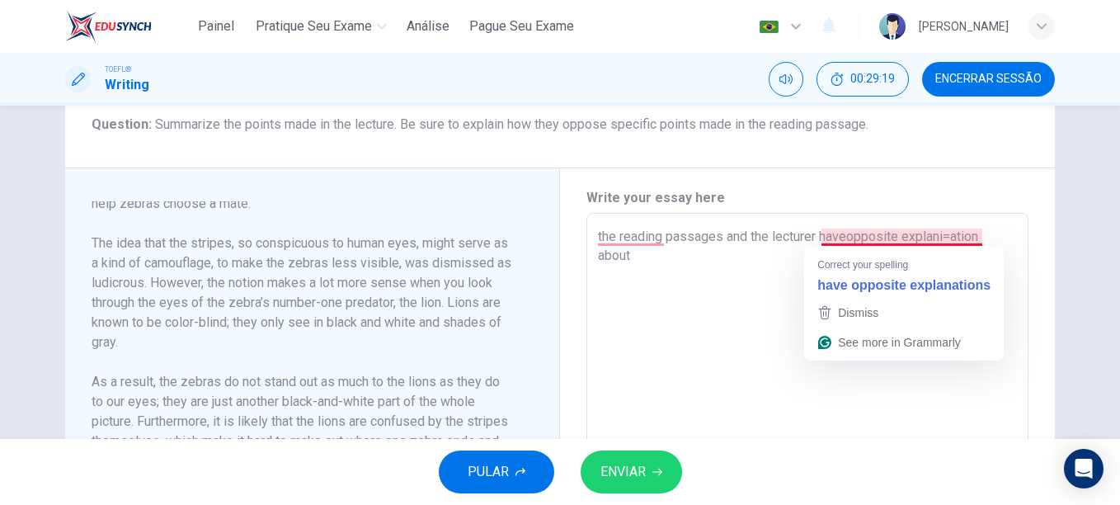
click at [949, 234] on textarea "the reading passages and the lecturer haveopposite explani=ation about" at bounding box center [807, 448] width 419 height 443
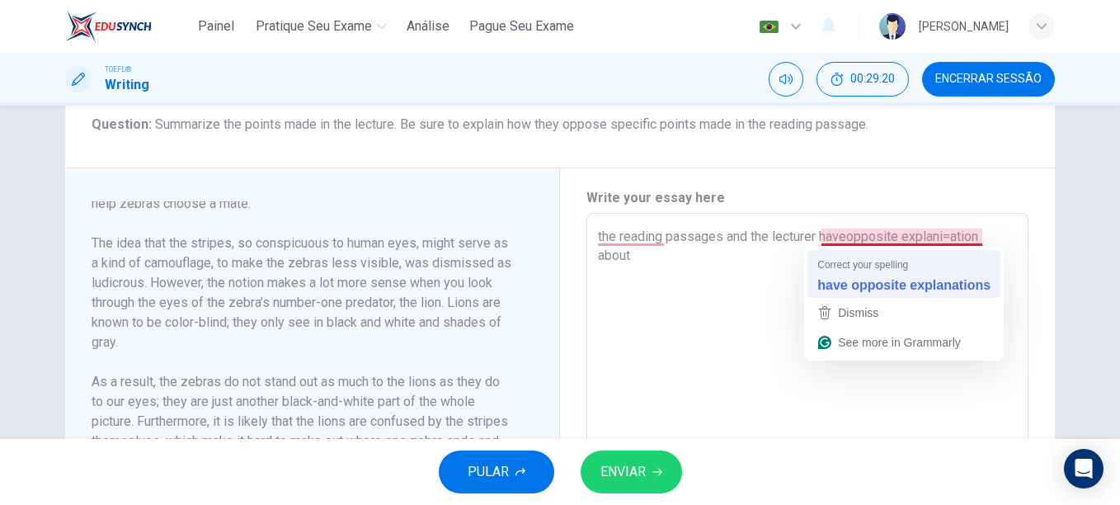
type textarea "the reading passages and the lecturer have opposite explanations about"
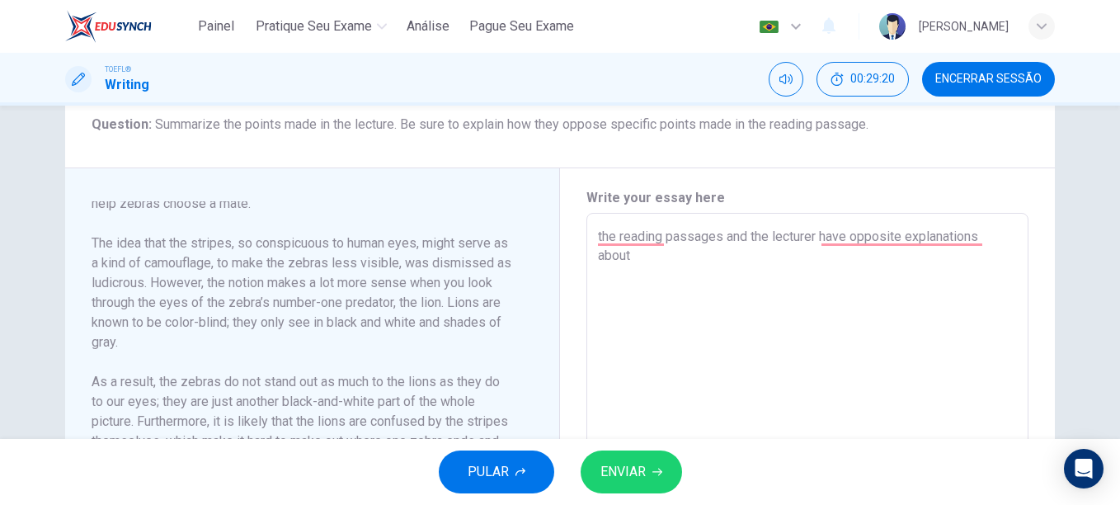
type textarea "x"
click at [683, 262] on textarea "the reading passages and the lecturer have opposite explanations about" at bounding box center [807, 448] width 419 height 443
type textarea "the reading passages and the lecturer have opposite explanations about w"
type textarea "x"
type textarea "the reading passages and the lecturer have opposite explanations about wh"
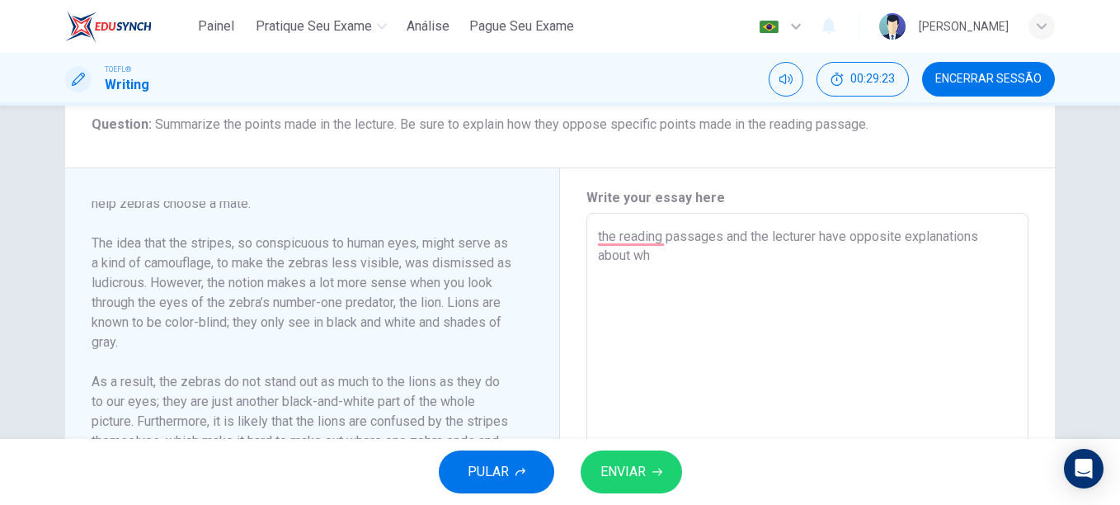
type textarea "x"
type textarea "the reading passages and the lecturer have opposite explanations about why"
type textarea "x"
type textarea "the reading passages and the lecturer have opposite explanations about why zebr…"
type textarea "x"
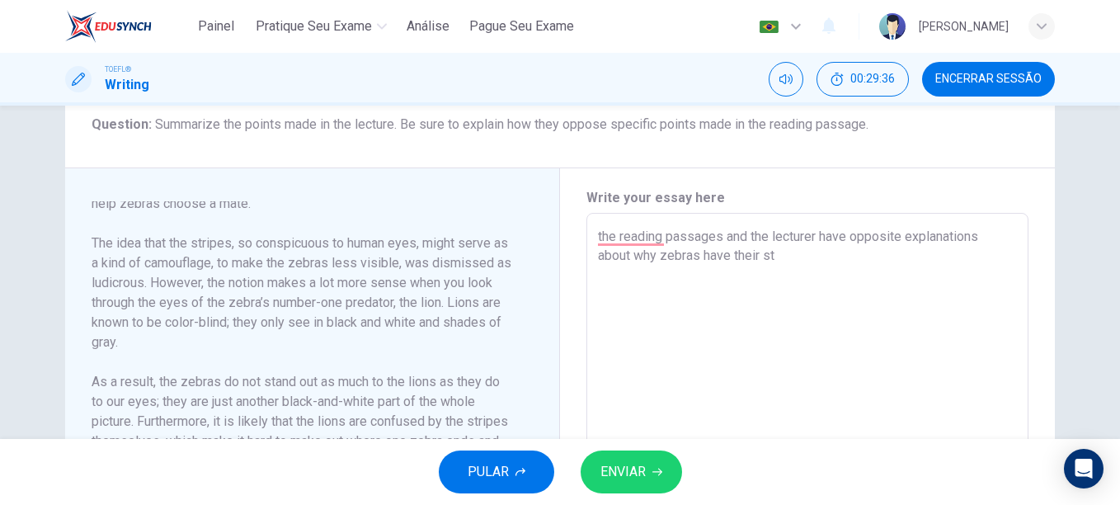
type textarea "the reading passages and the lecturer have opposite explanations about why zebr…"
type textarea "x"
type textarea "the reading passages and the lecturer have opposite explanations about why zebr…"
type textarea "x"
type textarea "the reading passages and the lecturer have opposite explanations about why zebr…"
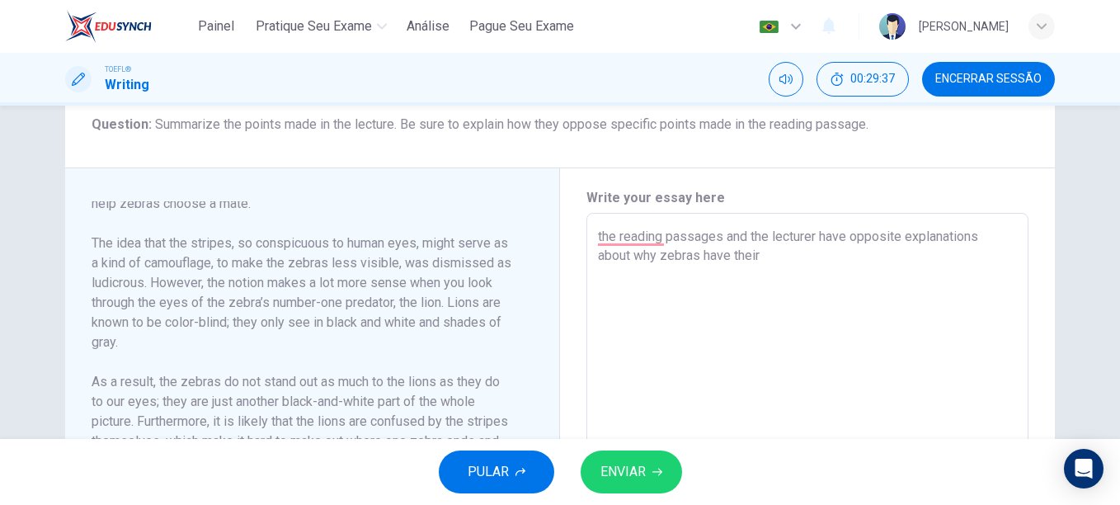
type textarea "x"
type textarea "the reading passages and the lecturer have opposite explanations about why zebr…"
type textarea "x"
type textarea "the reading passages and the lecturer have opposite explanations about why zebr…"
type textarea "x"
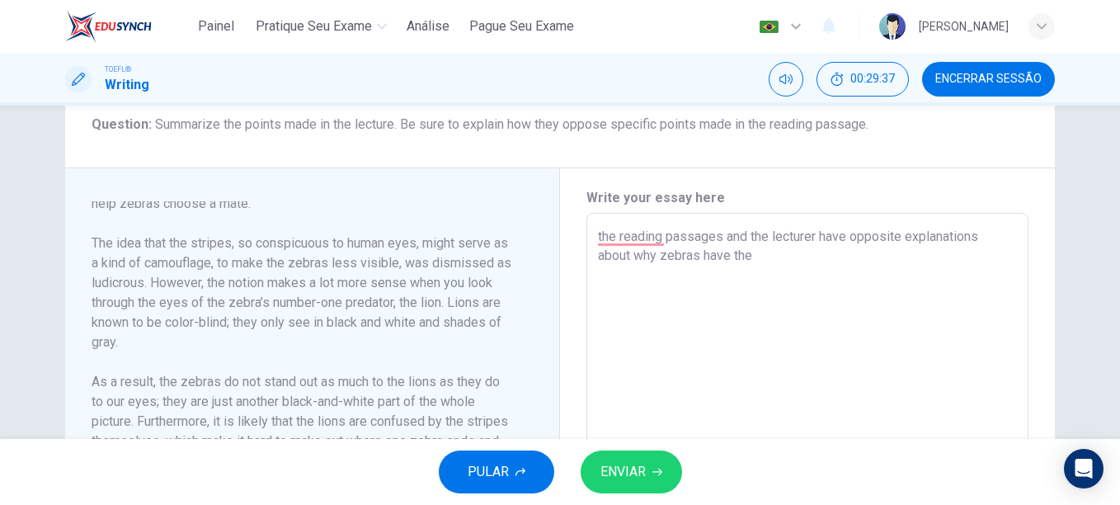
type textarea "the reading passages and the lecturer have opposite explanations about why zebr…"
type textarea "x"
type textarea "the reading passages and the lecturer have opposite explanations about why zebr…"
type textarea "x"
type textarea "the reading passages and the lecturer have opposite explanations about why zebr…"
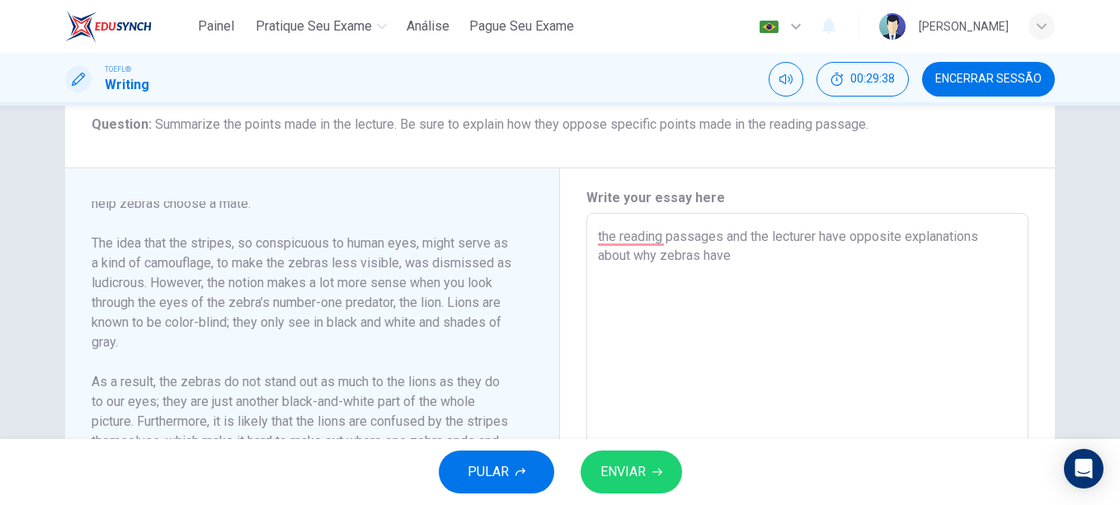
type textarea "x"
type textarea "the reading passages and the lecturer have opposite explanations about why zebr…"
type textarea "x"
type textarea "the reading passages and the lecturer have opposite explanations about why zebr…"
type textarea "x"
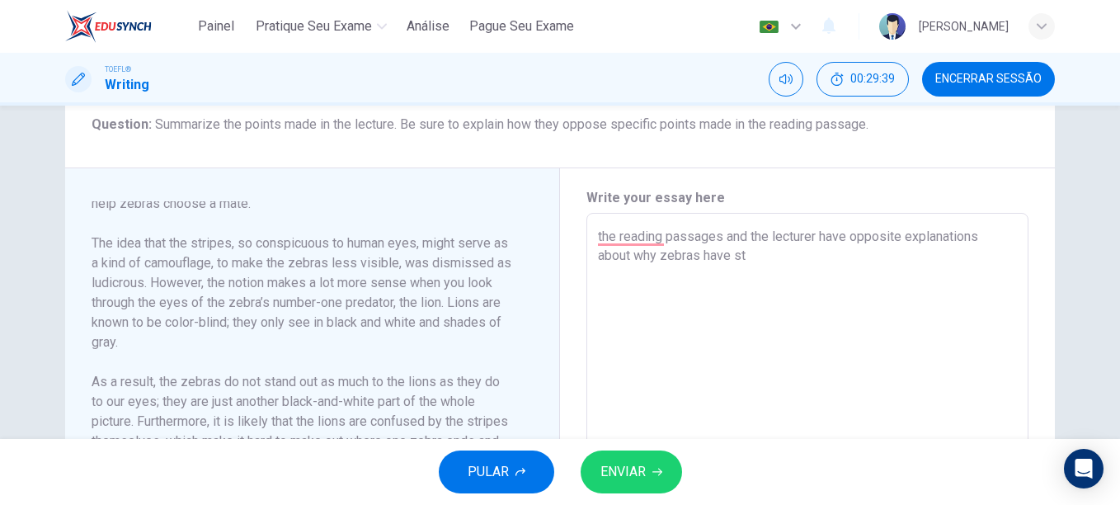
type textarea "the reading passages and the lecturer have opposite explanations about why zebr…"
type textarea "x"
type textarea "the reading passages and the lecturer have opposite explanations about why zebr…"
type textarea "x"
type textarea "the reading passages and the lecturer have opposite explanations about why zebr…"
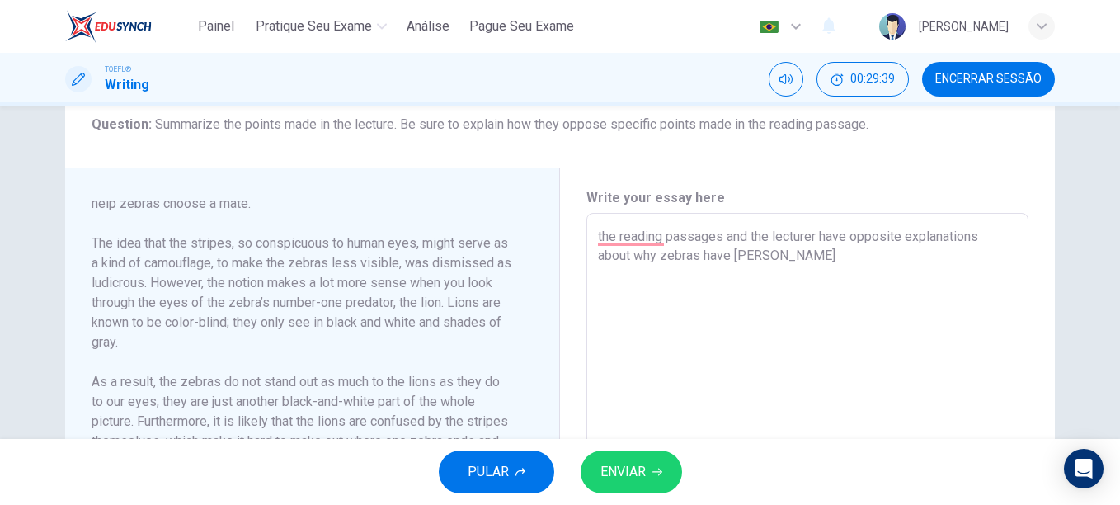
type textarea "x"
type textarea "the reading passages and the lecturer have opposite explanations about why zebr…"
type textarea "x"
type textarea "the reading passages and the lecturer have opposite explanations about why zebr…"
type textarea "x"
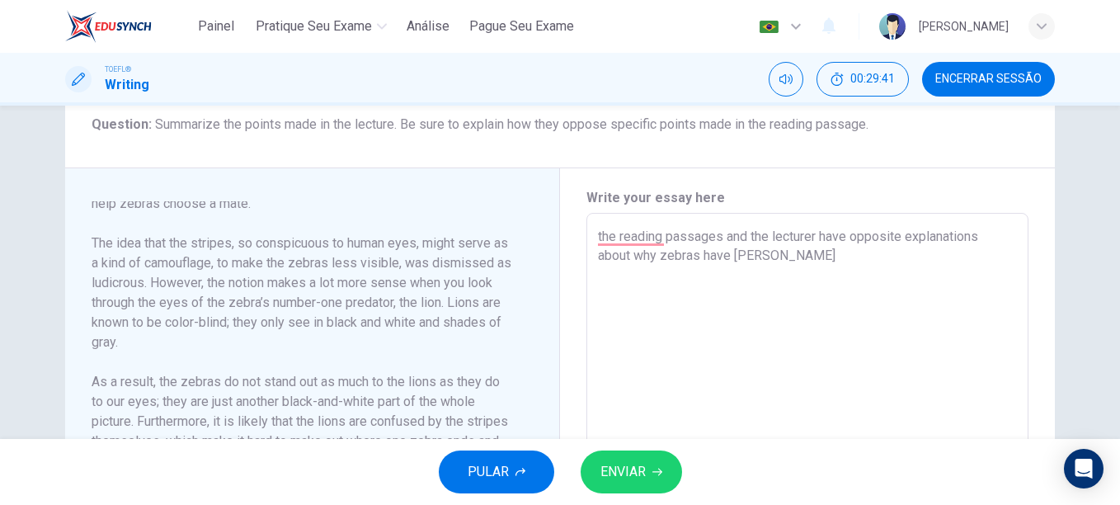
type textarea "the reading passages and the lecturer have opposite explanations about why zebr…"
type textarea "x"
type textarea "the reading passages and the lecturer have opposite explanations about why zebr…"
type textarea "x"
type textarea "the reading passages and the lecturer have opposite explanations about why zebr…"
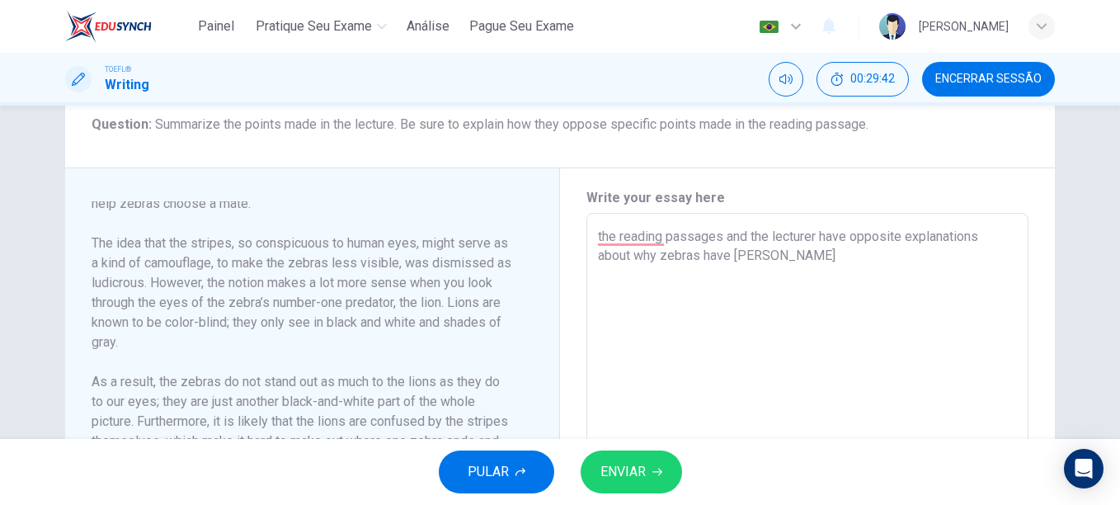
type textarea "x"
type textarea "the reading passages and the lecturer have opposite explanations about why zebr…"
type textarea "x"
type textarea "the reading passages and the lecturer have opposite explanations about why zebr…"
type textarea "x"
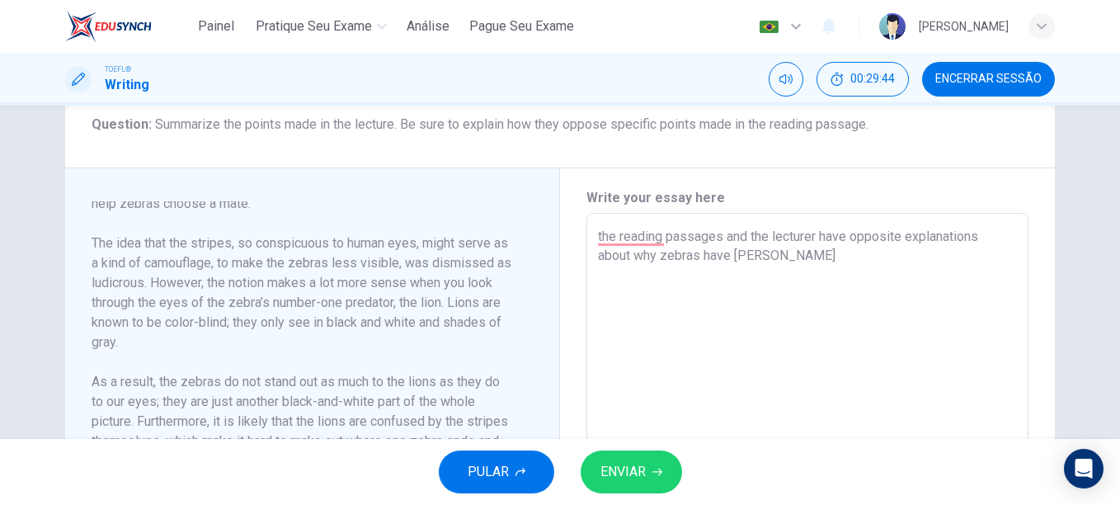
type textarea "the reading passages and the lecturer have opposite explanations about why zebr…"
type textarea "x"
type textarea "the reading passages and the lecturer have opposite explanations about why zebr…"
type textarea "x"
type textarea "the reading passages and the lecturer have opposite explanations about why zebr…"
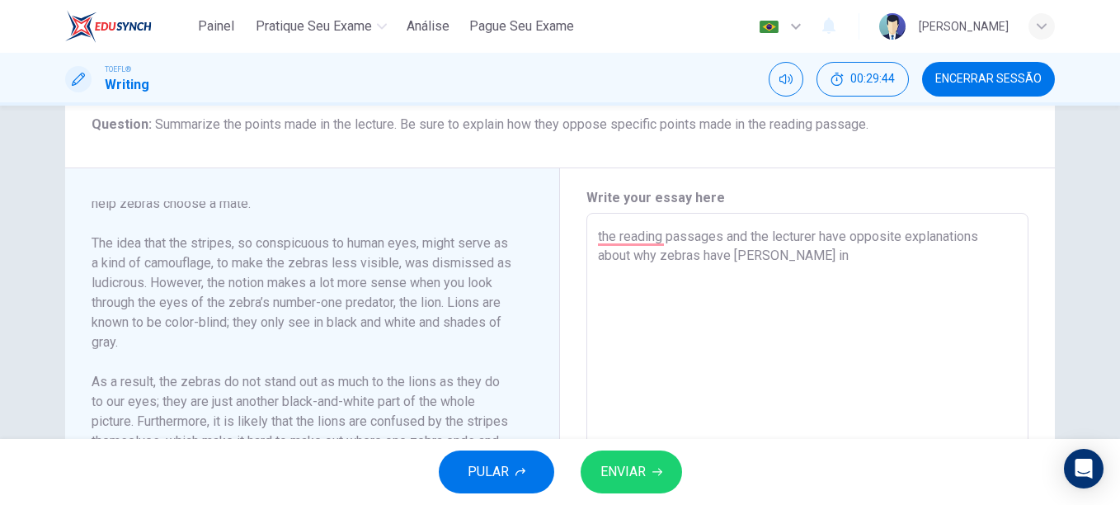
type textarea "x"
type textarea "the reading passages and the lecturer have opposite explanations about why zebr…"
type textarea "x"
type textarea "the reading passages and the lecturer have opposite explanations about why zebr…"
type textarea "x"
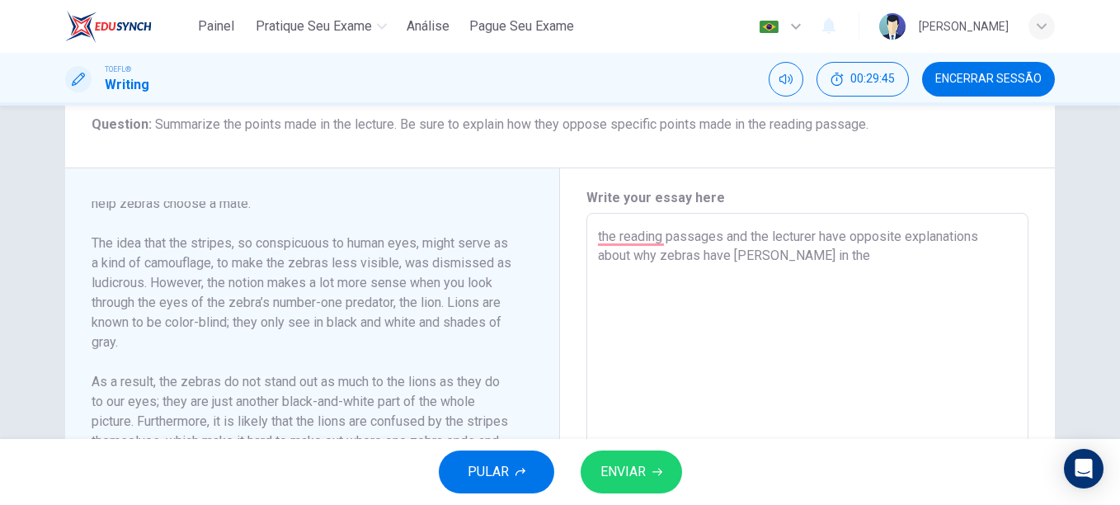
type textarea "the reading passages and the lecturer have opposite explanations about why zebr…"
type textarea "x"
type textarea "the reading passages and the lecturer have opposite explanations about why zebr…"
type textarea "x"
type textarea "the reading passages and the lecturer have opposite explanations about why zebr…"
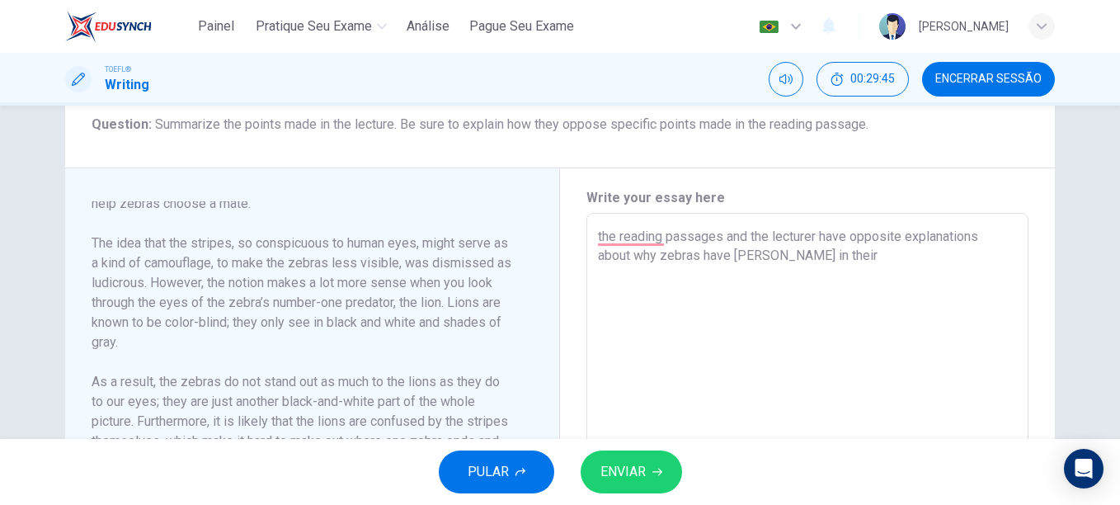
type textarea "x"
type textarea "the reading passages and the lecturer have opposite explanations about why zebr…"
type textarea "x"
type textarea "the reading passages and the lecturer have opposite explanations about why zebr…"
type textarea "x"
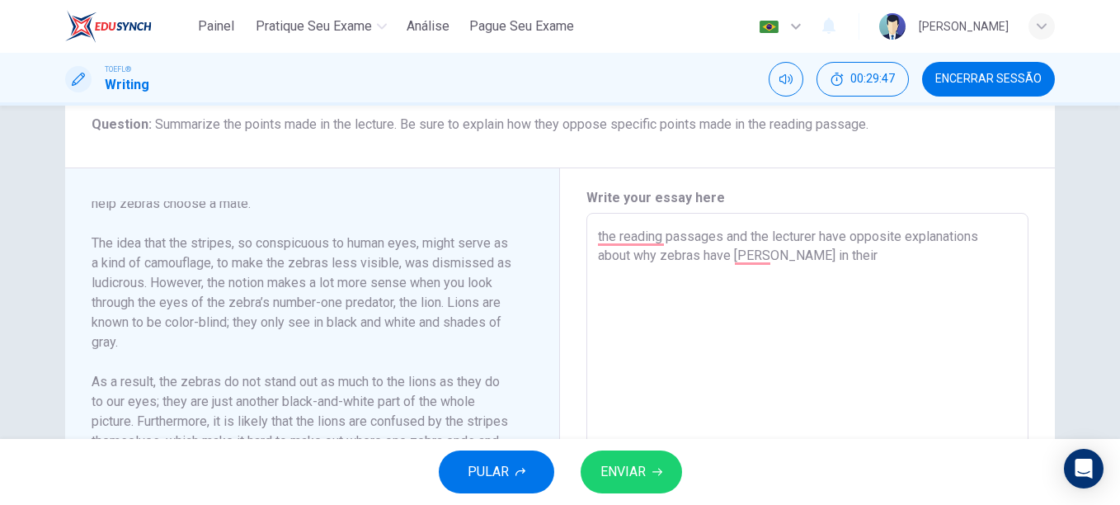
type textarea "the reading passages and the lecturer have opposite explanations about why zebr…"
type textarea "x"
type textarea "the reading passages and the lecturer have opposite explanations about why zebr…"
type textarea "x"
type textarea "the reading passages and the lecturer have opposite explanations about why zebr…"
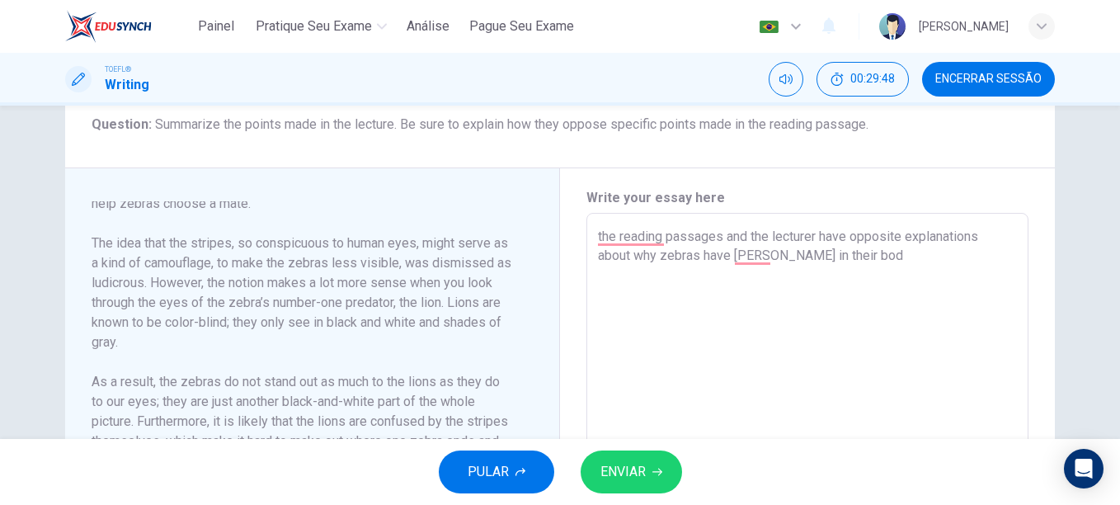
type textarea "x"
type textarea "the reading passages and the lecturer have opposite explanations about why zebr…"
type textarea "x"
type textarea "the reading passages and the lecturer have opposite explanations about why zebr…"
type textarea "x"
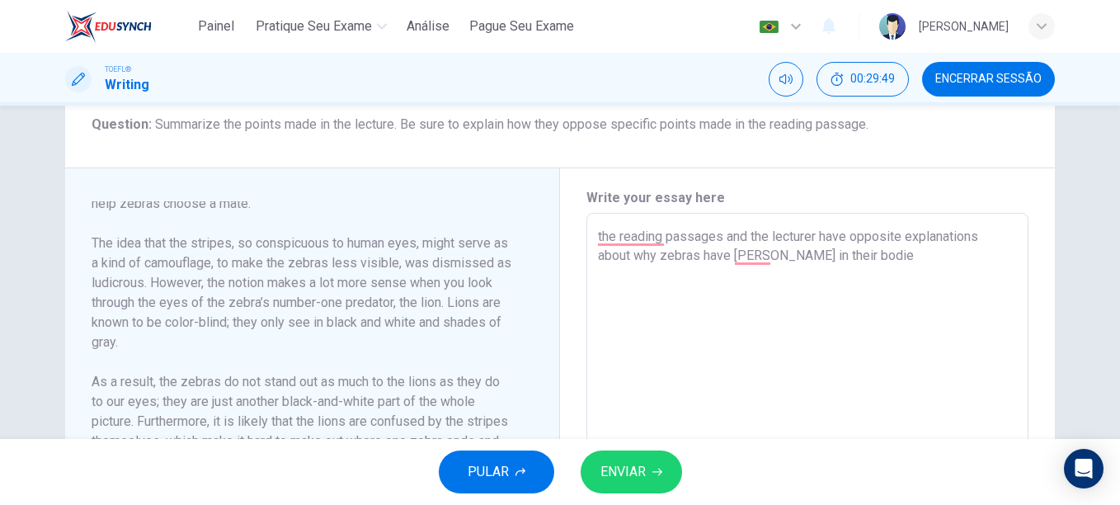
type textarea "the reading passages and the lecturer have opposite explanations about why zebr…"
type textarea "x"
type textarea "the reading passages and the lecturer have opposite explanations about why zebr…"
type textarea "x"
type textarea "the reading passages and the lecturer have opposite explanations about why zebr…"
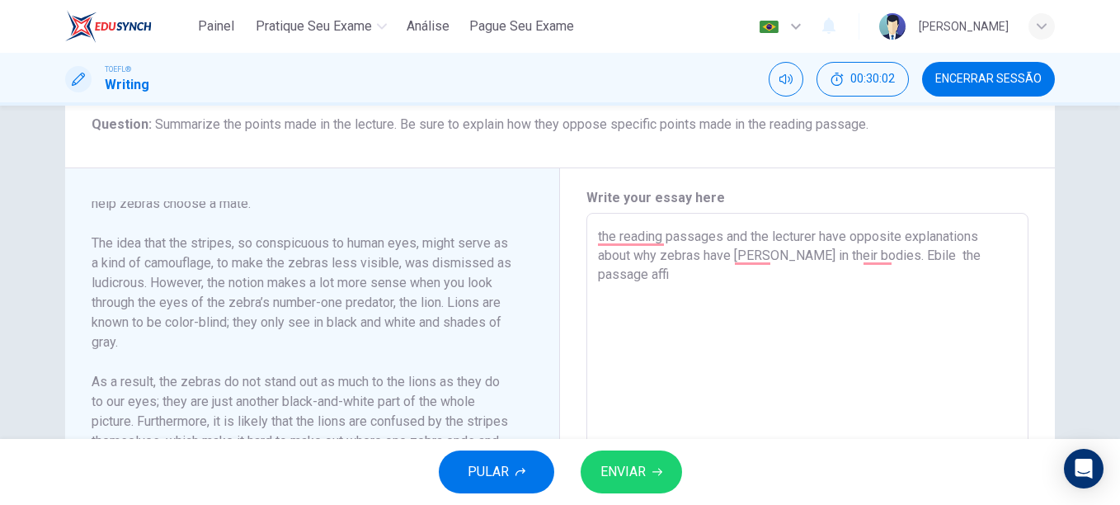
type textarea "x"
type textarea "the reading passages and the lecturer have opposite explanations about why zebr…"
type textarea "x"
type textarea "the reading passages and the lecturer have opposite explanations about why zebr…"
type textarea "x"
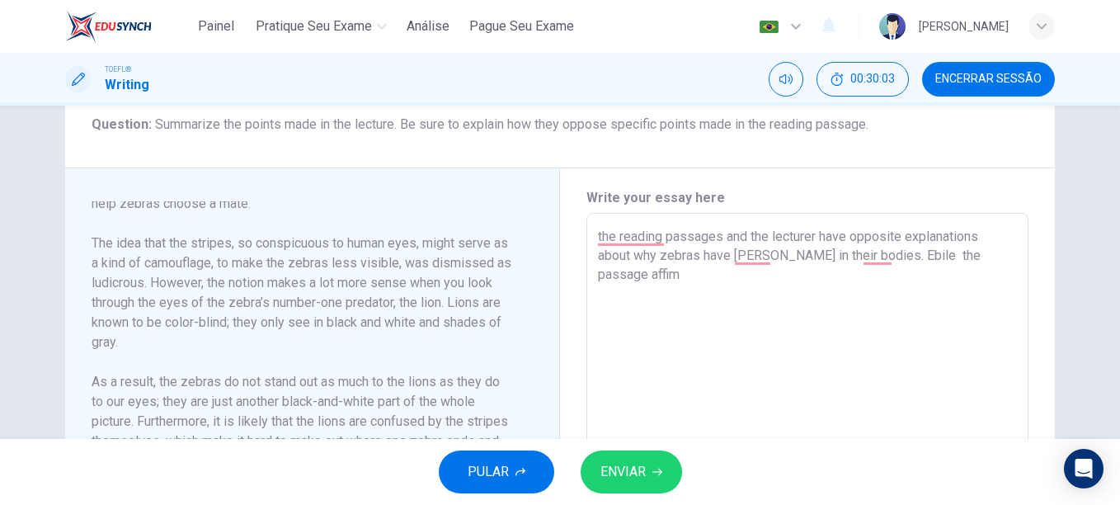
type textarea "the reading passages and the lecturer have opposite explanations about why zebr…"
type textarea "x"
type textarea "the reading passages and the lecturer have opposite explanations about why zebr…"
type textarea "x"
type textarea "the reading passages and the lecturer have opposite explanations about why zebr…"
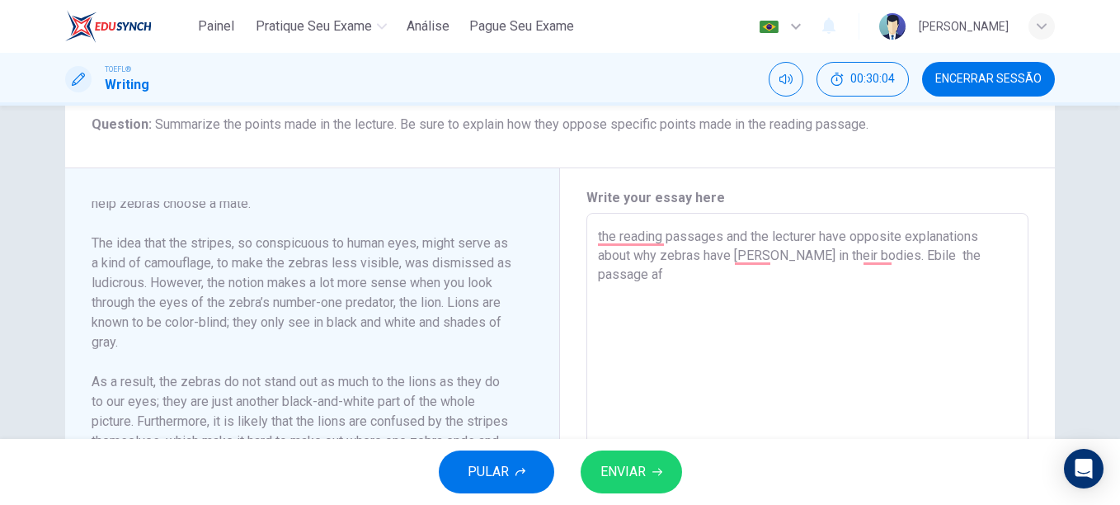
type textarea "x"
type textarea "the reading passages and the lecturer have opposite explanations about why zebr…"
type textarea "x"
type textarea "the reading passages and the lecturer have opposite explanations about why zebr…"
type textarea "x"
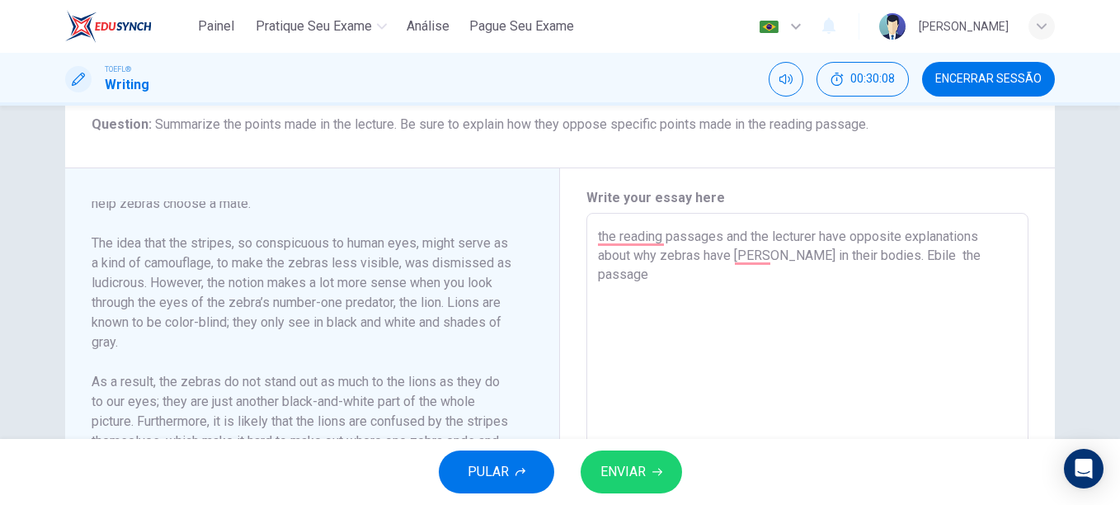
type textarea "the reading passages and the lecturer have opposite explanations about why zebr…"
type textarea "x"
type textarea "the reading passages and the lecturer have opposite explanations about why zebr…"
type textarea "x"
type textarea "the reading passages and the lecturer have opposite explanations about why zebr…"
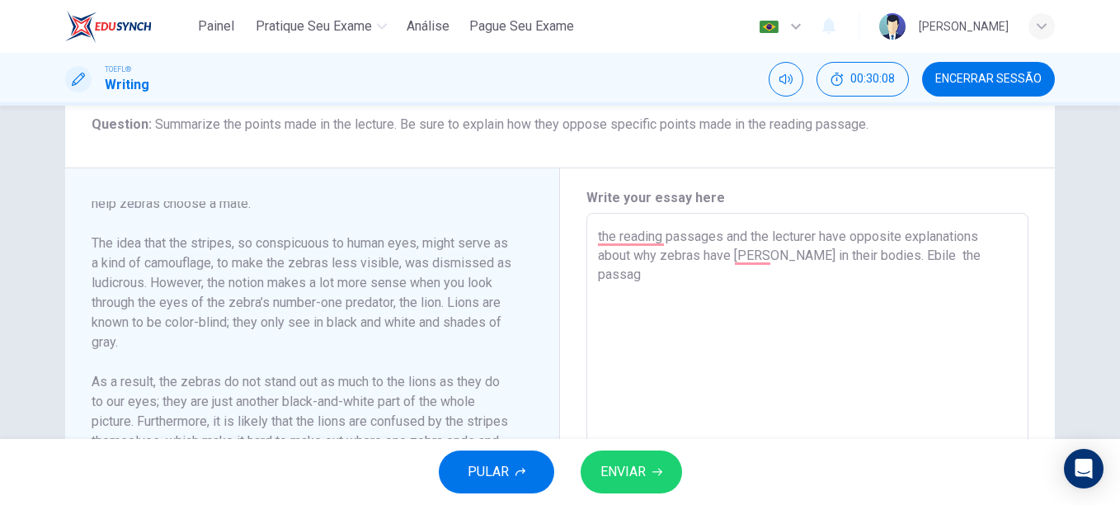
type textarea "x"
type textarea "the reading passages and the lecturer have opposite explanations about why zebr…"
type textarea "x"
type textarea "the reading passages and the lecturer have opposite explanations about why zebr…"
type textarea "x"
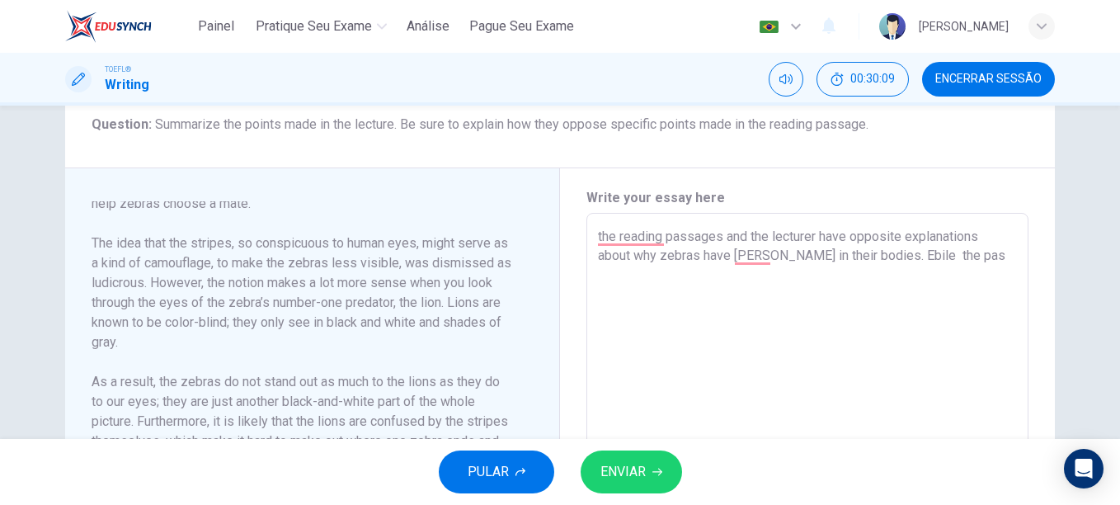
type textarea "the reading passages and the lecturer have opposite explanations about why zebr…"
type textarea "x"
type textarea "the reading passages and the lecturer have opposite explanations about why zebr…"
type textarea "x"
type textarea "the reading passages and the lecturer have opposite explanations about why zebr…"
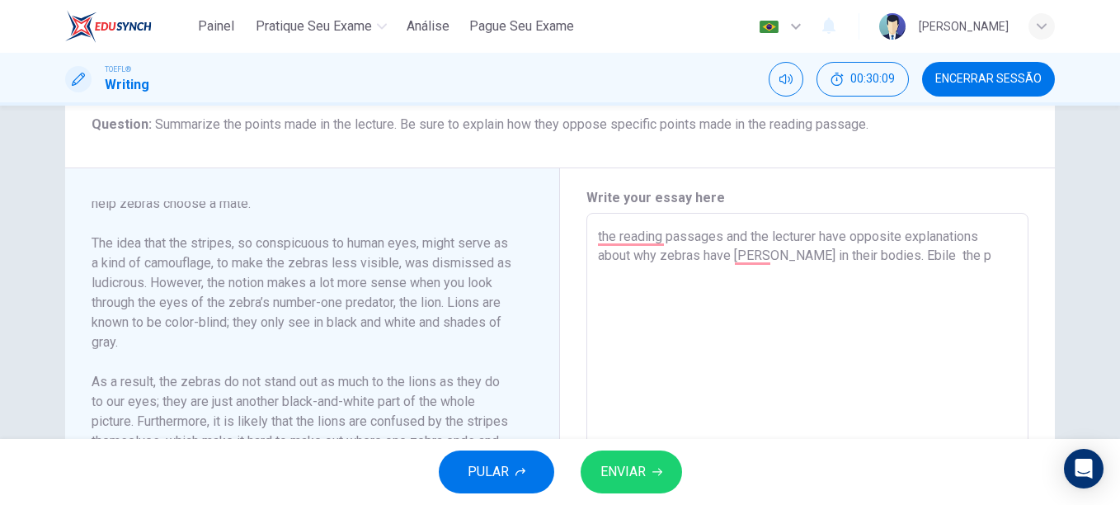
type textarea "x"
type textarea "the reading passages and the lecturer have opposite explanations about why zebr…"
type textarea "x"
type textarea "the reading passages and the lecturer have opposite explanations about why zebr…"
type textarea "x"
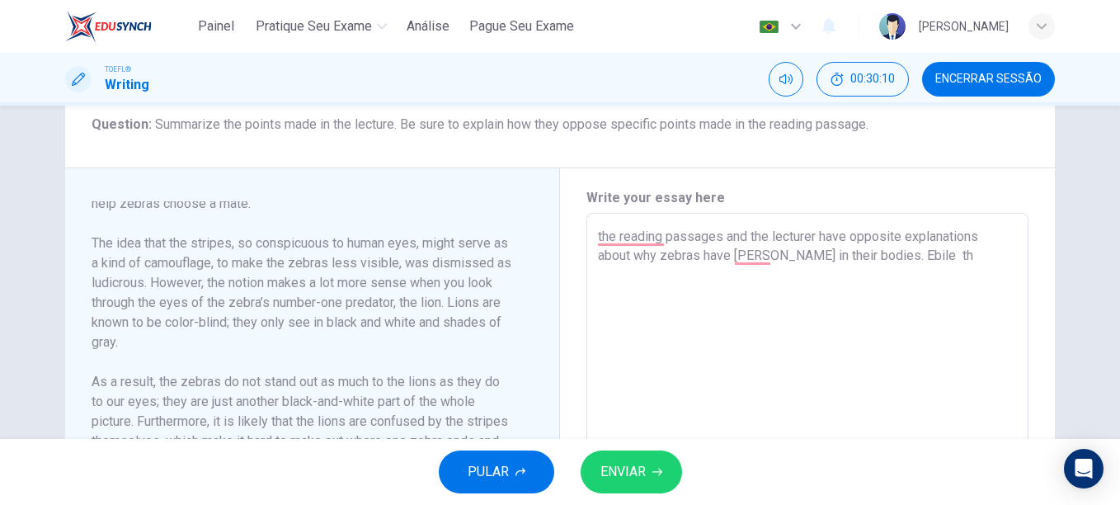
type textarea "the reading passages and the lecturer have opposite explanations about why zebr…"
type textarea "x"
type textarea "the reading passages and the lecturer have opposite explanations about why zebr…"
type textarea "x"
type textarea "the reading passages and the lecturer have opposite explanations about why zebr…"
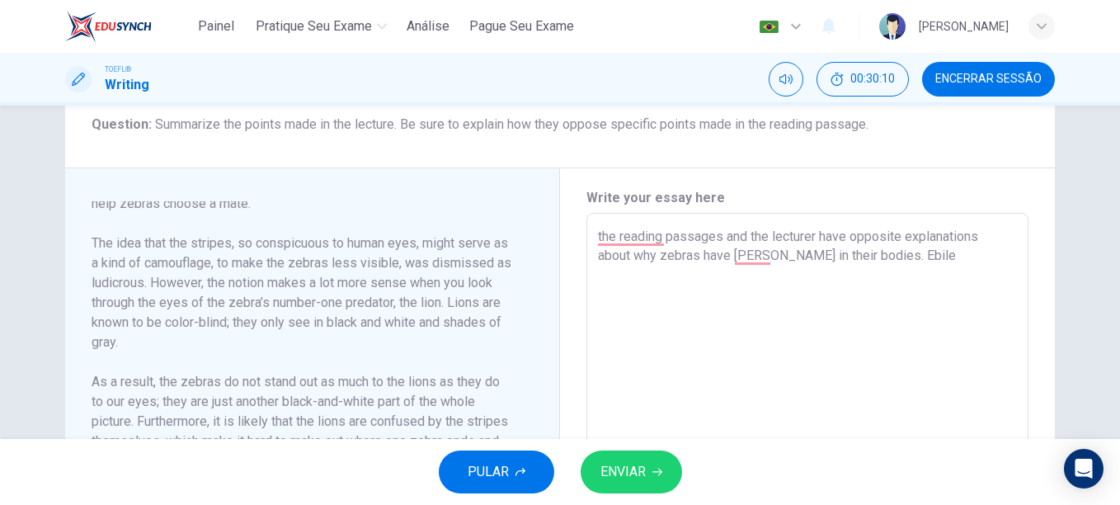
type textarea "x"
type textarea "the reading passages and the lecturer have opposite explanations about why zebr…"
type textarea "x"
type textarea "the reading passages and the lecturer have opposite explanations about why zebr…"
type textarea "x"
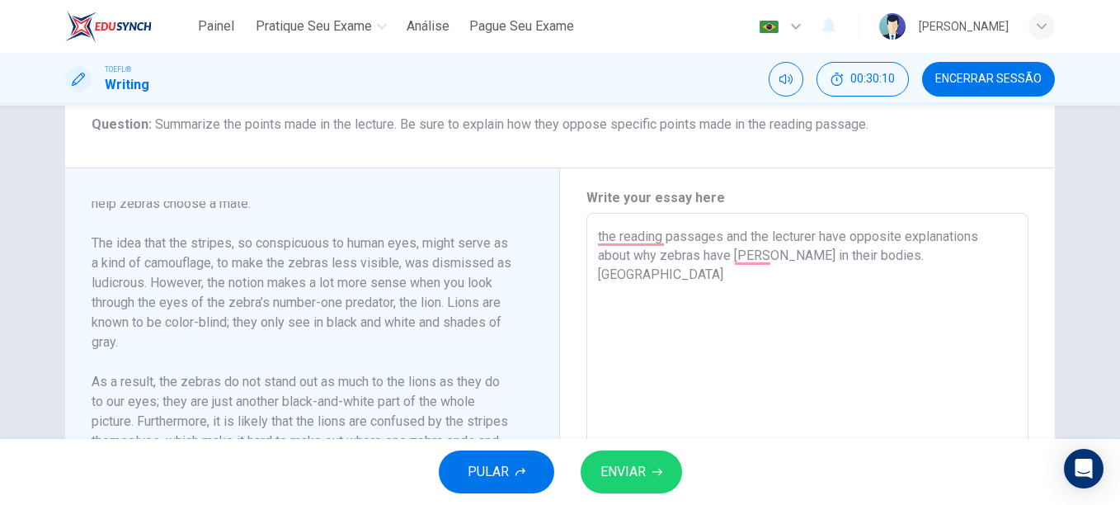
type textarea "the reading passages and the lecturer have opposite explanations about why zebr…"
type textarea "x"
type textarea "the reading passages and the lecturer have opposite explanations about why zebr…"
type textarea "x"
type textarea "the reading passages and the lecturer have opposite explanations about why zebr…"
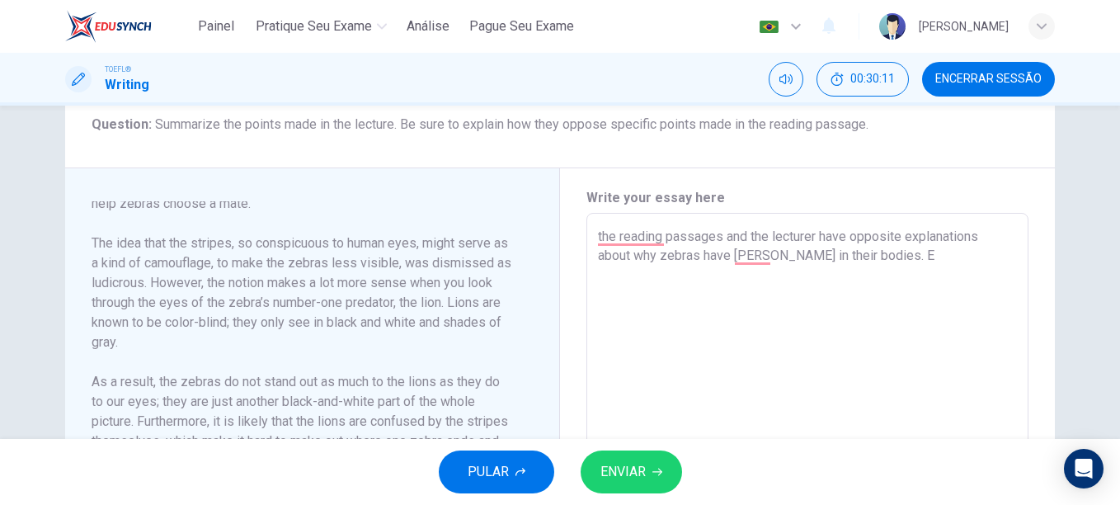
type textarea "x"
type textarea "the reading passages and the lecturer have opposite explanations about why zebr…"
type textarea "x"
type textarea "the reading passages and the lecturer have opposite explanations about why zebr…"
type textarea "x"
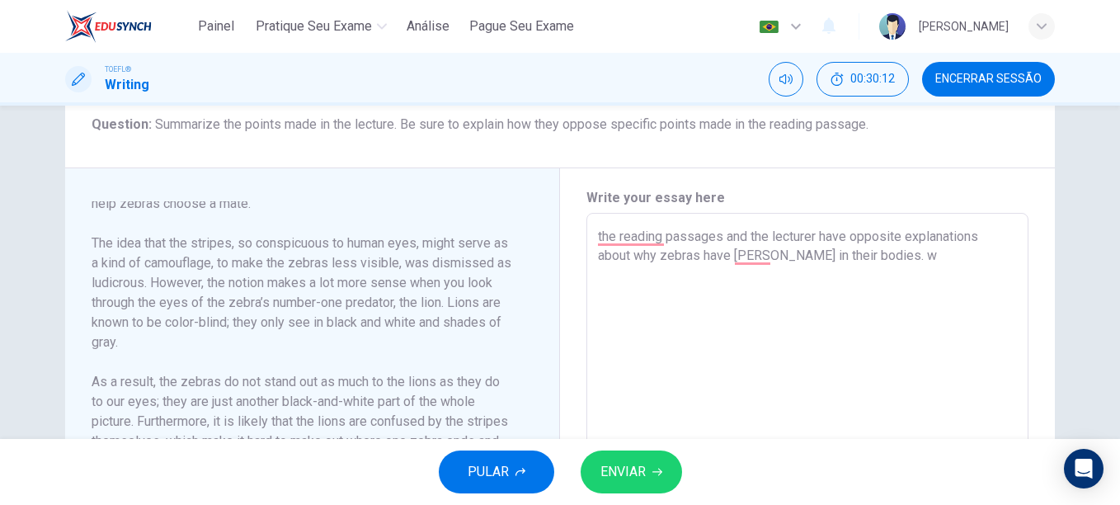
type textarea "the reading passages and the lecturer have opposite explanations about why zebr…"
type textarea "x"
type textarea "the reading passages and the lecturer have opposite explanations about why zebr…"
type textarea "x"
type textarea "the reading passages and the lecturer have opposite explanations about why zebr…"
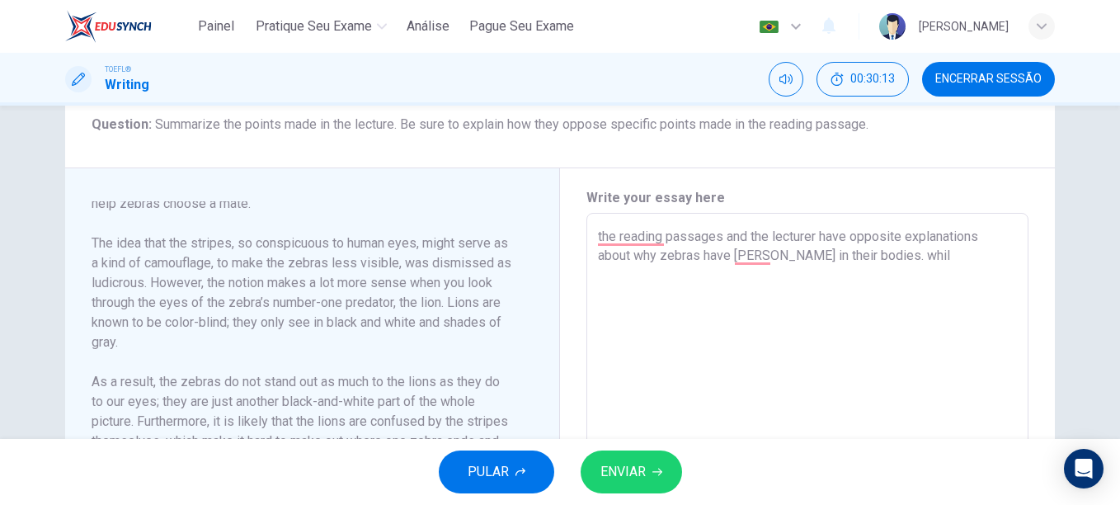
type textarea "x"
type textarea "the reading passages and the lecturer have opposite explanations about why zebr…"
type textarea "x"
type textarea "the reading passages and the lecturer have opposite explanations about why zebr…"
type textarea "x"
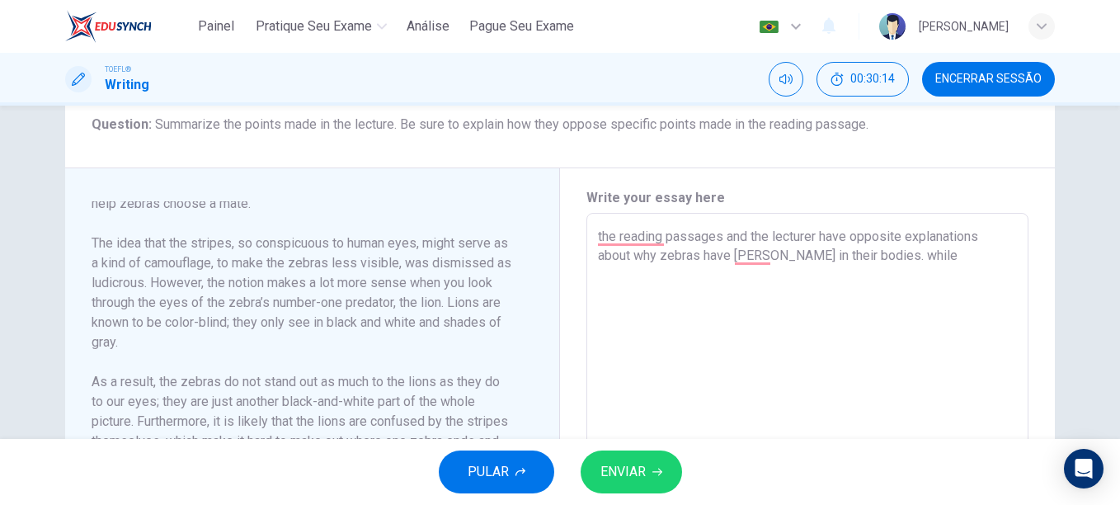
type textarea "the reading passages and the lecturer have opposite explanations about why zebr…"
type textarea "x"
type textarea "the reading passages and the lecturer have opposite explanations about why zebr…"
type textarea "x"
type textarea "the reading passages and the lecturer have opposite explanations about why zebr…"
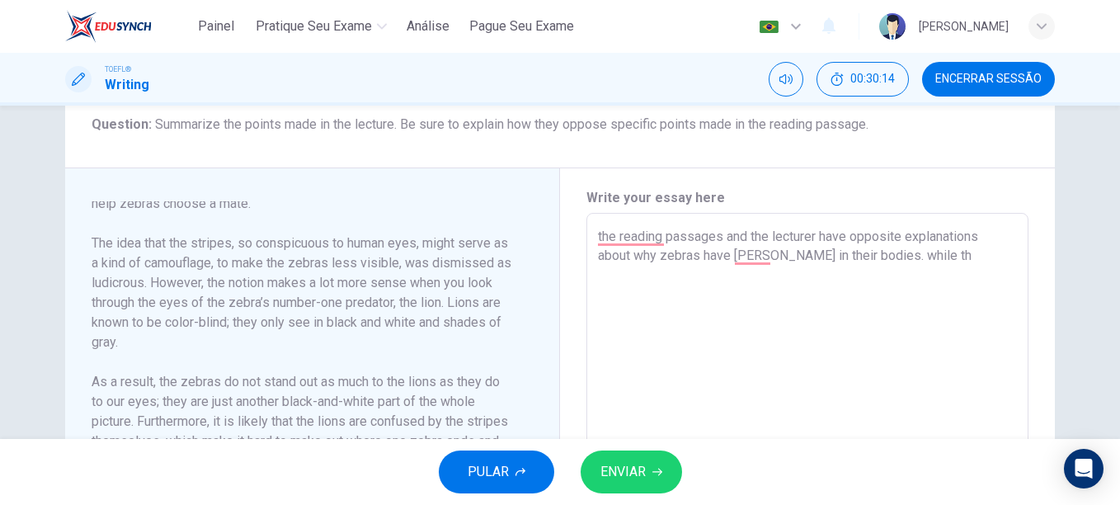
type textarea "x"
type textarea "the reading passages and the lecturer have opposite explanations about why zebr…"
type textarea "x"
type textarea "the reading passages and the lecturer have opposite explanations about why zebr…"
type textarea "x"
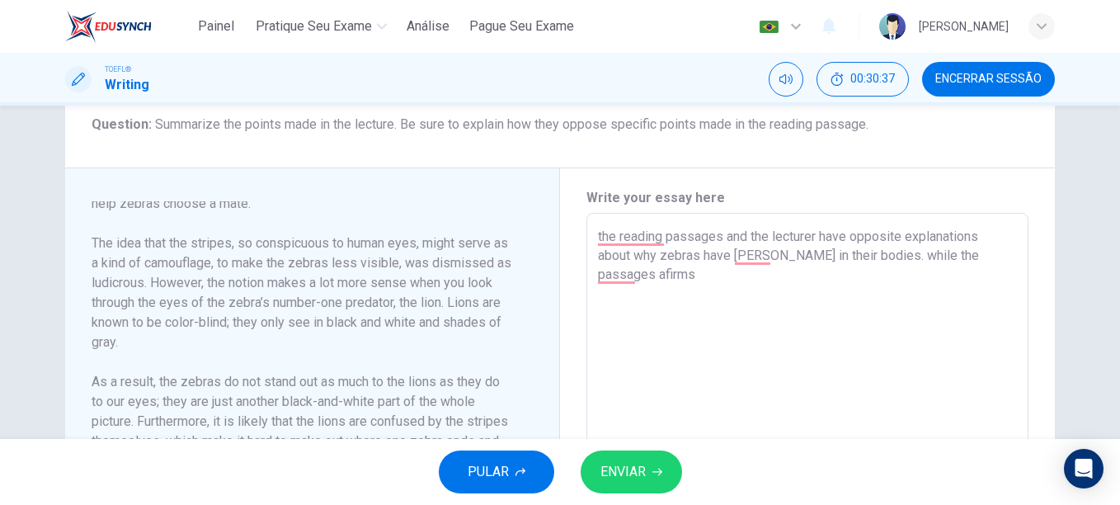
type textarea "the reading passages and the lecturer have opposite explanations about why zebr…"
type textarea "x"
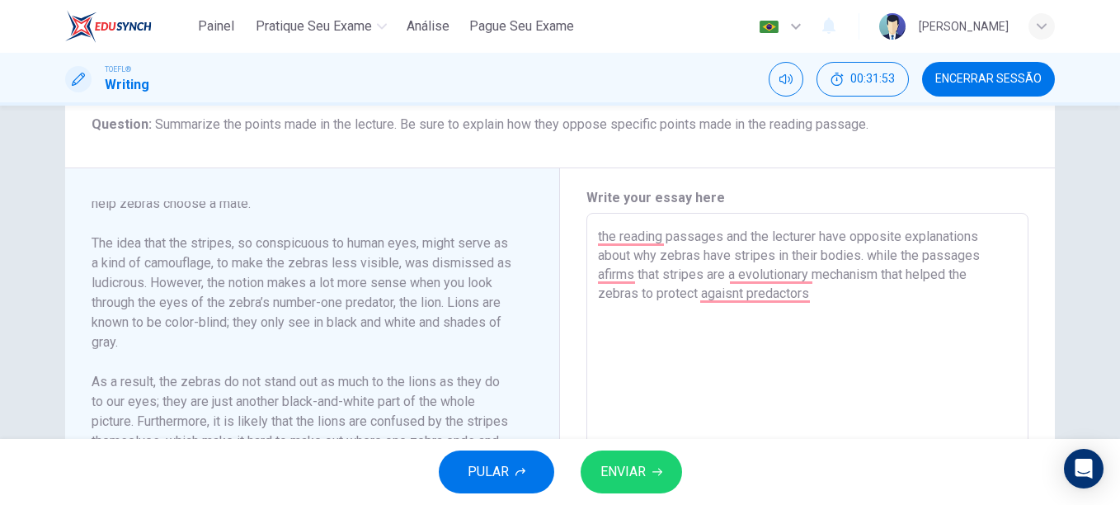
click at [733, 278] on textarea "the reading passages and the lecturer have opposite explanations about why zebr…" at bounding box center [807, 448] width 419 height 443
click at [750, 299] on textarea "the reading passages and the lecturer have opposite explanations about why zebr…" at bounding box center [807, 448] width 419 height 443
click at [738, 297] on textarea "the reading passages and the lecturer have opposite explanations about why zebr…" at bounding box center [807, 448] width 419 height 443
click at [774, 296] on textarea "the reading passages and the lecturer have opposite explanations about why zebr…" at bounding box center [807, 448] width 419 height 443
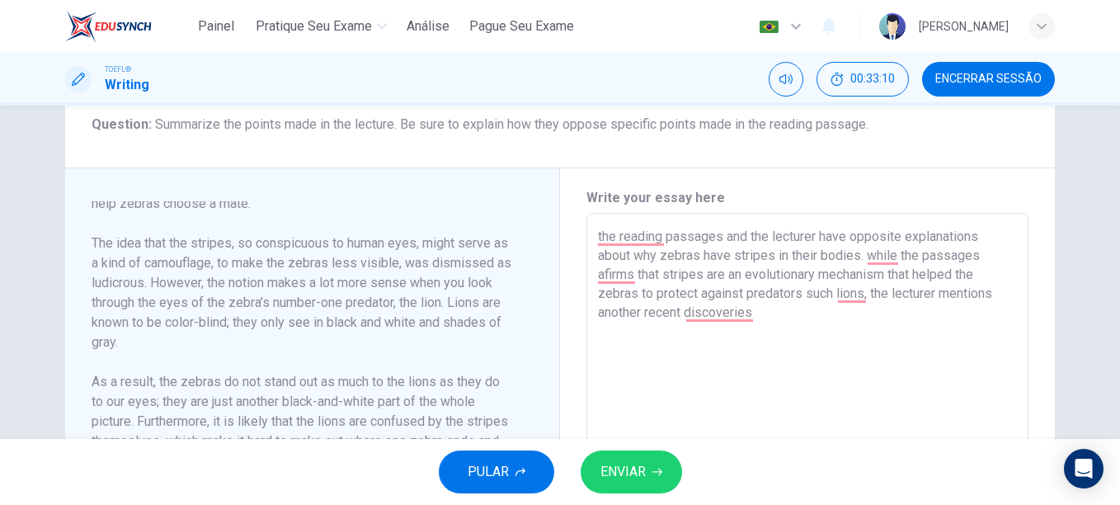
click at [644, 312] on textarea "the reading passages and the lecturer have opposite explanations about why zebr…" at bounding box center [807, 448] width 419 height 443
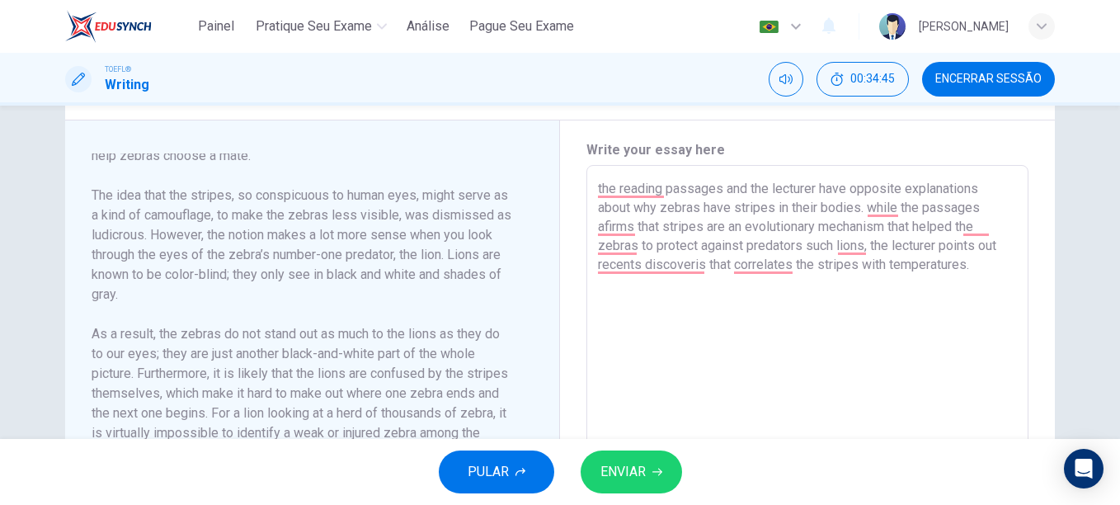
click at [982, 264] on textarea "the reading passages and the lecturer have opposite explanations about why zebr…" at bounding box center [807, 400] width 419 height 443
click at [964, 264] on textarea "the reading passages and the lecturer have opposite explanations about why zebr…" at bounding box center [807, 400] width 419 height 443
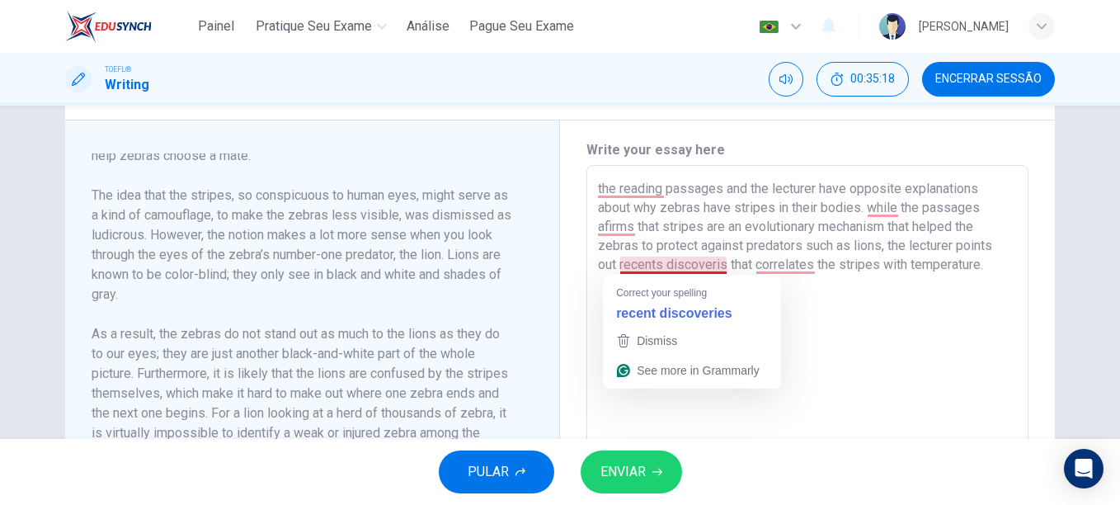
click at [694, 315] on textarea "the reading passages and the lecturer have opposite explanations about why zebr…" at bounding box center [807, 400] width 419 height 443
click at [776, 263] on textarea "the reading passages and the lecturer have opposite explanations about why zebr…" at bounding box center [807, 400] width 419 height 443
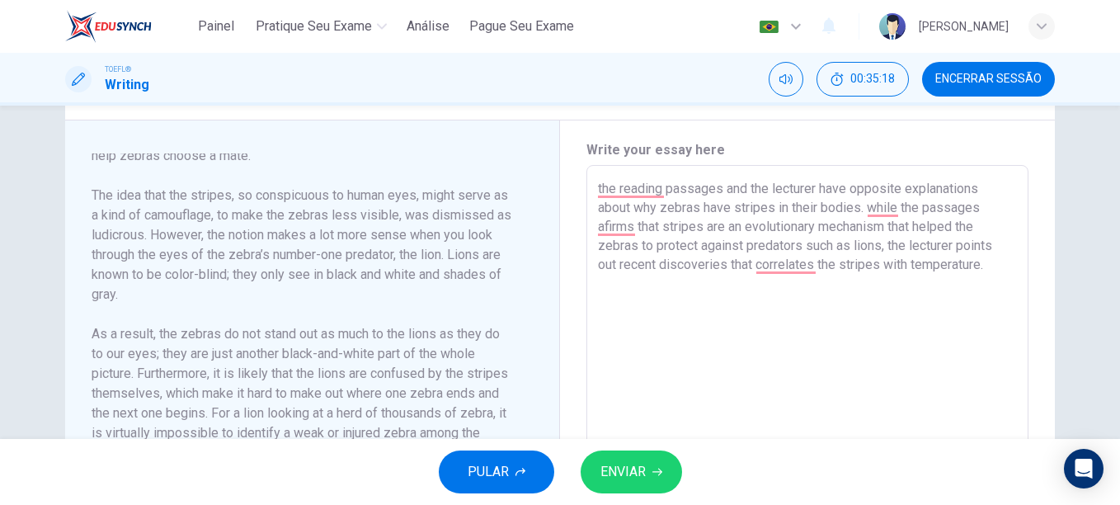
click at [755, 262] on textarea "the reading passages and the lecturer have opposite explanations about why zebr…" at bounding box center [807, 400] width 419 height 443
click at [999, 269] on textarea "the reading passages and the lecturer have opposite explanations about why zebr…" at bounding box center [807, 400] width 419 height 443
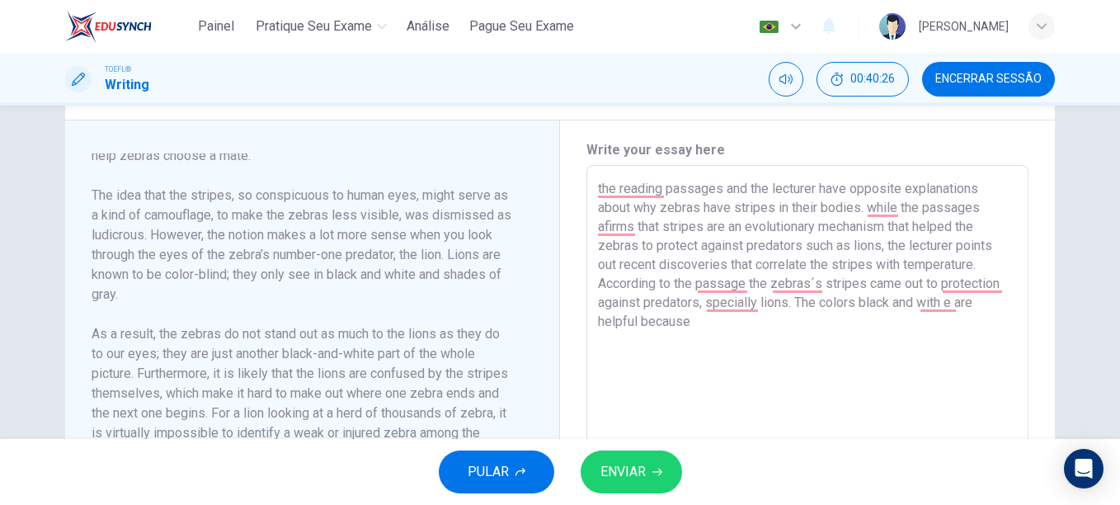
click at [946, 301] on textarea "the reading passages and the lecturer have opposite explanations about why zebr…" at bounding box center [807, 400] width 419 height 443
click at [706, 318] on textarea "the reading passages and the lecturer have opposite explanations about why zebr…" at bounding box center [807, 400] width 419 height 443
click at [851, 322] on textarea "the reading passages and the lecturer have opposite explanations about why zebr…" at bounding box center [807, 400] width 419 height 443
click at [832, 329] on textarea "the reading passages and the lecturer have opposite explanations about why zebr…" at bounding box center [807, 400] width 419 height 443
click at [970, 285] on textarea "the reading passages and the lecturer have opposite explanations about why zebr…" at bounding box center [807, 400] width 419 height 443
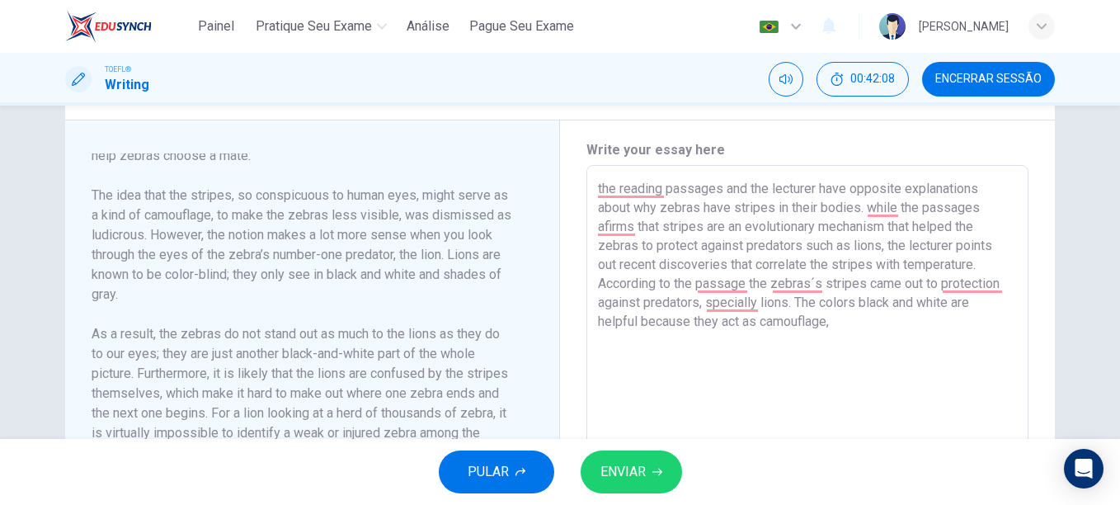
click at [970, 285] on textarea "the reading passages and the lecturer have opposite explanations about why zebr…" at bounding box center [807, 400] width 419 height 443
click at [973, 294] on textarea "the reading passages and the lecturer have opposite explanations about why zebr…" at bounding box center [807, 400] width 419 height 443
click at [861, 327] on textarea "the reading passages and the lecturer have opposite explanations about why zebr…" at bounding box center [807, 400] width 419 height 443
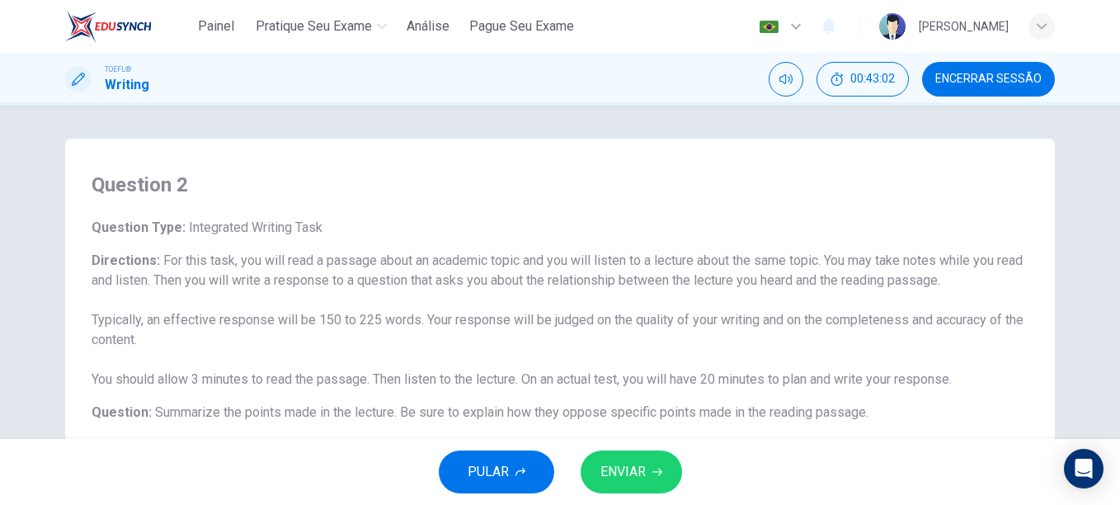
scroll to position [166, 0]
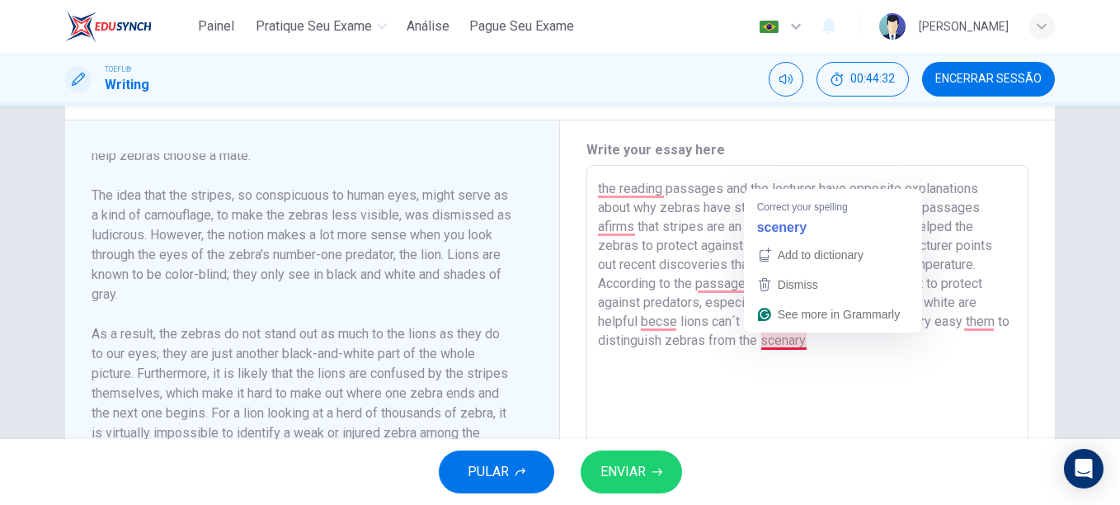
click at [780, 231] on textarea "the reading passages and the lecturer have opposite explanations about why zebr…" at bounding box center [807, 400] width 419 height 443
click at [814, 340] on textarea "the reading passages and the lecturer have opposite explanations about why zebr…" at bounding box center [807, 400] width 419 height 443
click at [795, 224] on textarea "the reading passages and the lecturer have opposite explanations about why zebr…" at bounding box center [807, 400] width 419 height 443
click at [823, 339] on textarea "the reading passages and the lecturer have opposite explanations about why zebr…" at bounding box center [807, 400] width 419 height 443
click at [776, 227] on textarea "the reading passages and the lecturer have opposite explanations about why zebr…" at bounding box center [807, 400] width 419 height 443
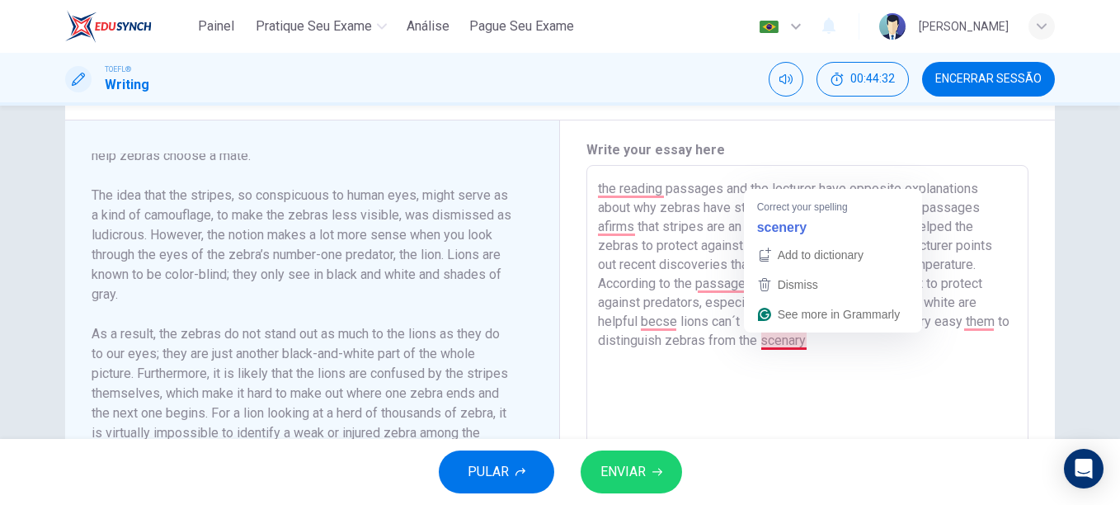
click at [821, 340] on textarea "the reading passages and the lecturer have opposite explanations about why zebr…" at bounding box center [807, 400] width 419 height 443
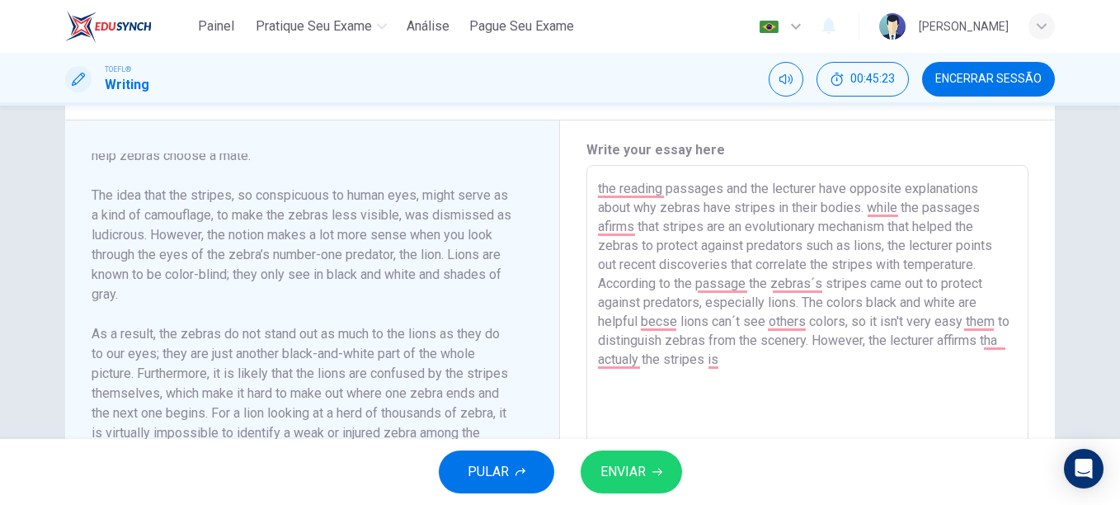
click at [618, 370] on textarea "the reading passages and the lecturer have opposite explanations about why zebr…" at bounding box center [807, 400] width 419 height 443
click at [1000, 342] on textarea "the reading passages and the lecturer have opposite explanations about why zebr…" at bounding box center [807, 400] width 419 height 443
click at [726, 360] on textarea "the reading passages and the lecturer have opposite explanations about why zebr…" at bounding box center [807, 400] width 419 height 443
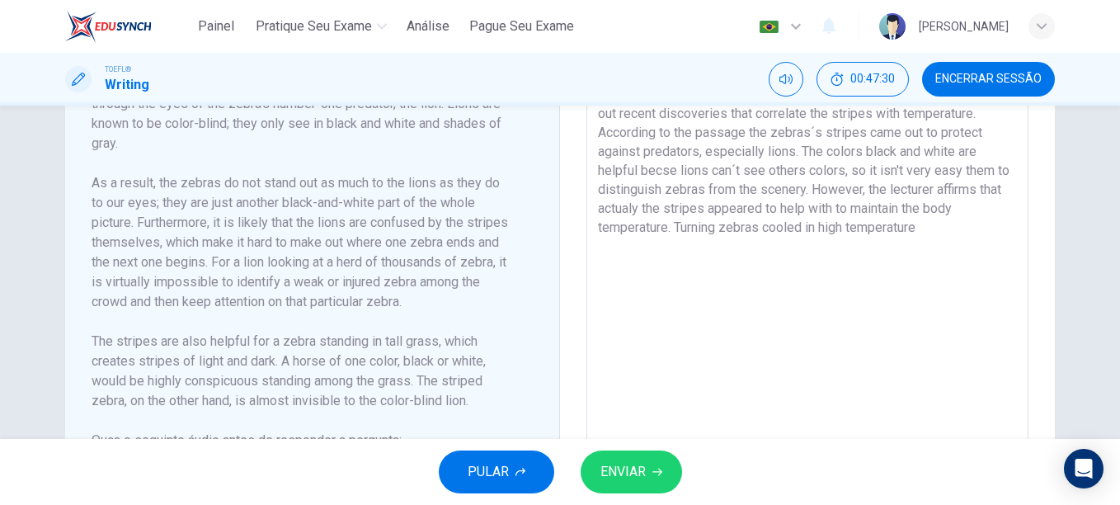
scroll to position [530, 0]
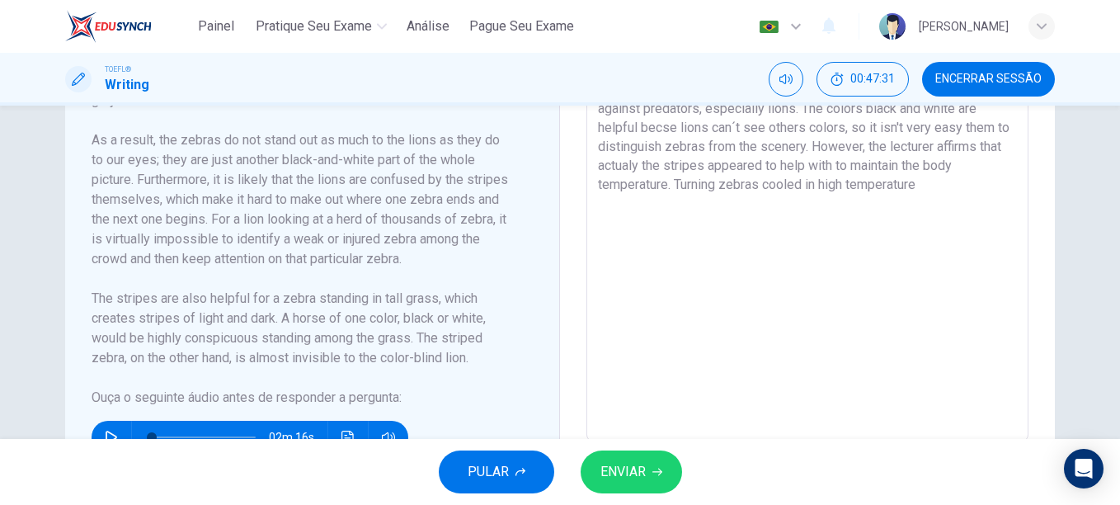
type textarea "the reading passages and the lecturer have opposite explanations about why zebr…"
click at [629, 465] on span "ENVIAR" at bounding box center [623, 471] width 45 height 23
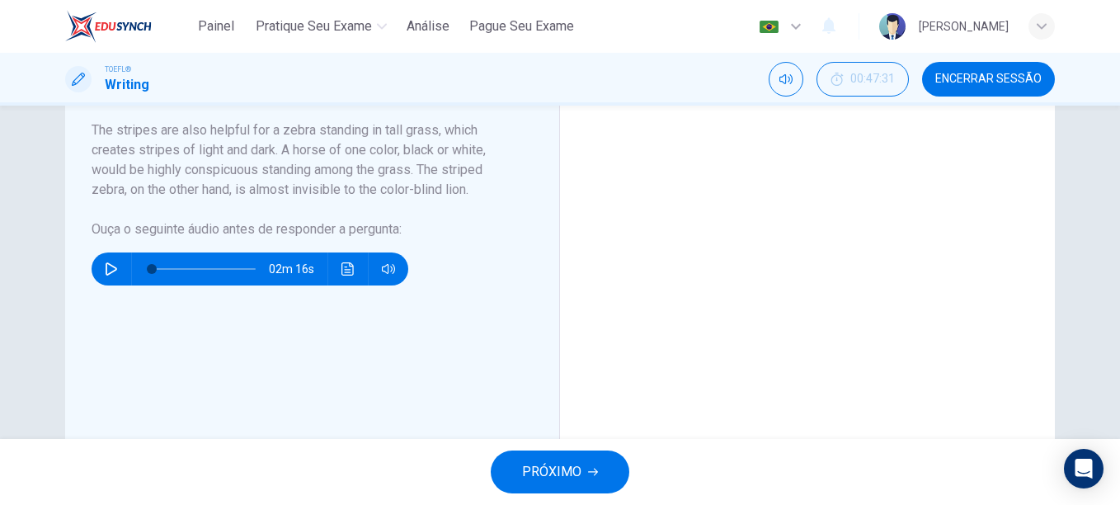
scroll to position [601, 0]
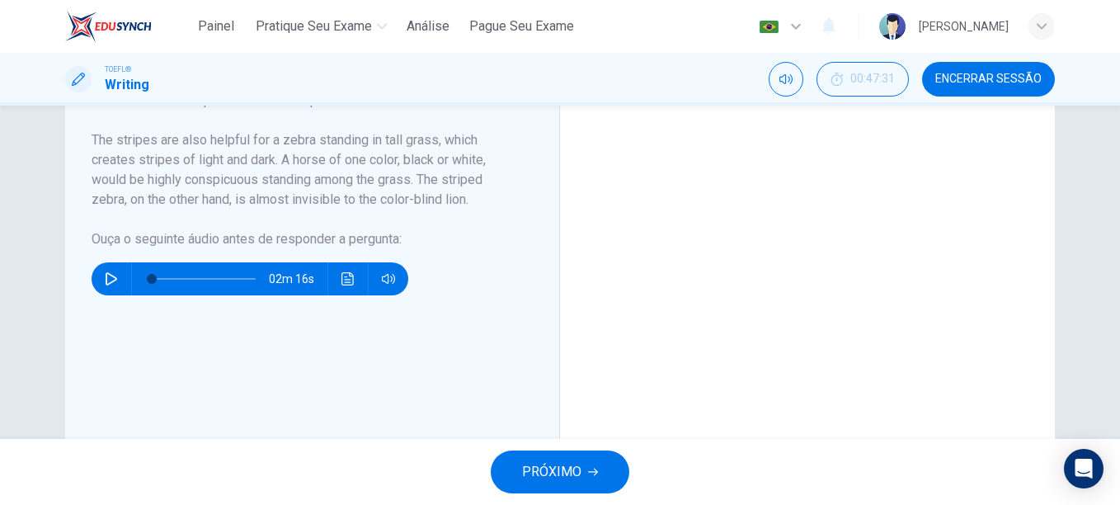
click at [582, 475] on button "PRÓXIMO" at bounding box center [560, 471] width 139 height 43
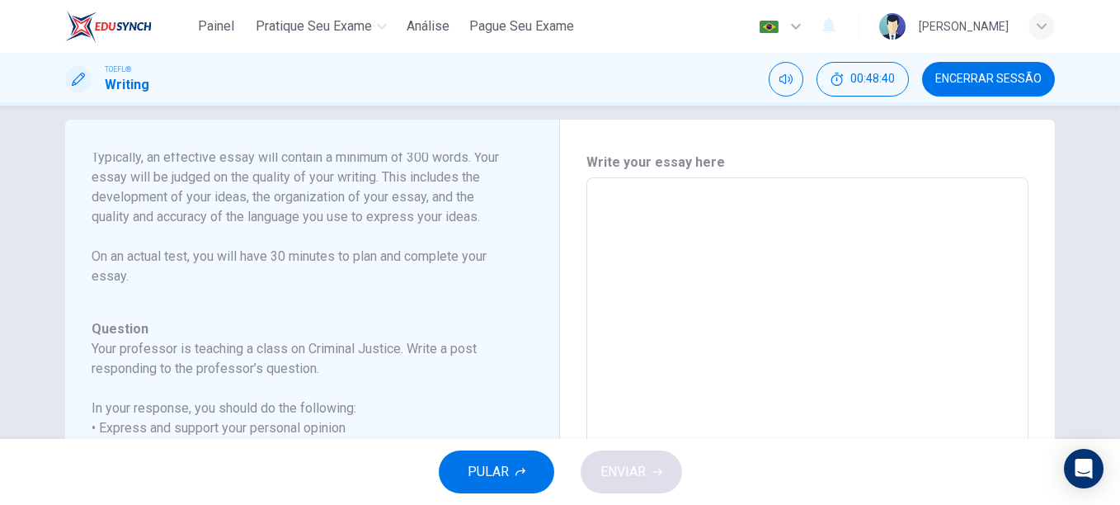
scroll to position [0, 0]
